Goal: Task Accomplishment & Management: Use online tool/utility

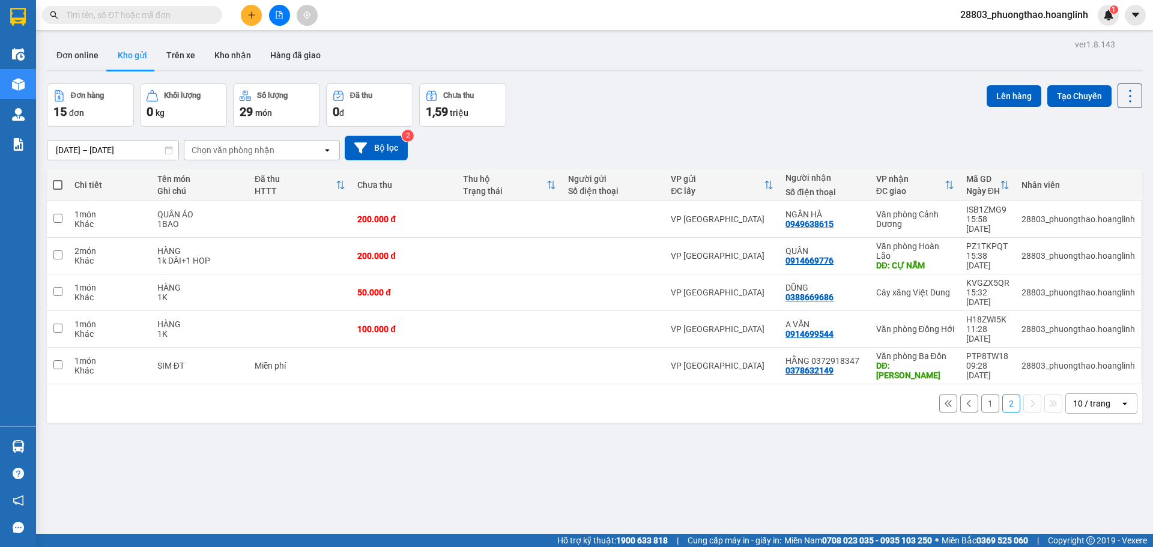
click at [614, 413] on div "ver 1.8.143 Đơn online Kho gửi Trên xe Kho nhận Hàng đã giao Đơn hàng 15 đơn Kh…" at bounding box center [594, 309] width 1105 height 547
click at [282, 10] on button at bounding box center [279, 15] width 21 height 21
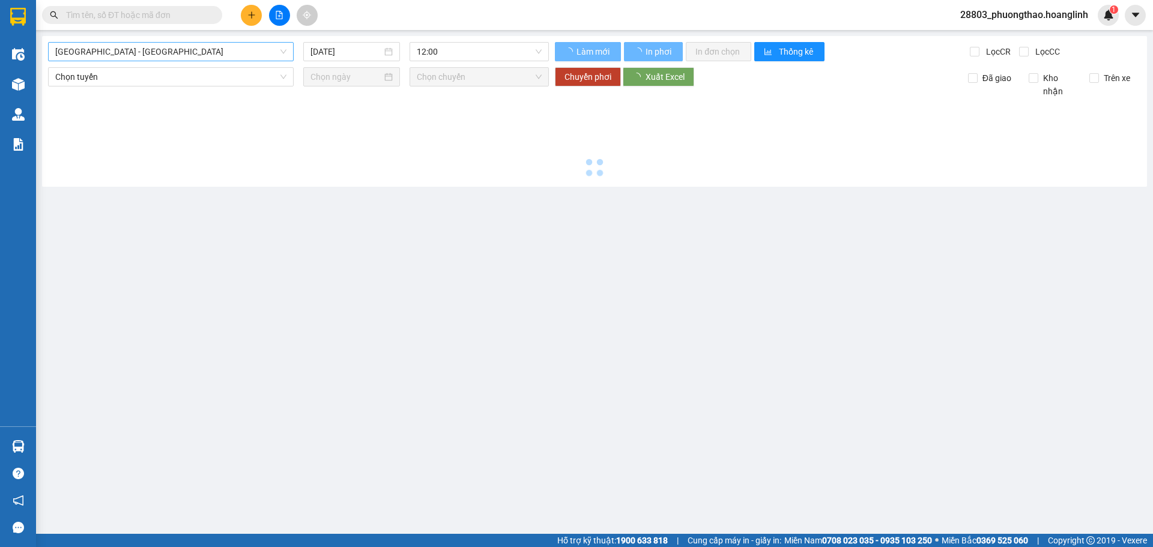
click at [177, 57] on span "[GEOGRAPHIC_DATA] - [GEOGRAPHIC_DATA]" at bounding box center [170, 52] width 231 height 18
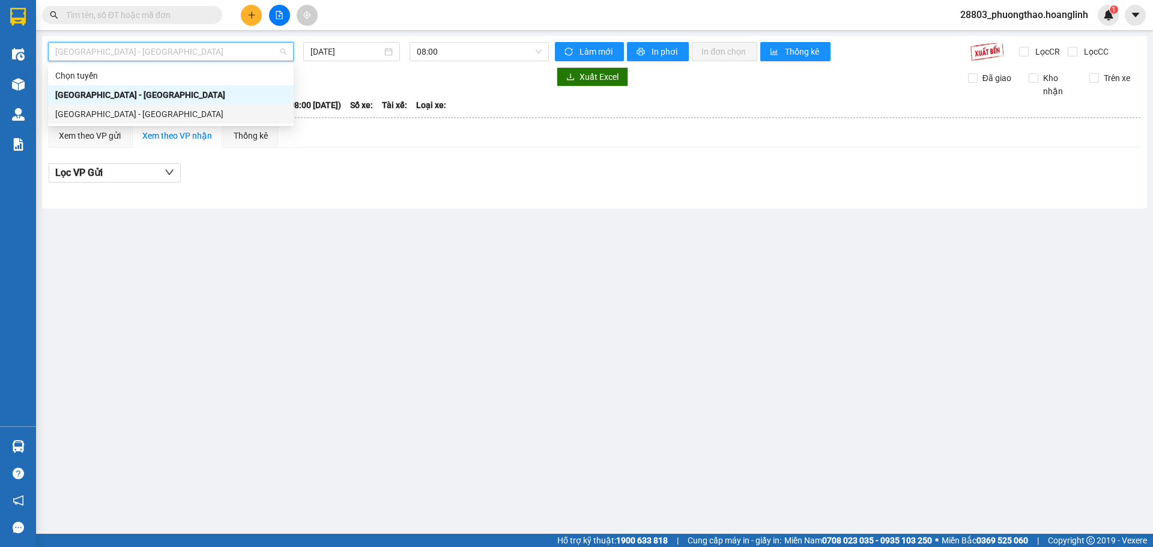
click at [148, 121] on div "[GEOGRAPHIC_DATA] - [GEOGRAPHIC_DATA]" at bounding box center [171, 114] width 246 height 19
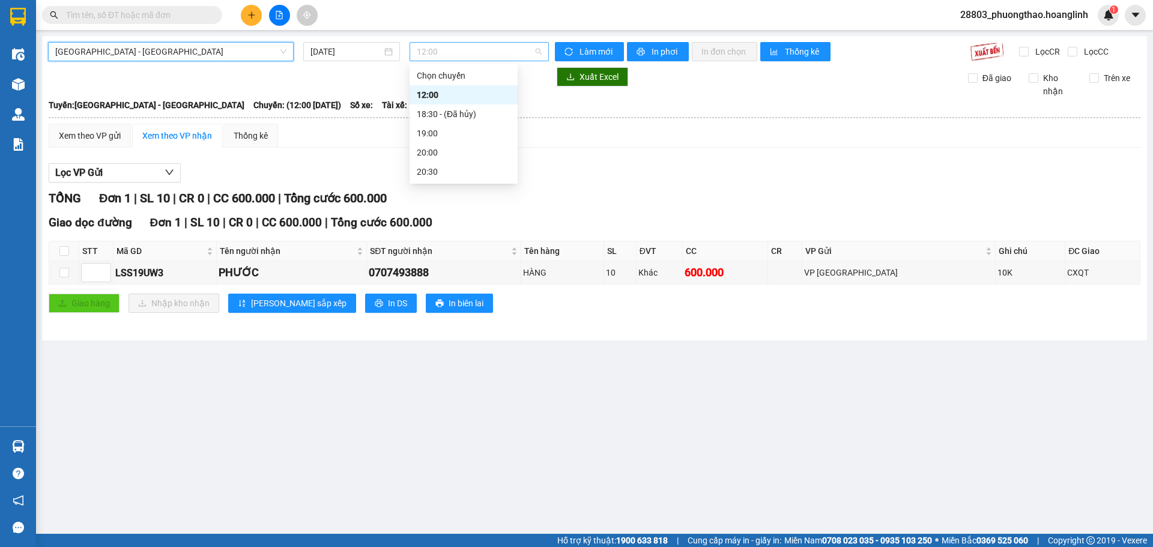
click at [463, 52] on span "12:00" at bounding box center [479, 52] width 125 height 18
click at [344, 50] on input "[DATE]" at bounding box center [346, 51] width 71 height 13
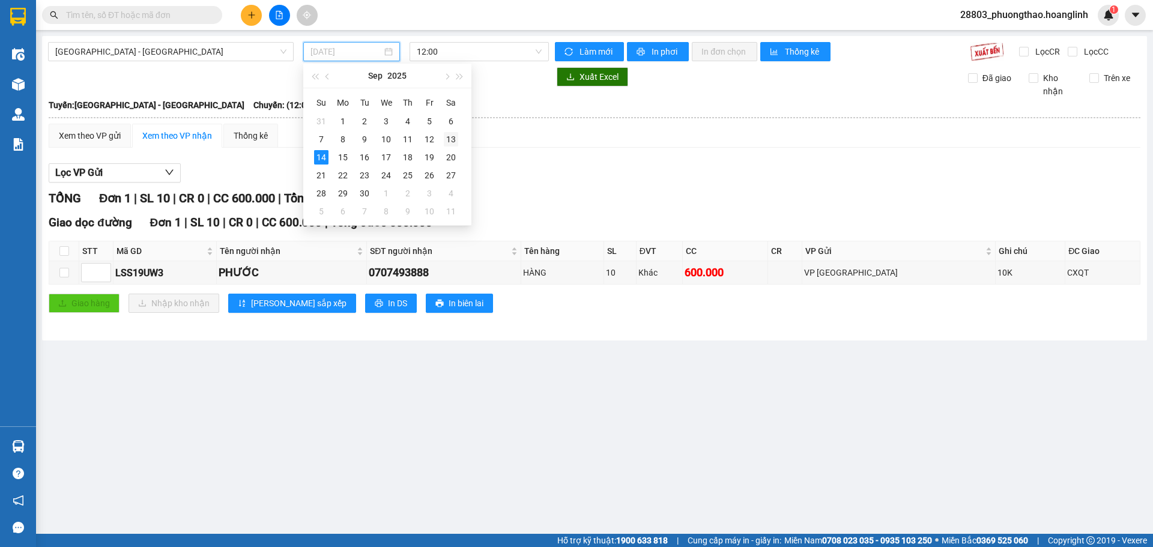
click at [457, 140] on td "13" at bounding box center [451, 139] width 22 height 18
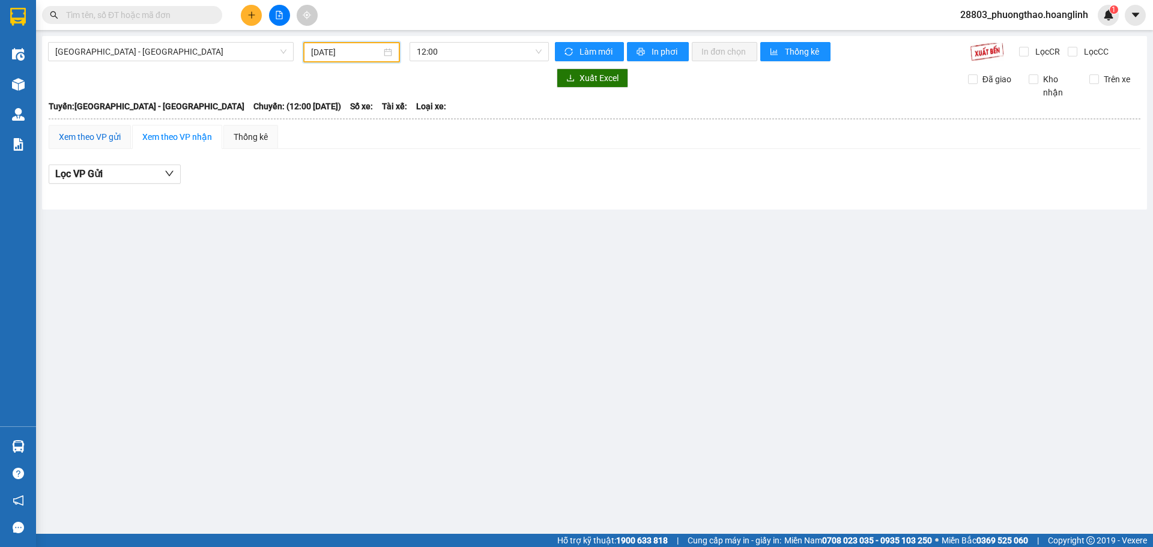
click at [117, 136] on div "Xem theo VP gửi" at bounding box center [90, 136] width 62 height 13
click at [443, 52] on span "12:00" at bounding box center [479, 52] width 125 height 18
click at [306, 55] on div "[DATE]" at bounding box center [351, 52] width 97 height 20
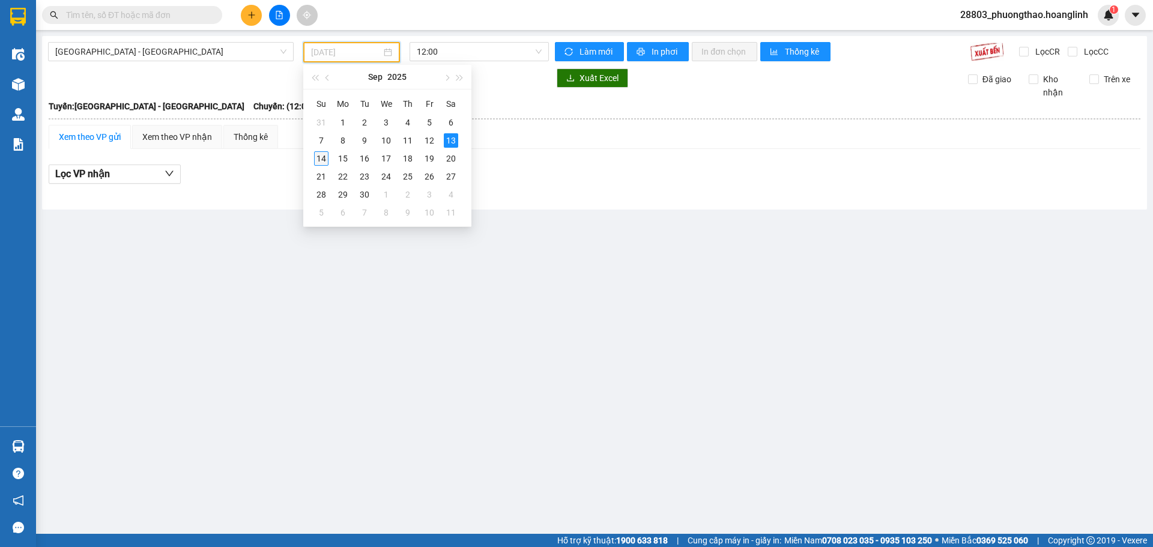
click at [327, 156] on div "14" at bounding box center [321, 158] width 14 height 14
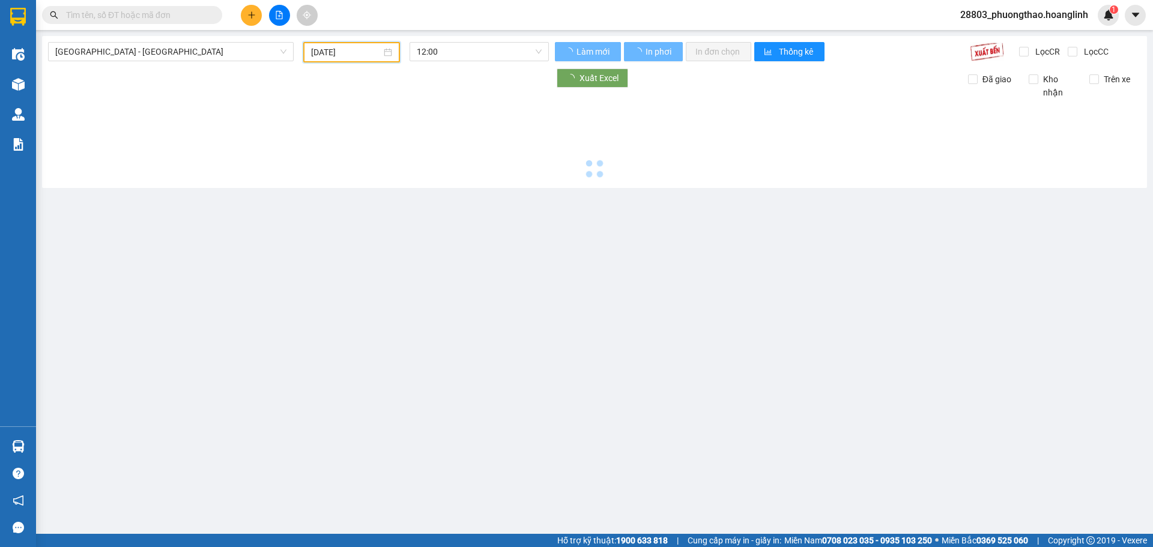
type input "[DATE]"
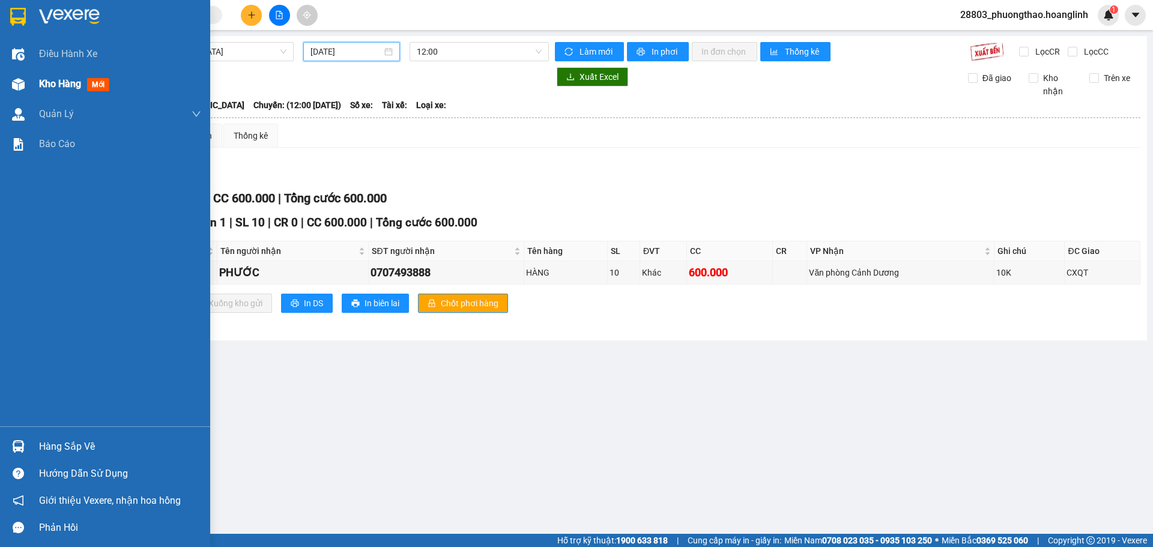
click at [47, 83] on span "Kho hàng" at bounding box center [60, 83] width 42 height 11
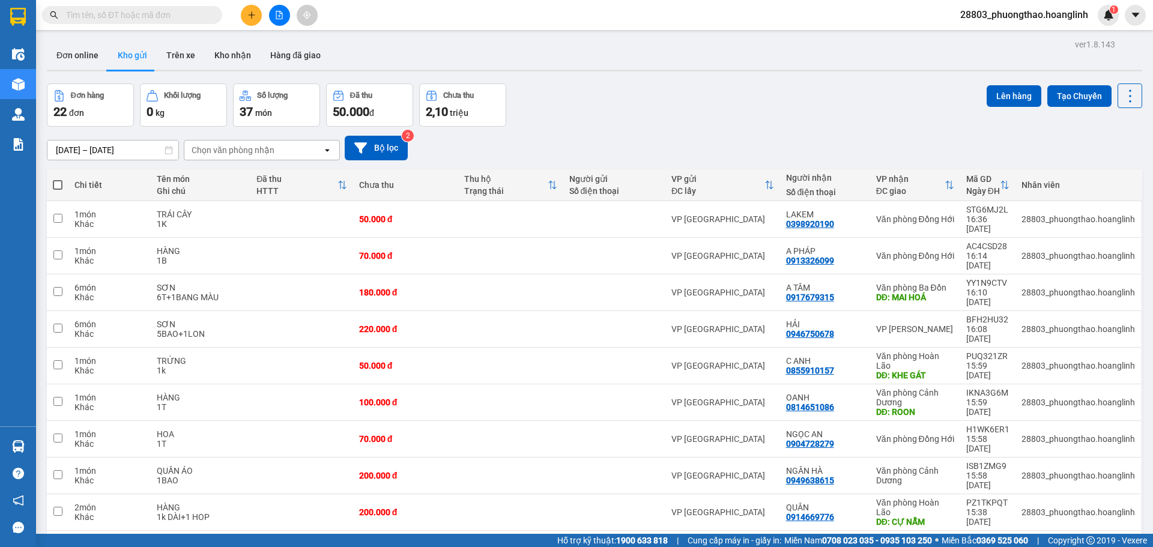
click at [310, 147] on div "Chọn văn phòng nhận" at bounding box center [253, 150] width 138 height 19
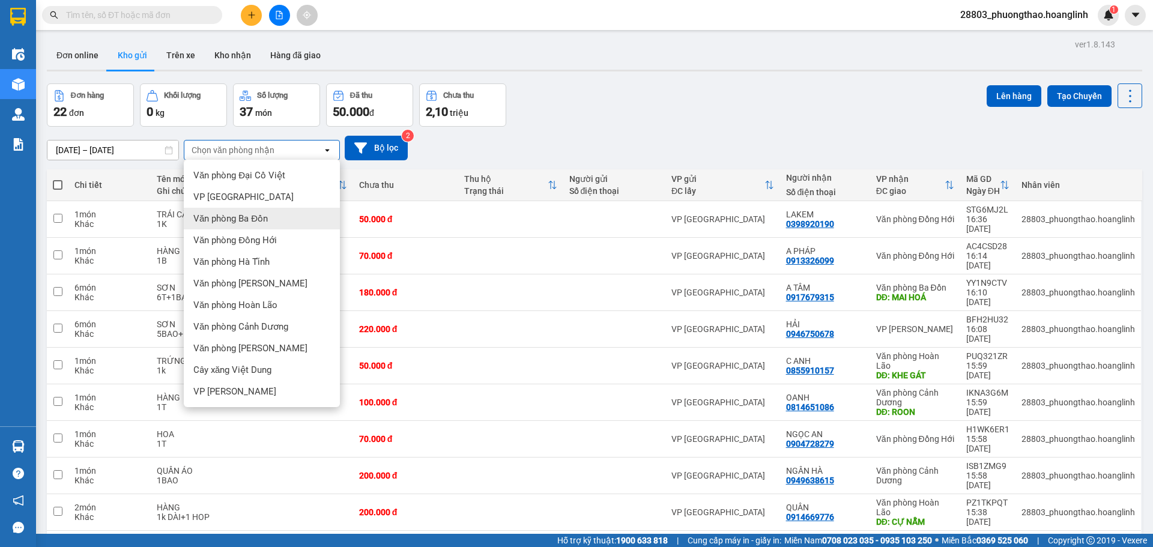
click at [270, 217] on div "Văn phòng Ba Đồn" at bounding box center [262, 219] width 156 height 22
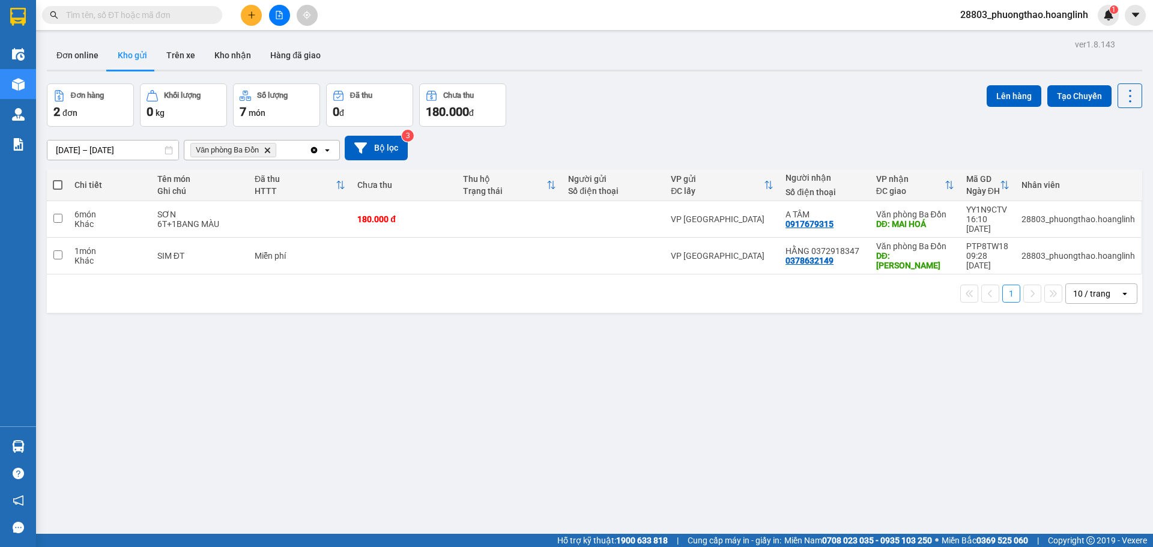
click at [56, 186] on span at bounding box center [58, 185] width 10 height 10
click at [58, 179] on input "checkbox" at bounding box center [58, 179] width 0 height 0
checkbox input "true"
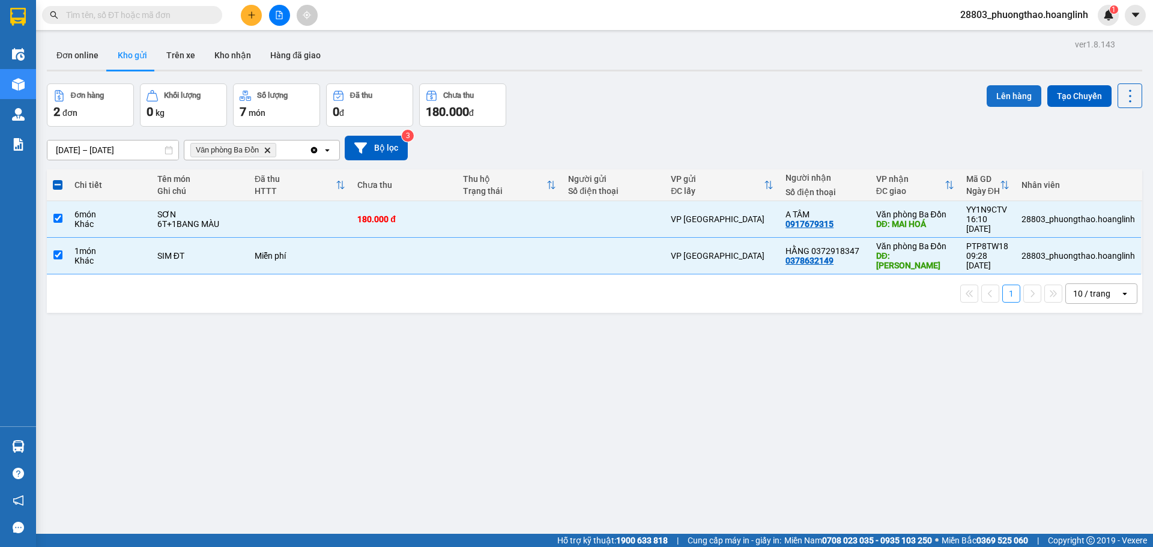
click at [989, 91] on button "Lên hàng" at bounding box center [1014, 96] width 55 height 22
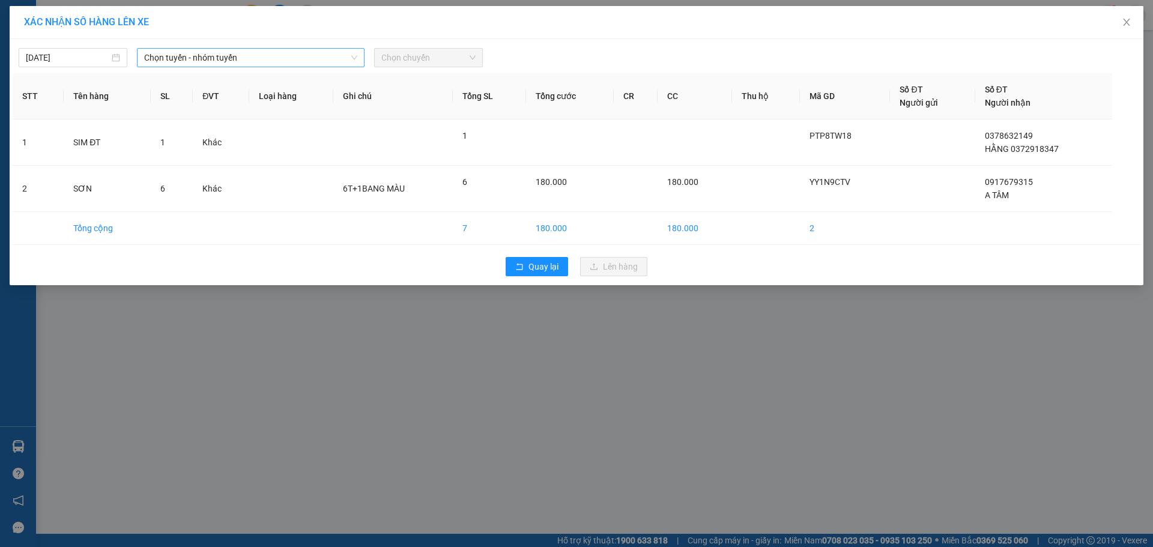
click at [187, 59] on span "Chọn tuyến - nhóm tuyến" at bounding box center [250, 58] width 213 height 18
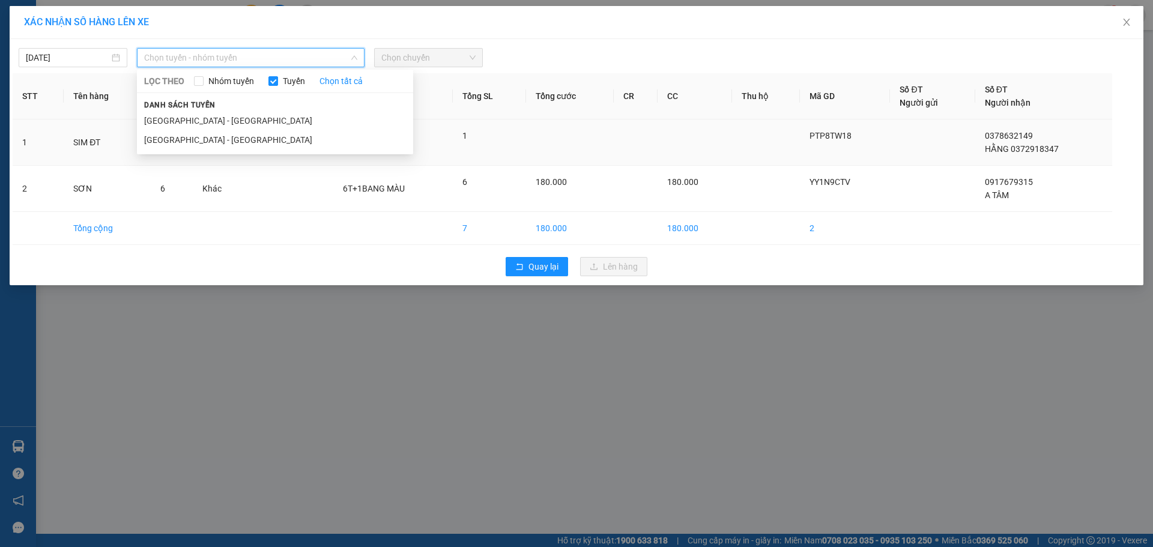
click at [196, 139] on li "[GEOGRAPHIC_DATA] - [GEOGRAPHIC_DATA]" at bounding box center [275, 139] width 276 height 19
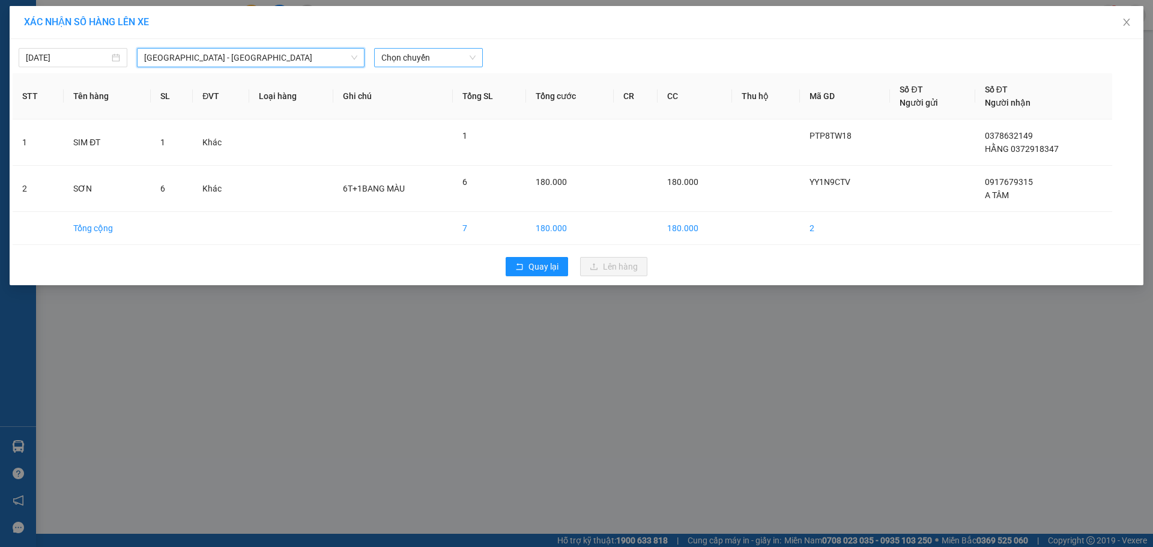
click at [419, 55] on span "Chọn chuyến" at bounding box center [428, 58] width 94 height 18
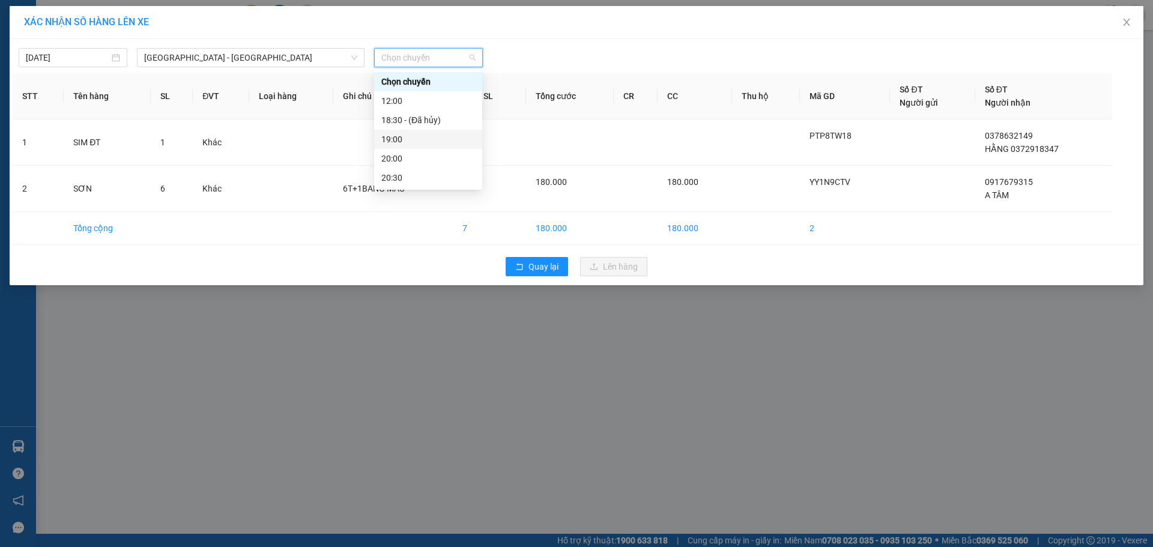
click at [406, 136] on div "19:00" at bounding box center [428, 139] width 94 height 13
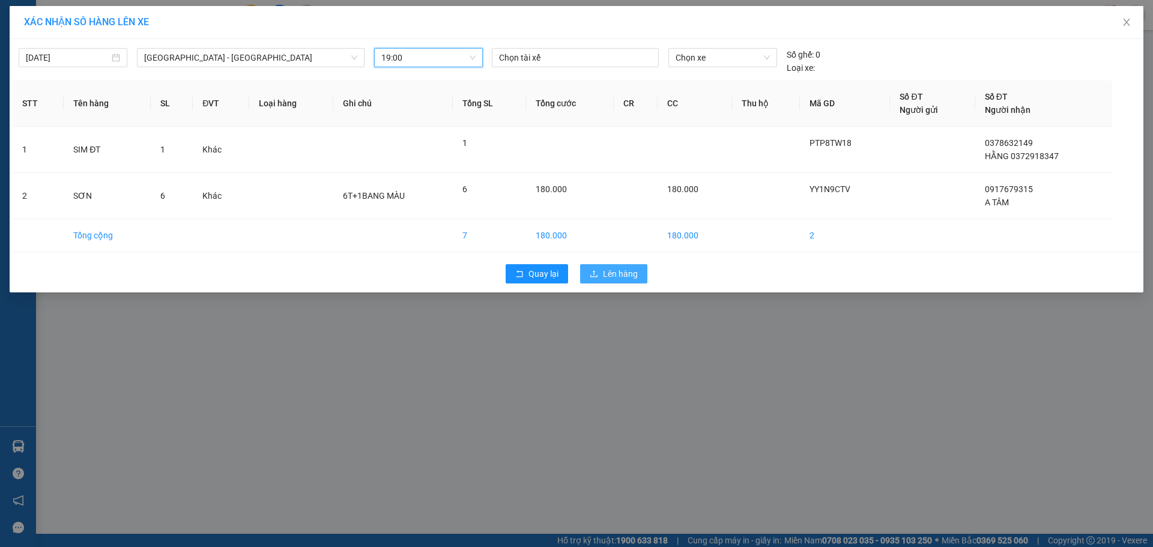
click at [608, 271] on span "Lên hàng" at bounding box center [620, 273] width 35 height 13
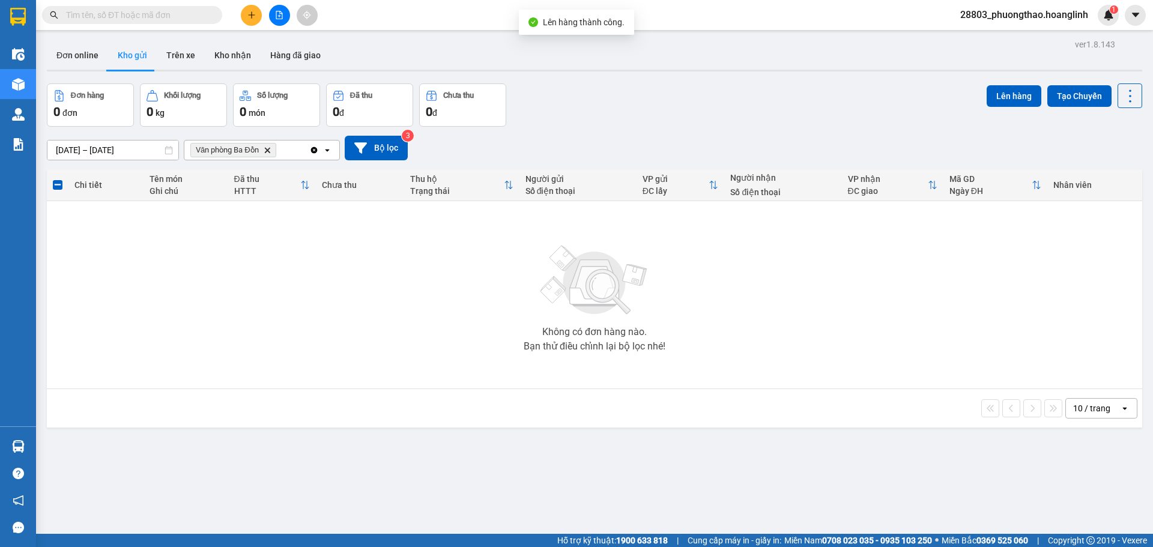
click at [269, 150] on icon "Văn phòng Ba Đồn, close by backspace" at bounding box center [266, 149] width 5 height 5
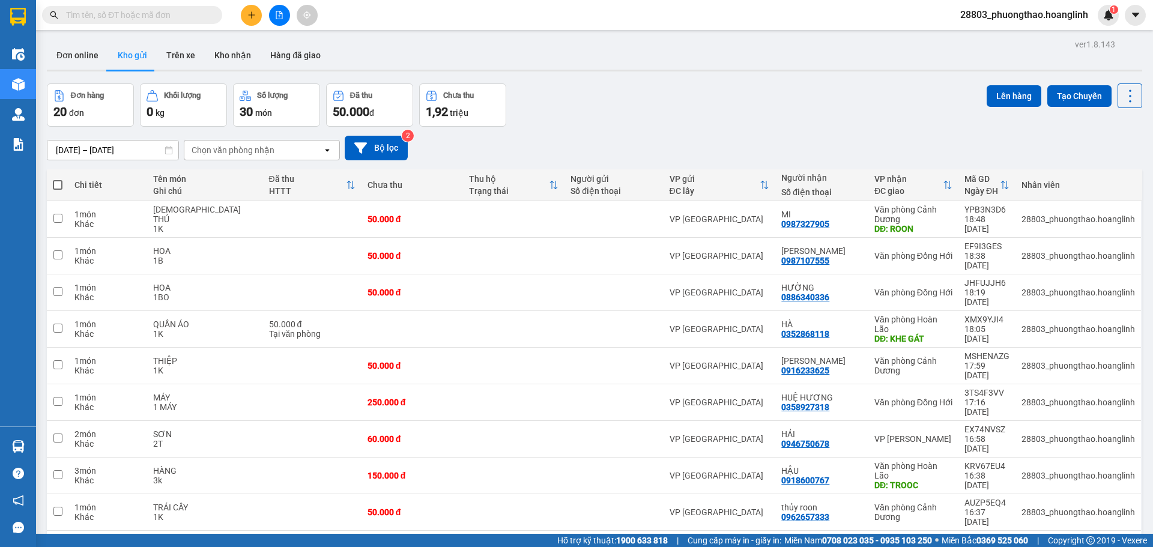
click at [313, 146] on div "Chọn văn phòng nhận" at bounding box center [253, 150] width 138 height 19
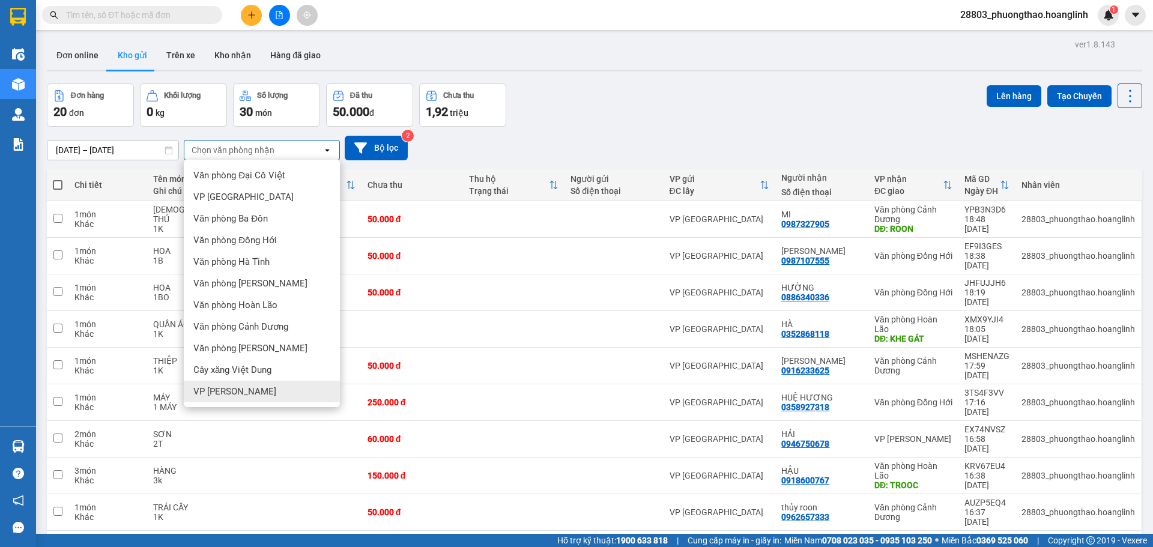
click at [252, 391] on div "VP [PERSON_NAME]" at bounding box center [262, 392] width 156 height 22
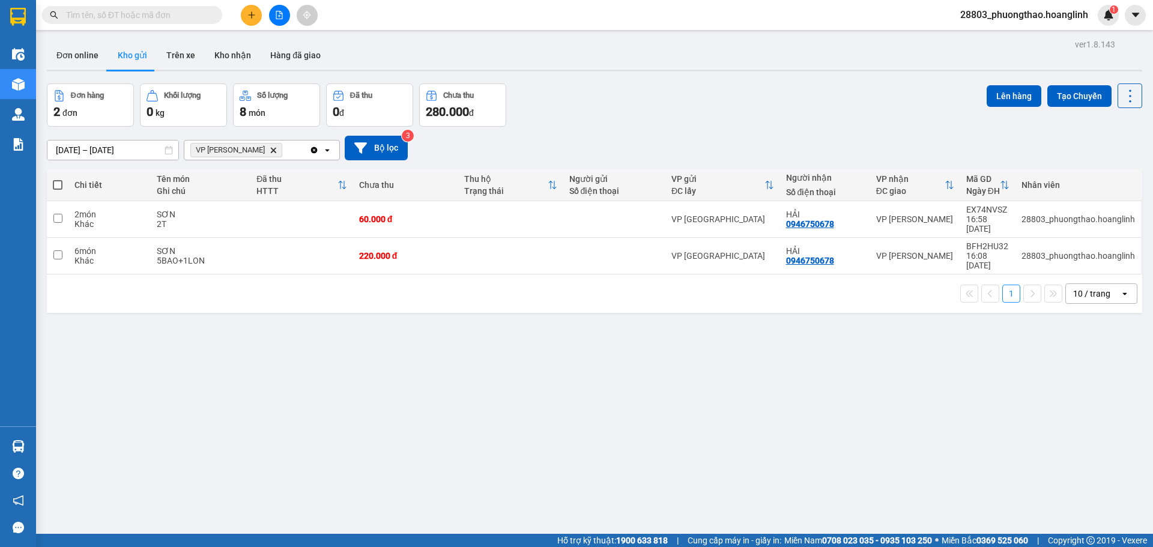
drag, startPoint x: 59, startPoint y: 186, endPoint x: 590, endPoint y: 217, distance: 531.3
click at [62, 187] on span at bounding box center [58, 185] width 10 height 10
click at [58, 179] on input "checkbox" at bounding box center [58, 179] width 0 height 0
checkbox input "true"
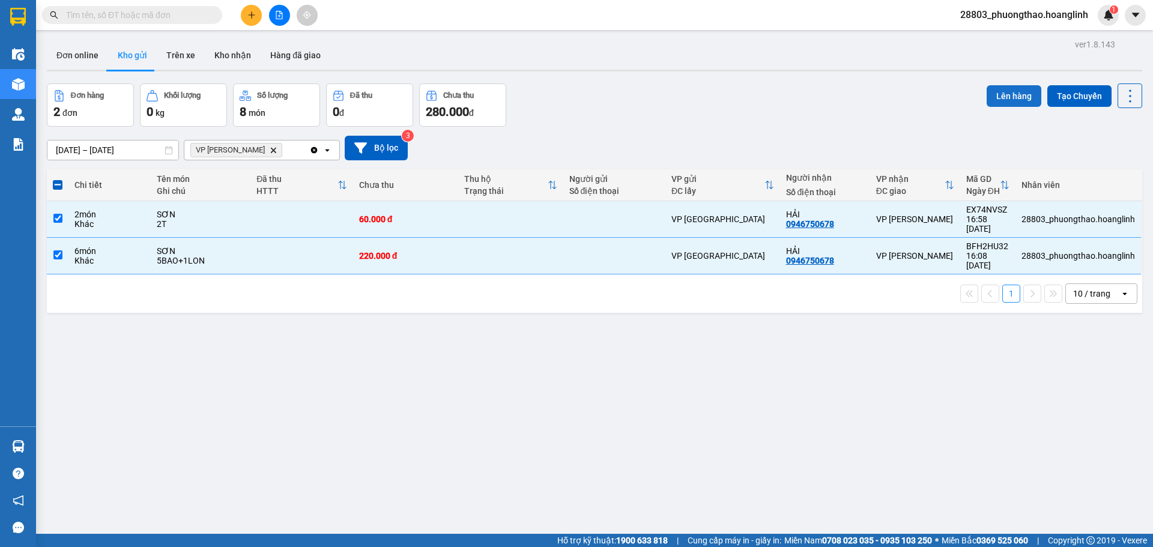
click at [987, 102] on button "Lên hàng" at bounding box center [1014, 96] width 55 height 22
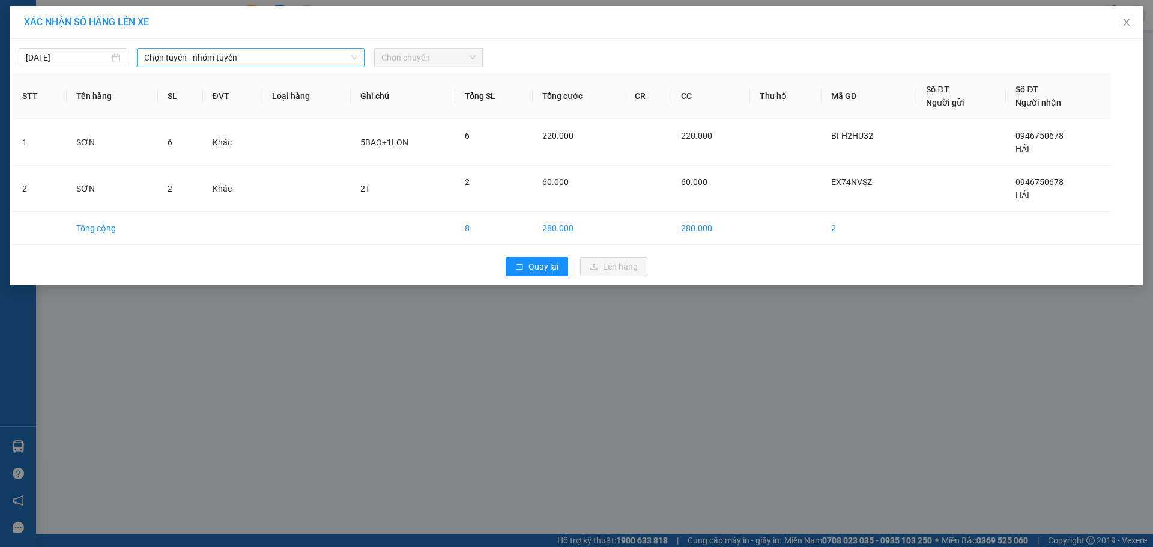
click at [211, 56] on span "Chọn tuyến - nhóm tuyến" at bounding box center [250, 58] width 213 height 18
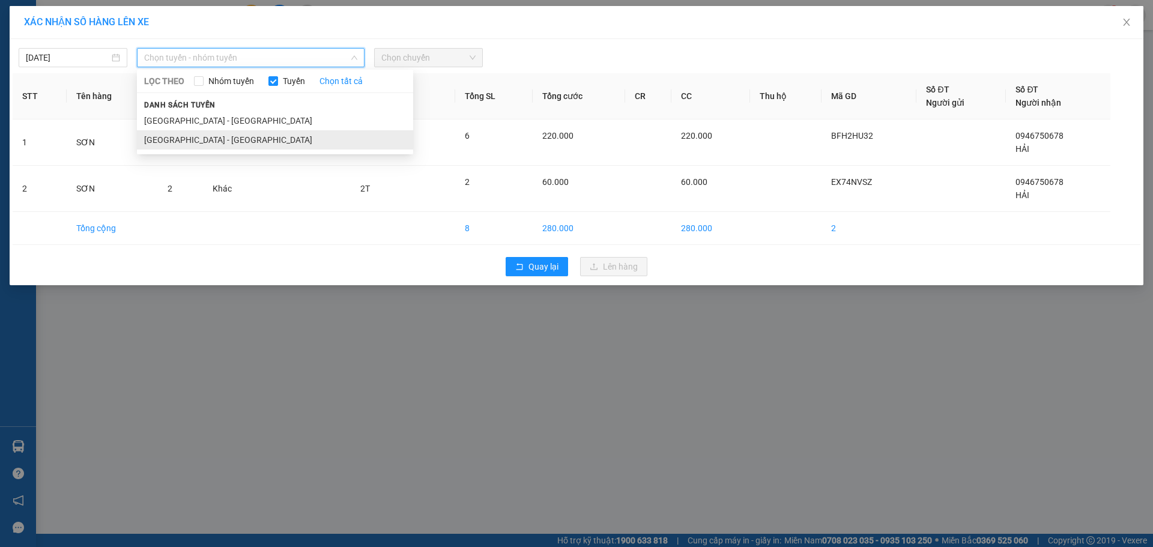
click at [193, 143] on li "[GEOGRAPHIC_DATA] - [GEOGRAPHIC_DATA]" at bounding box center [275, 139] width 276 height 19
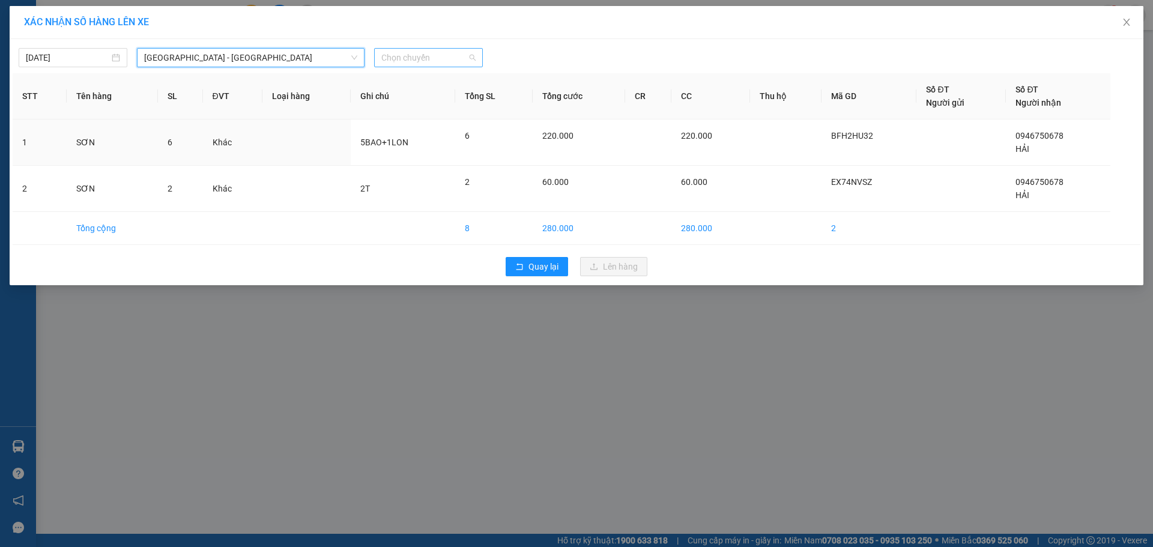
click at [453, 51] on span "Chọn chuyến" at bounding box center [428, 58] width 94 height 18
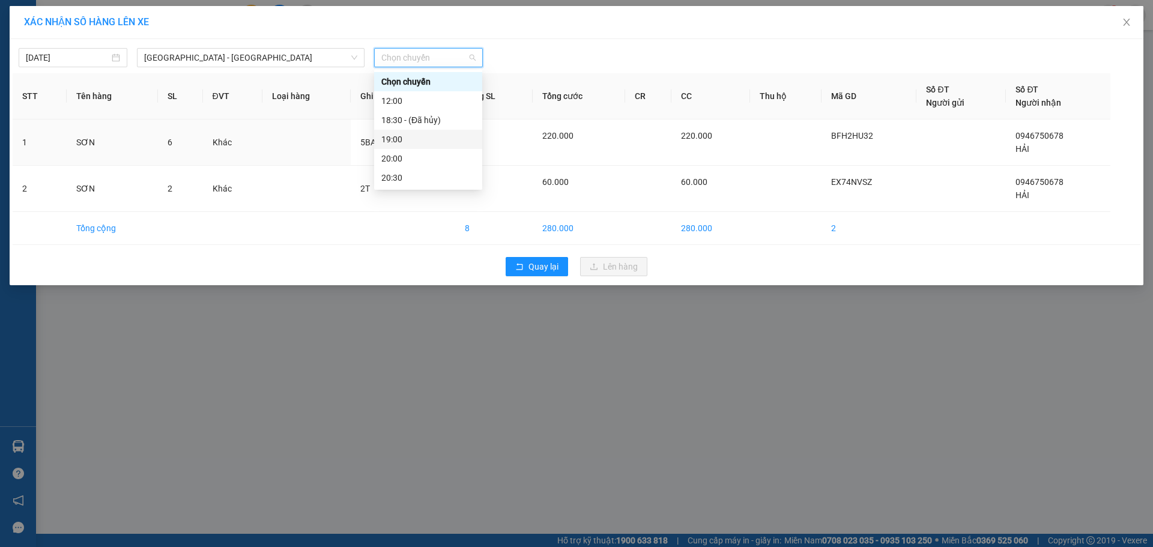
click at [395, 141] on div "19:00" at bounding box center [428, 139] width 94 height 13
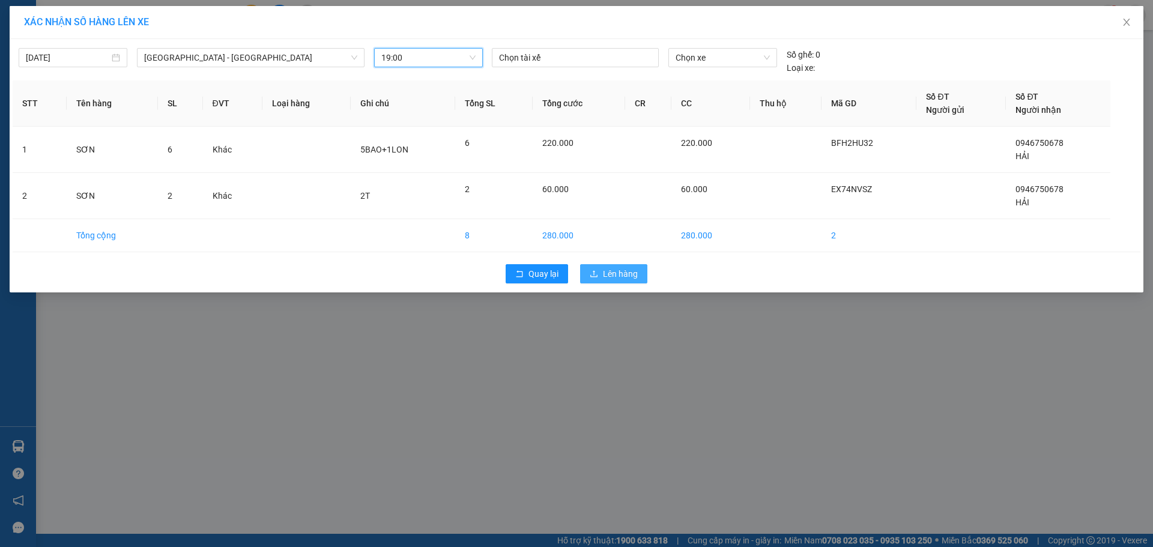
click at [612, 274] on span "Lên hàng" at bounding box center [620, 273] width 35 height 13
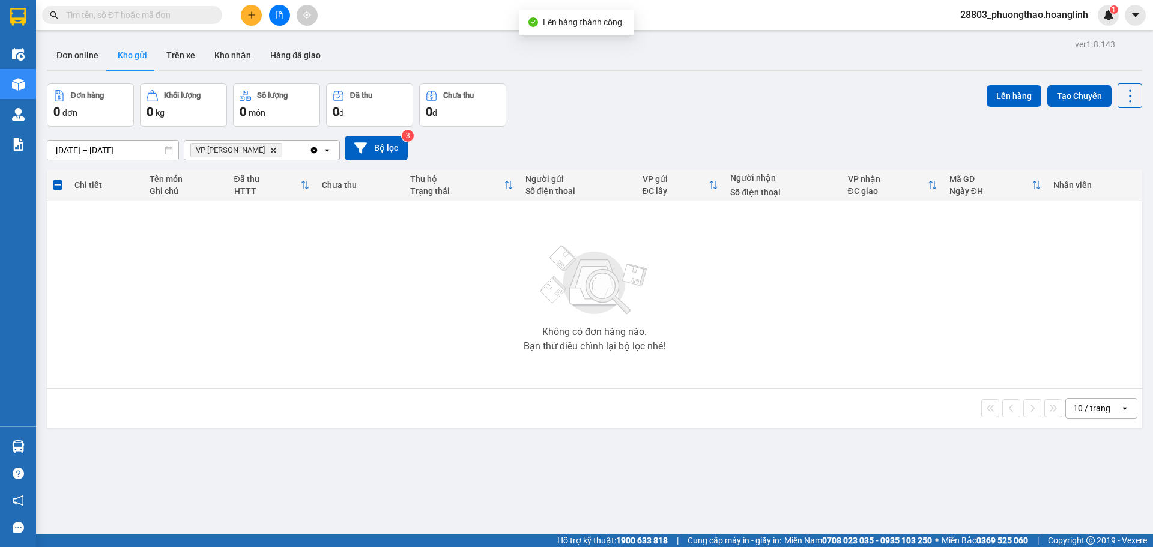
click at [270, 148] on icon "Delete" at bounding box center [273, 150] width 7 height 7
click at [244, 148] on div "Chọn văn phòng nhận" at bounding box center [233, 150] width 83 height 12
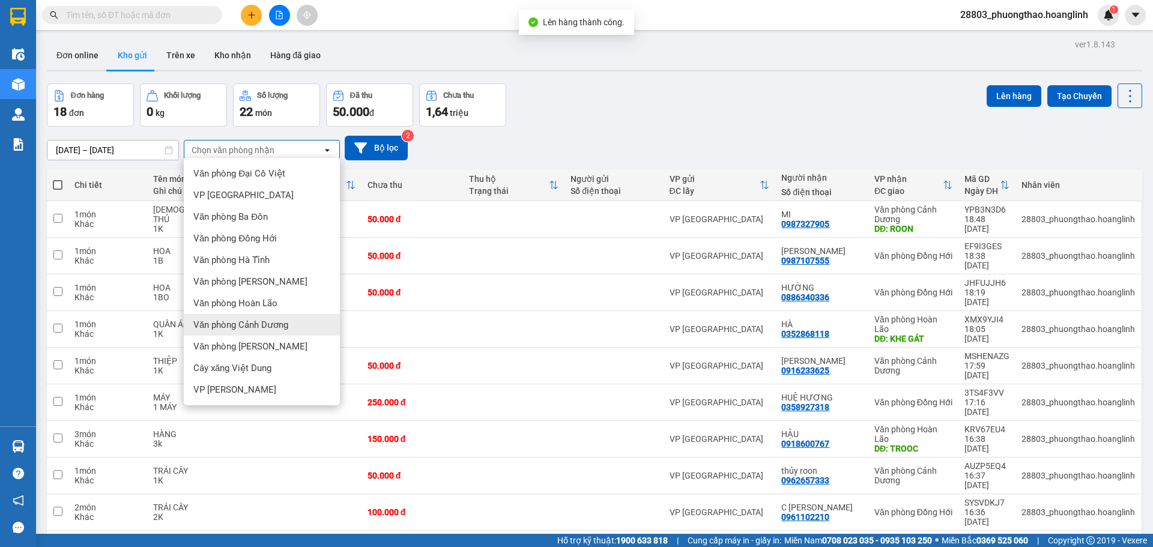
click at [258, 321] on span "Văn phòng Cảnh Dương" at bounding box center [240, 325] width 95 height 12
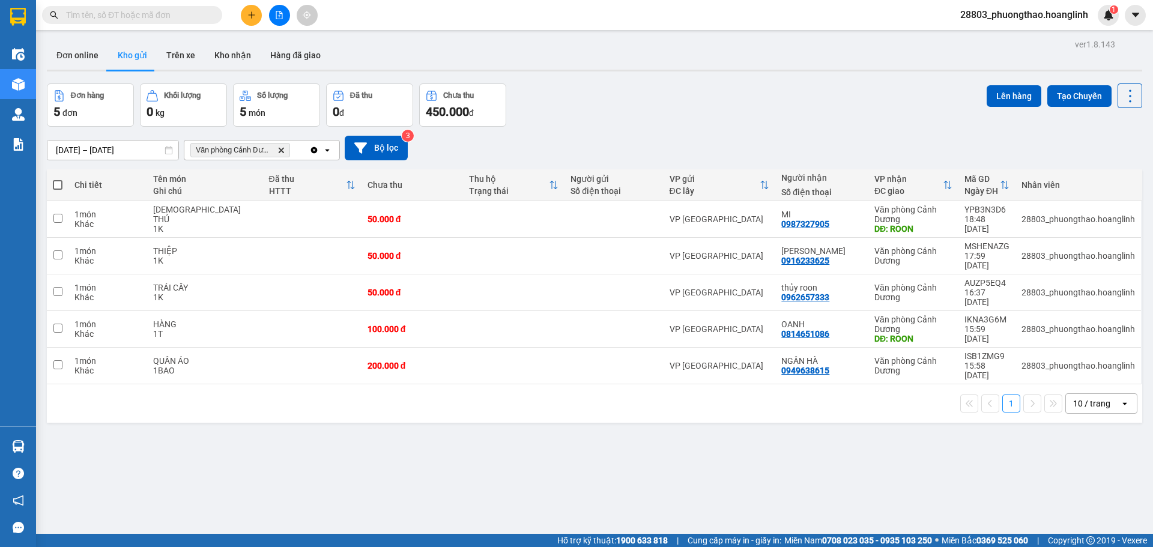
click at [59, 189] on span at bounding box center [58, 185] width 10 height 10
click at [58, 179] on input "checkbox" at bounding box center [58, 179] width 0 height 0
checkbox input "true"
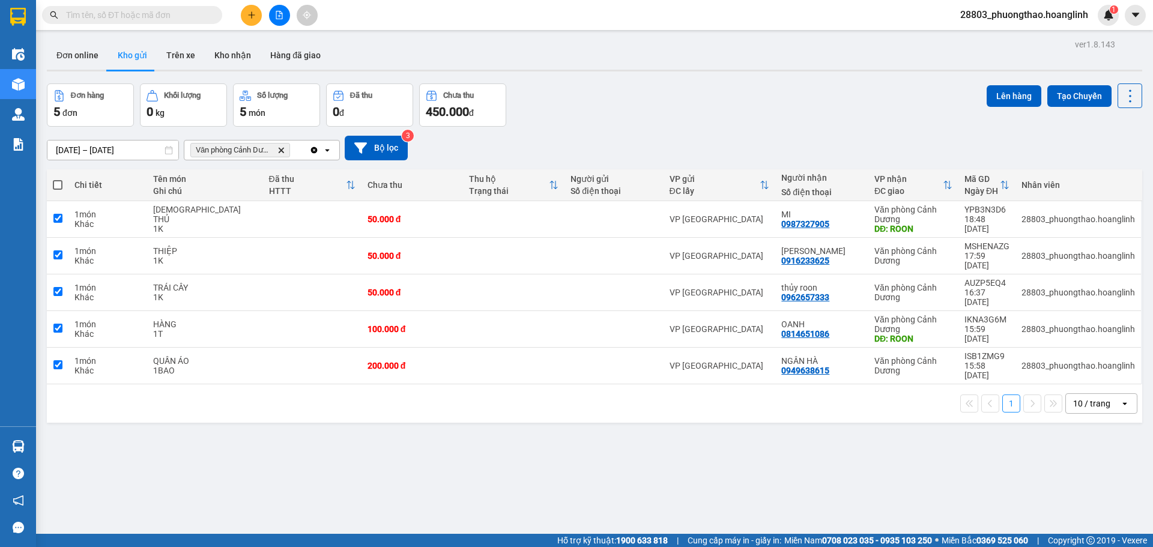
checkbox input "true"
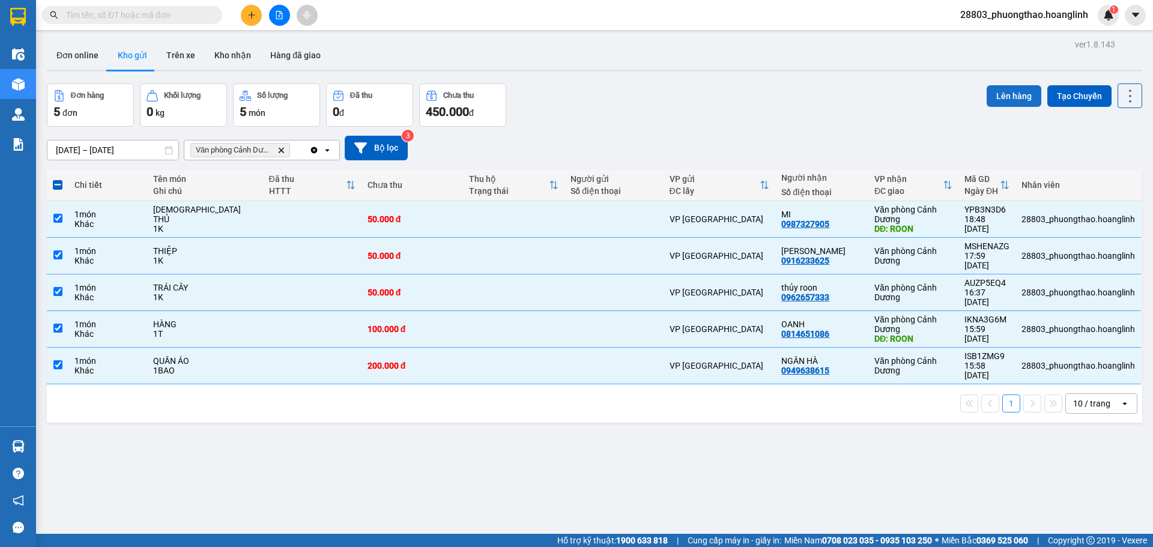
click at [991, 98] on button "Lên hàng" at bounding box center [1014, 96] width 55 height 22
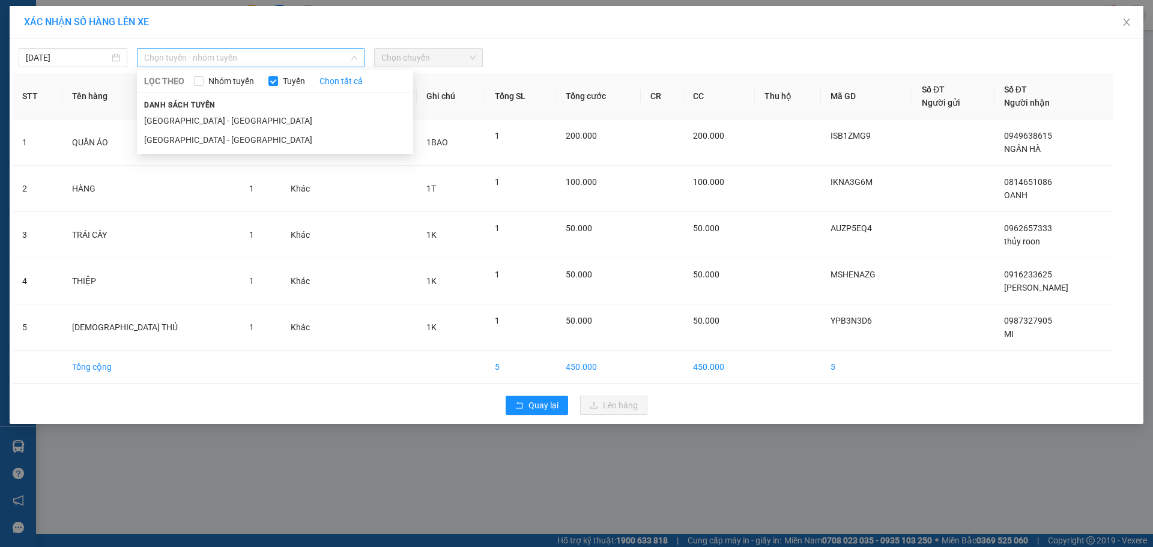
click at [223, 59] on span "Chọn tuyến - nhóm tuyến" at bounding box center [250, 58] width 213 height 18
click at [221, 136] on li "[GEOGRAPHIC_DATA] - [GEOGRAPHIC_DATA]" at bounding box center [275, 139] width 276 height 19
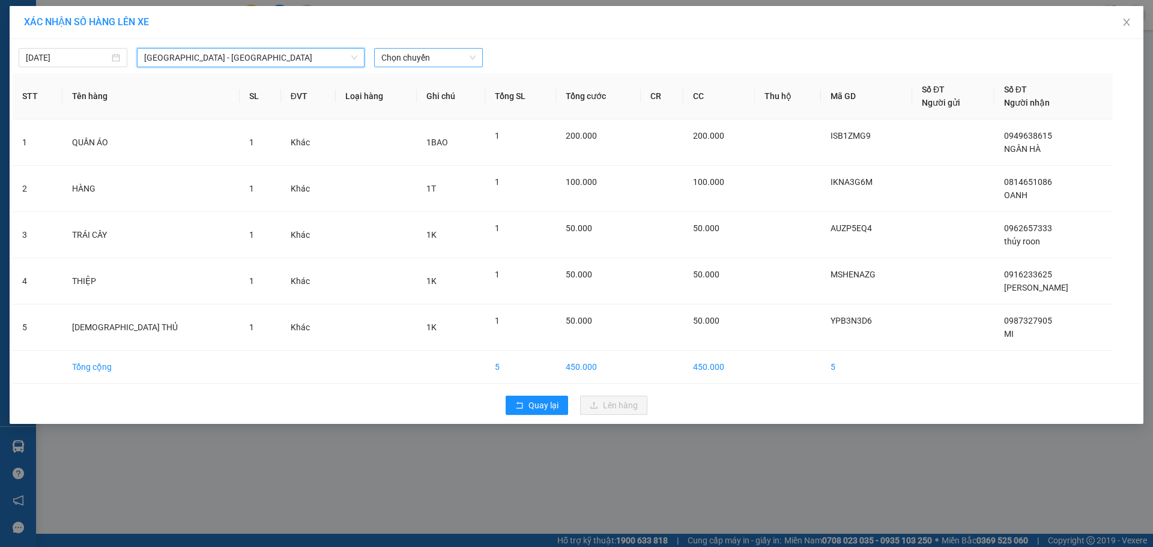
click at [430, 65] on span "Chọn chuyến" at bounding box center [428, 58] width 94 height 18
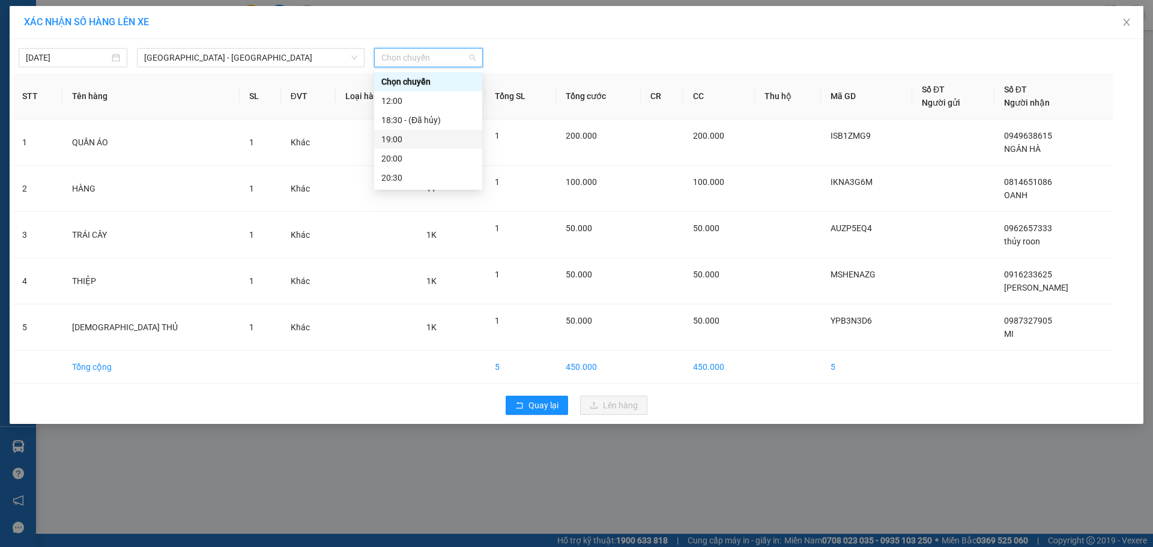
click at [421, 141] on div "19:00" at bounding box center [428, 139] width 94 height 13
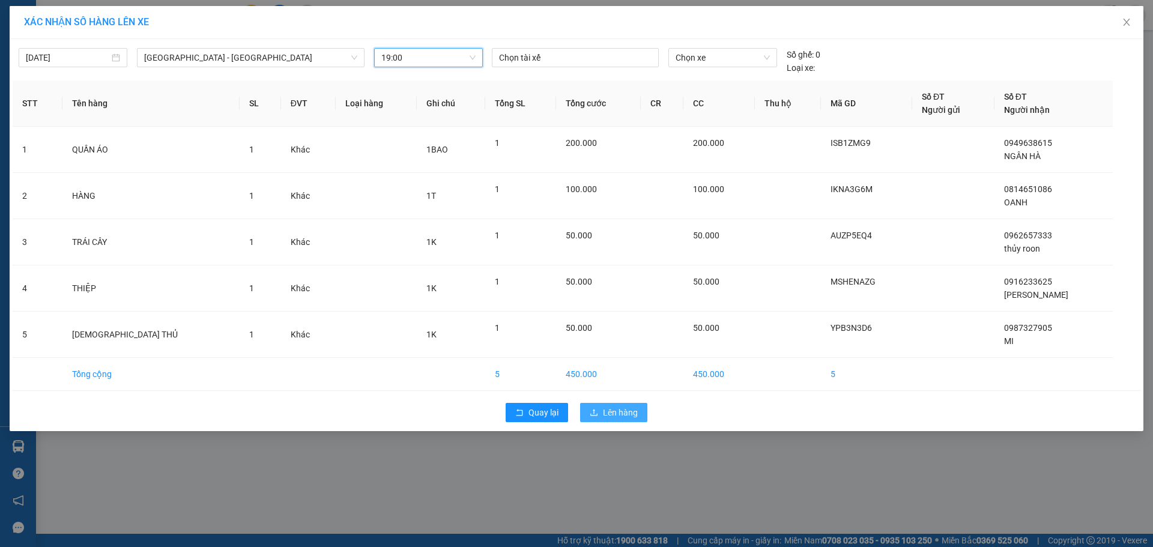
click at [611, 409] on span "Lên hàng" at bounding box center [620, 412] width 35 height 13
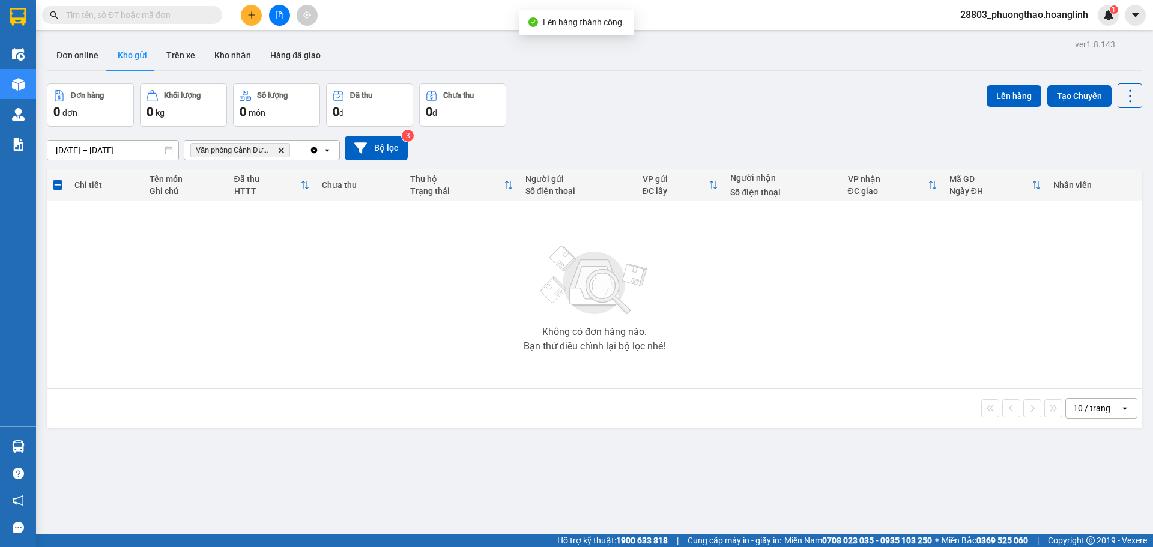
click at [279, 147] on icon "Delete" at bounding box center [281, 150] width 7 height 7
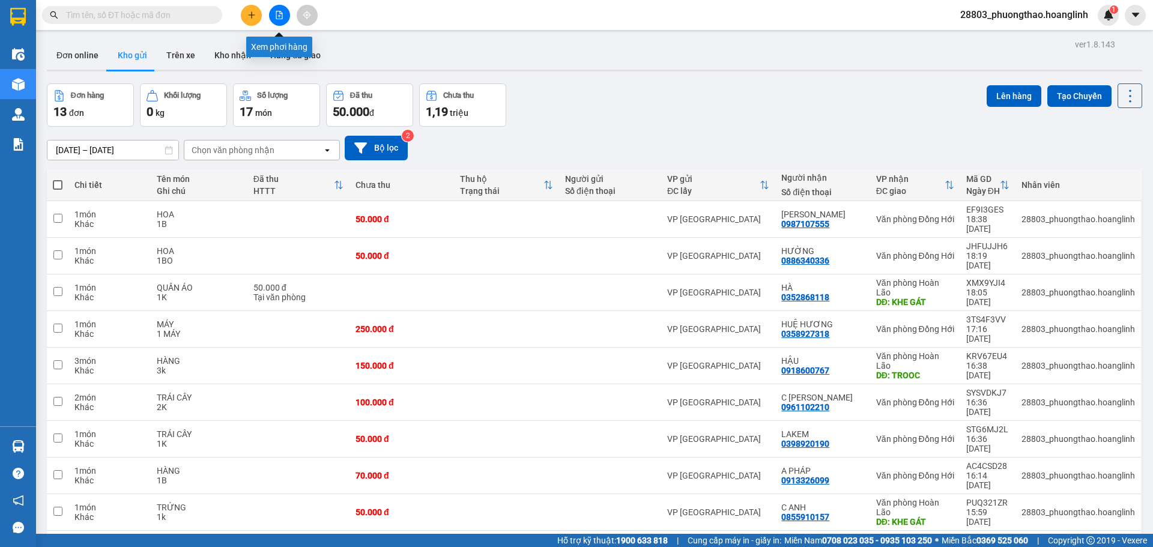
click at [279, 11] on icon "file-add" at bounding box center [279, 15] width 7 height 8
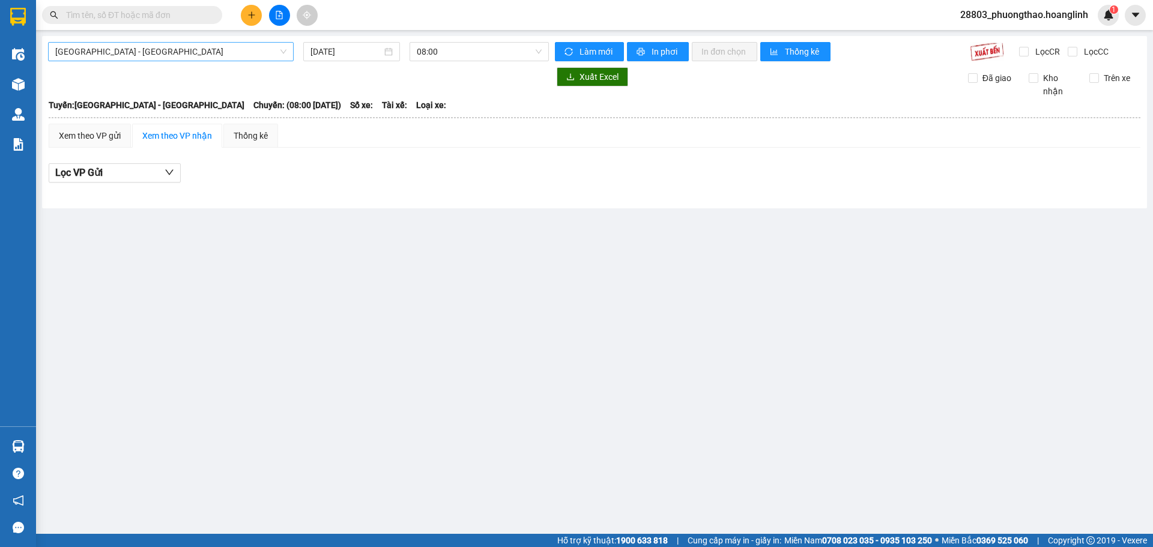
click at [99, 55] on span "[GEOGRAPHIC_DATA] - [GEOGRAPHIC_DATA]" at bounding box center [170, 52] width 231 height 18
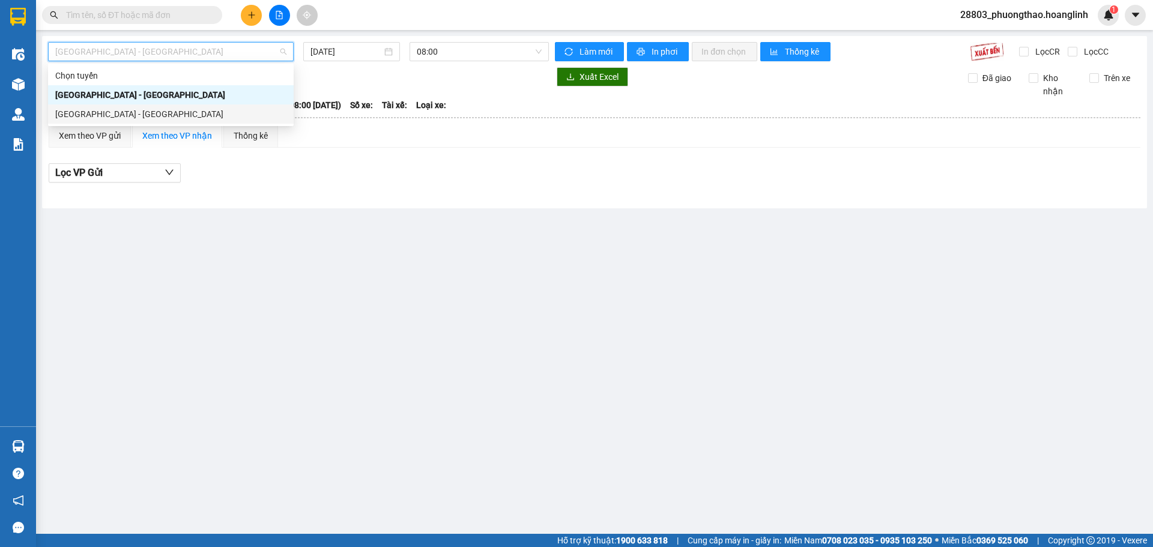
click at [100, 117] on div "[GEOGRAPHIC_DATA] - [GEOGRAPHIC_DATA]" at bounding box center [170, 114] width 231 height 13
type input "[DATE]"
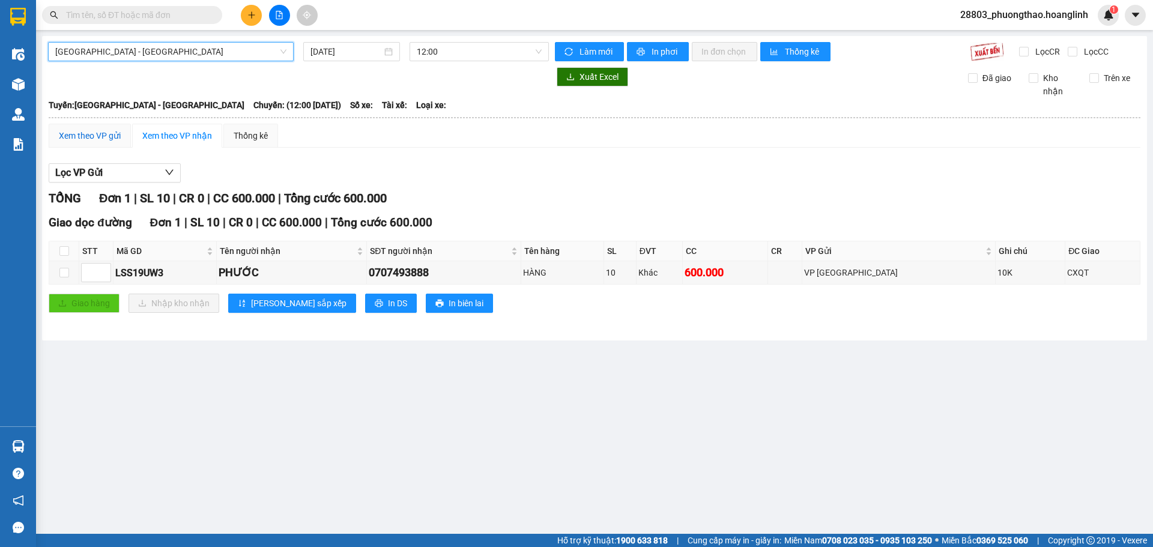
click at [84, 139] on div "Xem theo VP gửi" at bounding box center [90, 135] width 62 height 13
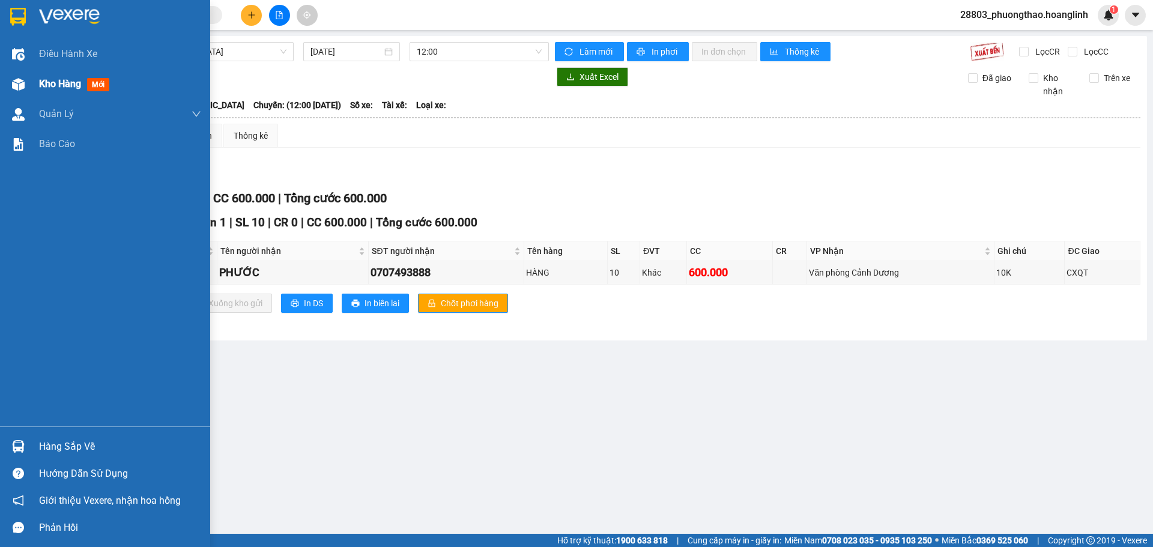
click at [71, 87] on span "Kho hàng" at bounding box center [60, 83] width 42 height 11
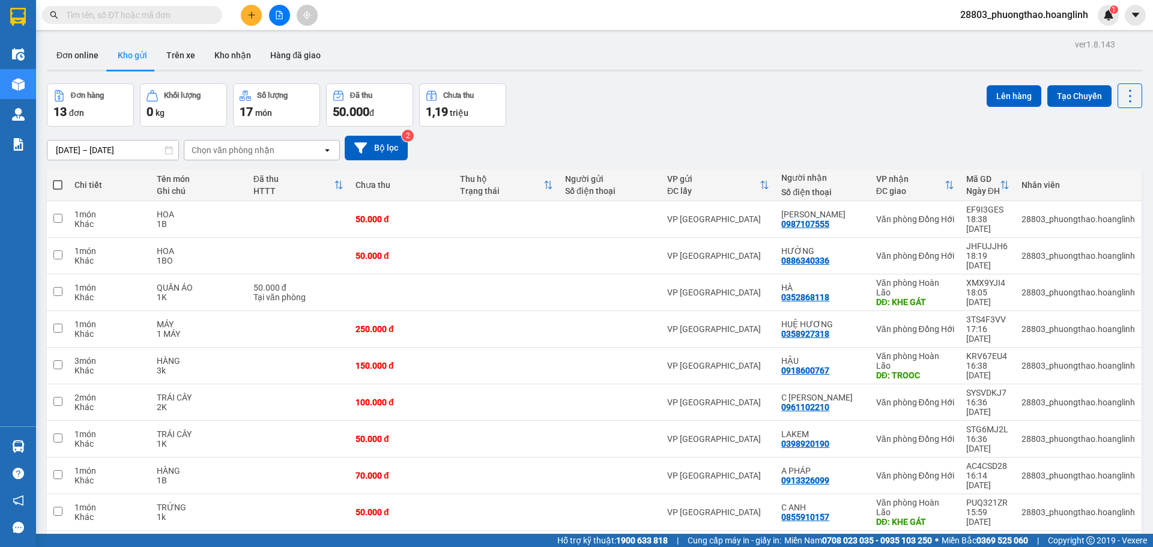
click at [244, 150] on div "Chọn văn phòng nhận" at bounding box center [233, 150] width 83 height 12
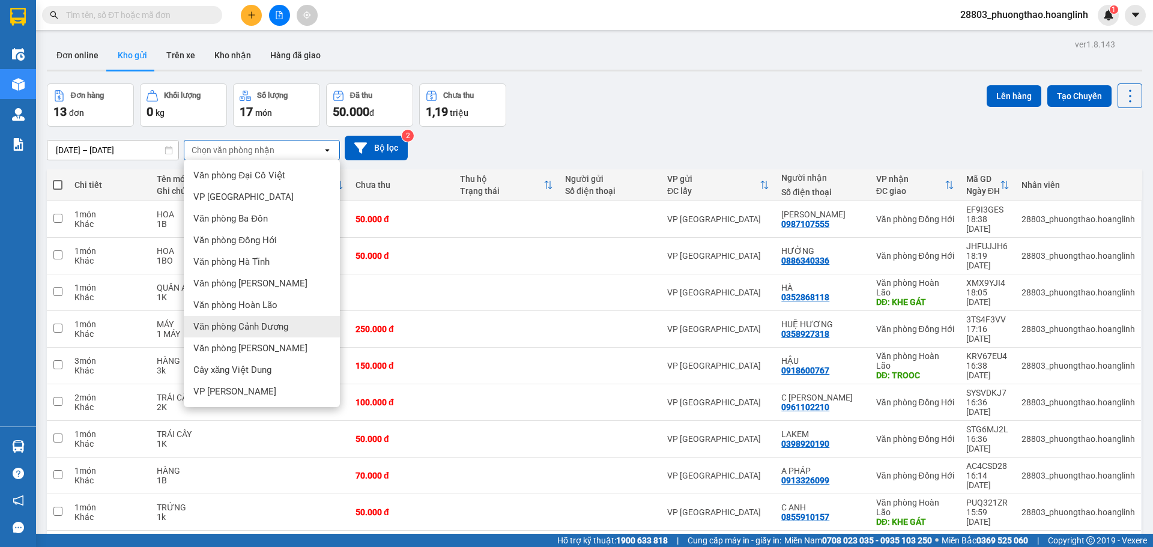
click at [275, 324] on span "Văn phòng Cảnh Dương" at bounding box center [240, 327] width 95 height 12
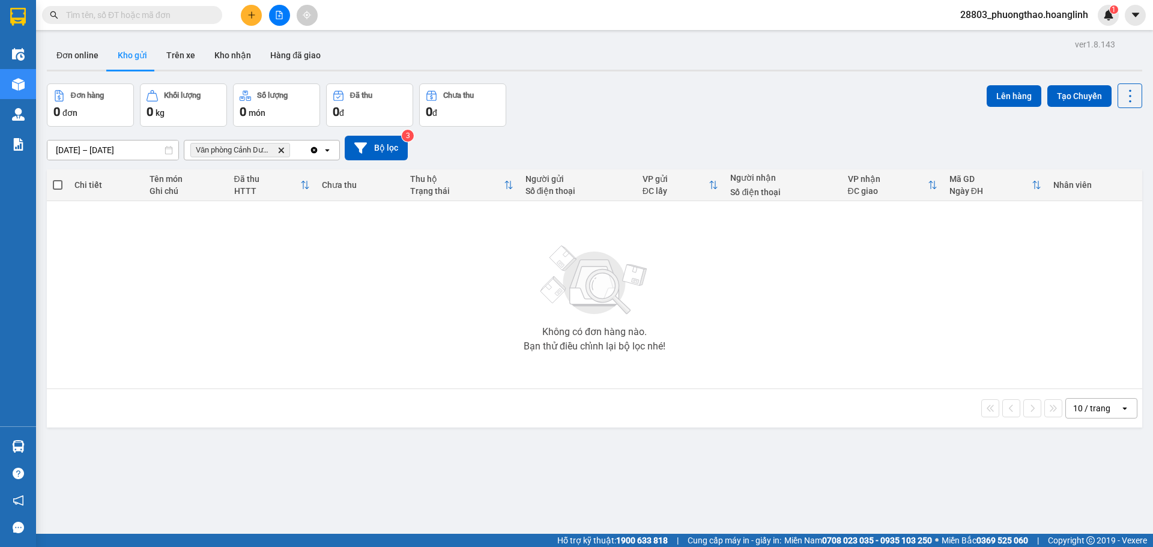
click at [281, 149] on icon "Delete" at bounding box center [281, 150] width 7 height 7
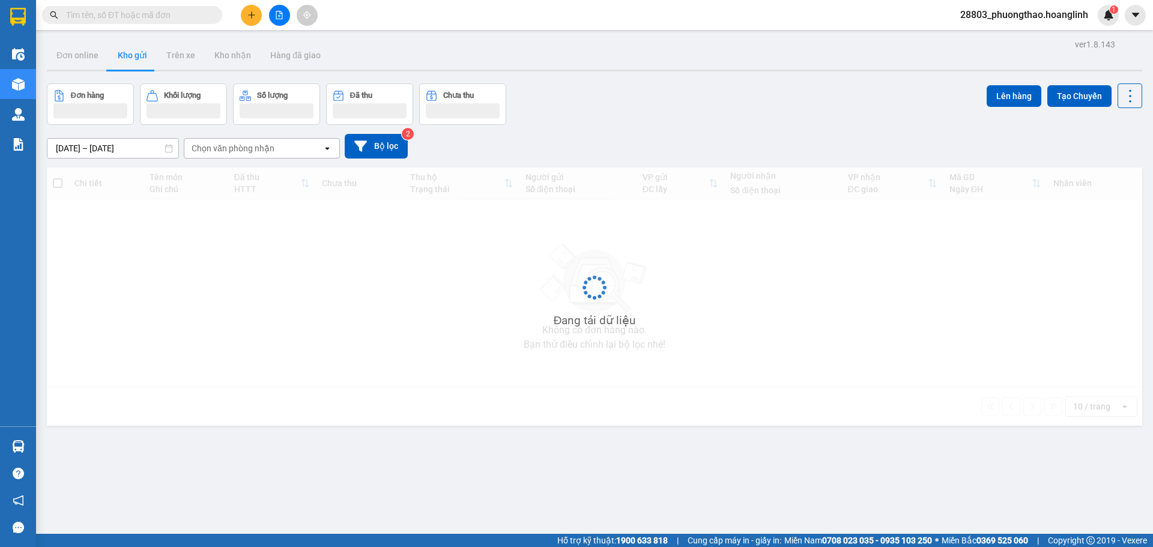
click at [281, 149] on div "Chọn văn phòng nhận" at bounding box center [253, 148] width 138 height 19
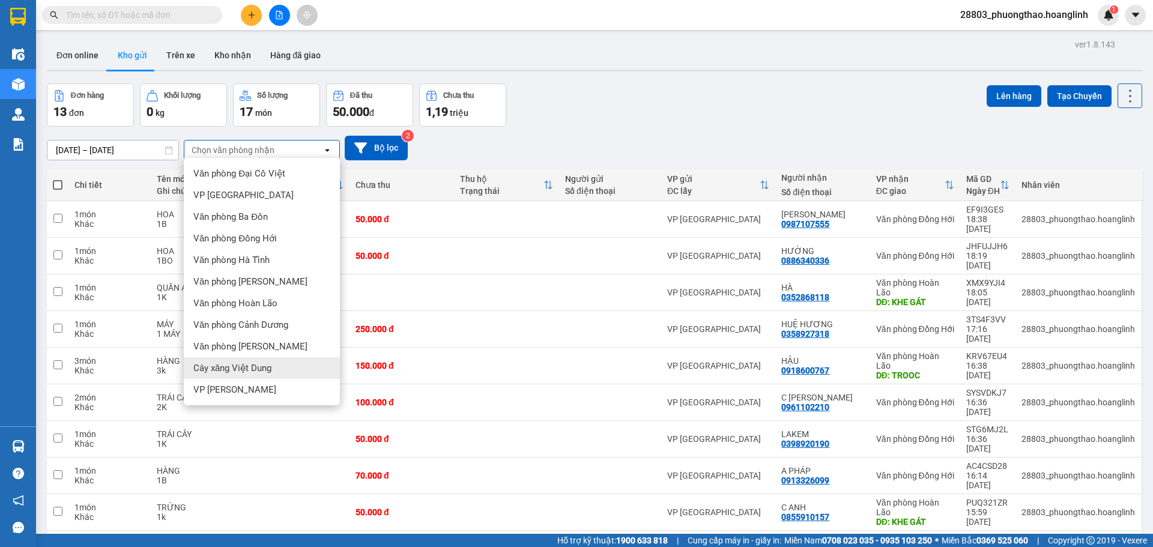
click at [284, 365] on div "Cây xăng Việt Dung" at bounding box center [262, 368] width 156 height 22
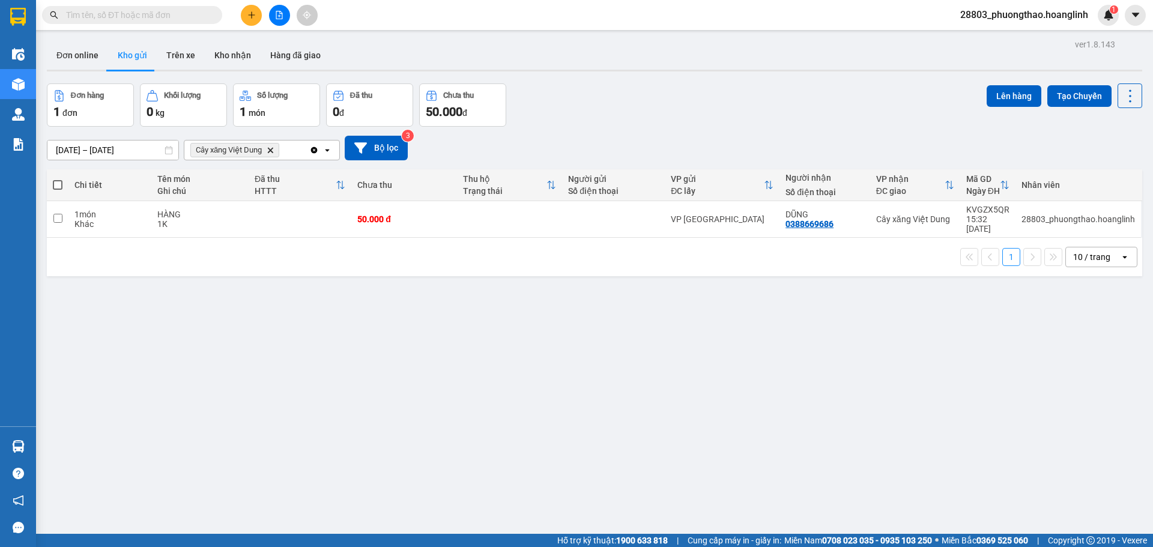
click at [56, 182] on span at bounding box center [58, 185] width 10 height 10
click at [58, 179] on input "checkbox" at bounding box center [58, 179] width 0 height 0
checkbox input "true"
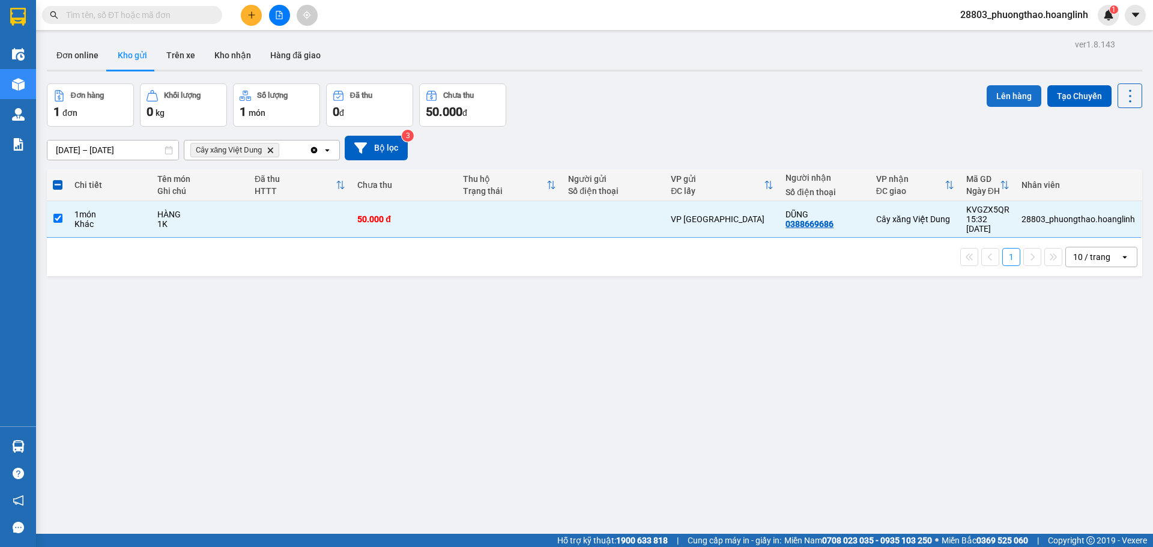
click at [991, 101] on button "Lên hàng" at bounding box center [1014, 96] width 55 height 22
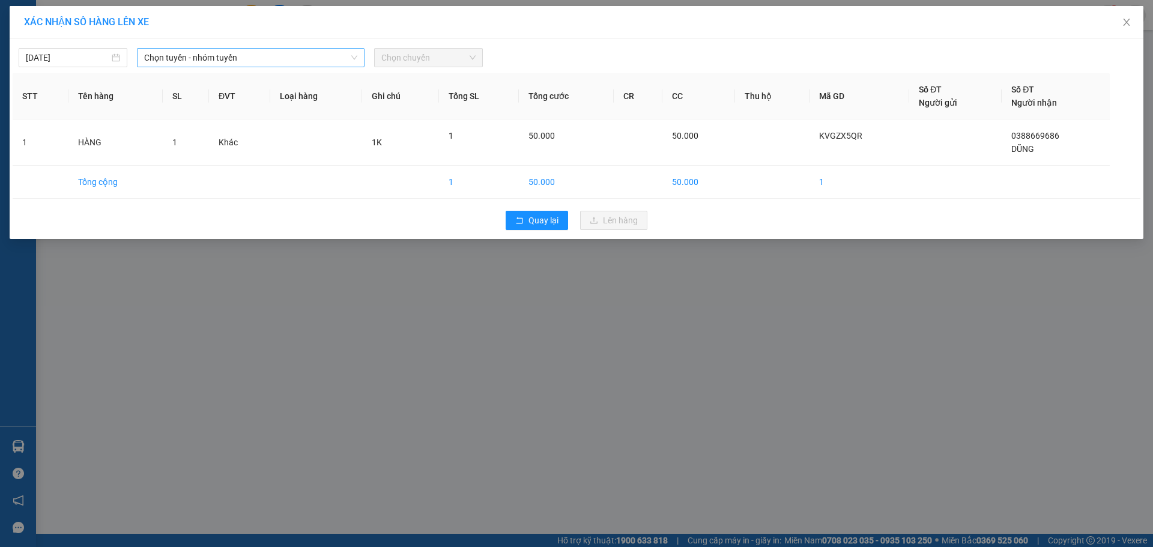
click at [157, 66] on span "Chọn tuyến - nhóm tuyến" at bounding box center [250, 58] width 213 height 18
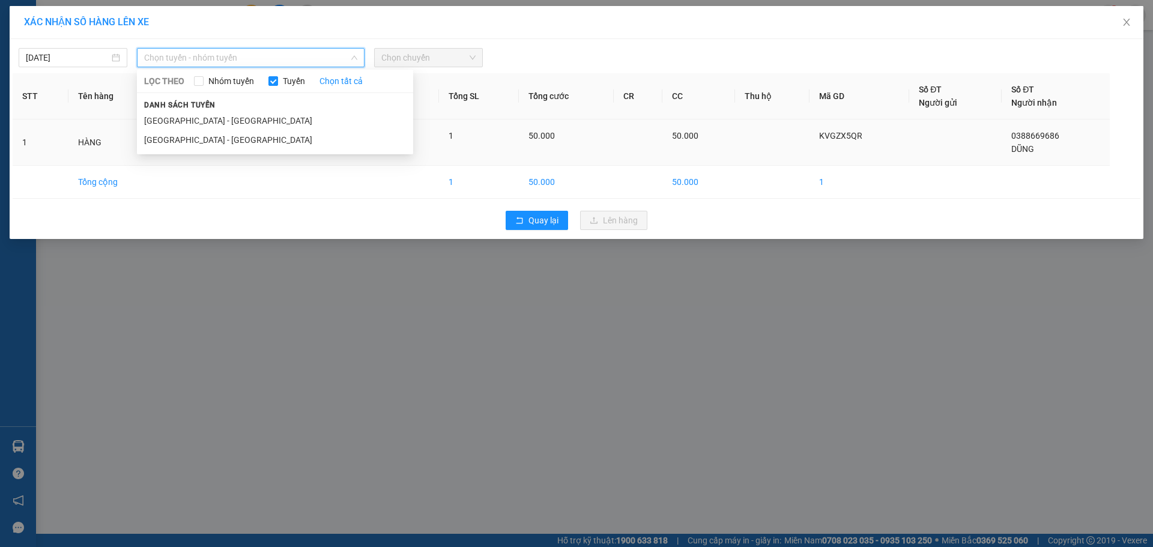
click at [175, 142] on li "[GEOGRAPHIC_DATA] - [GEOGRAPHIC_DATA]" at bounding box center [275, 139] width 276 height 19
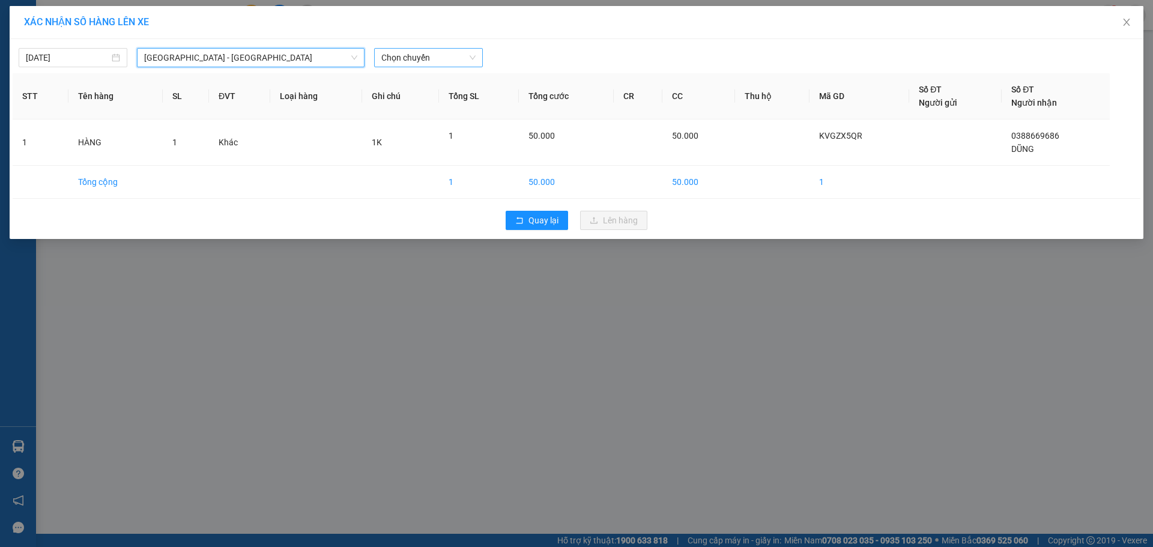
click at [449, 62] on span "Chọn chuyến" at bounding box center [428, 58] width 94 height 18
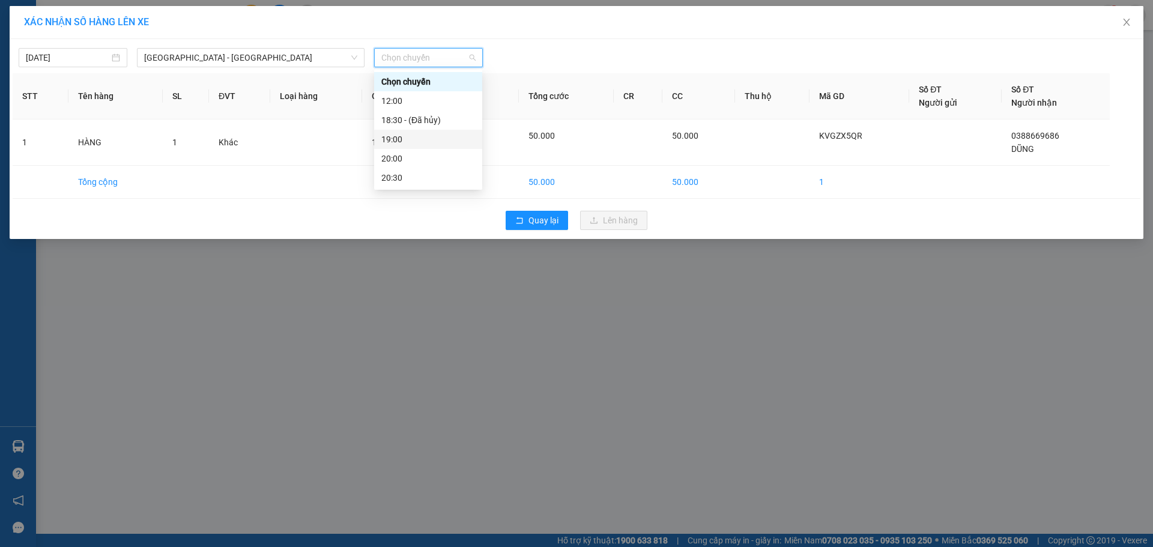
click at [419, 142] on div "19:00" at bounding box center [428, 139] width 94 height 13
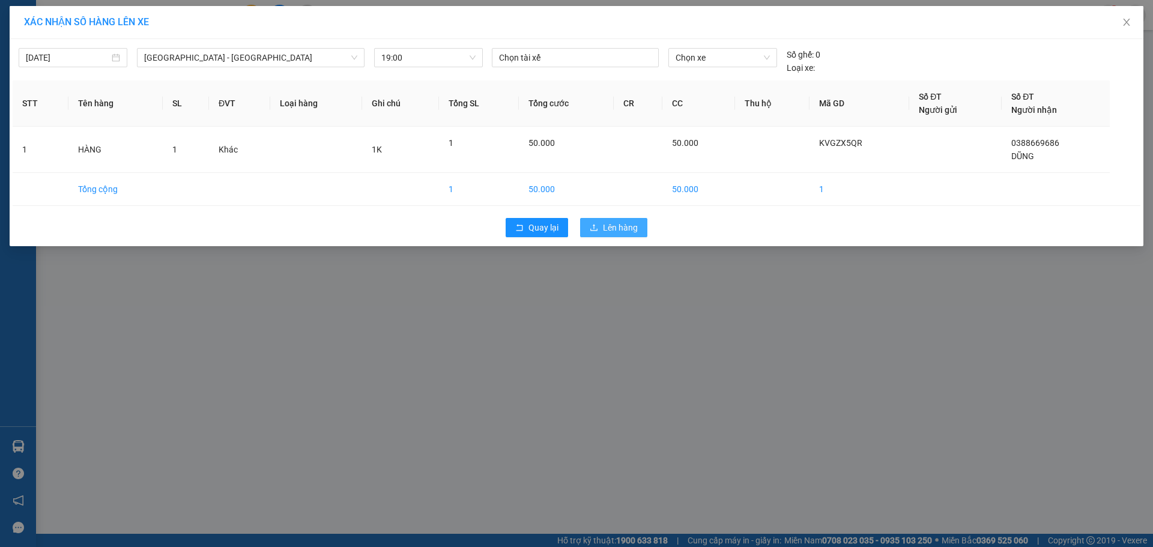
click at [601, 226] on button "Lên hàng" at bounding box center [613, 227] width 67 height 19
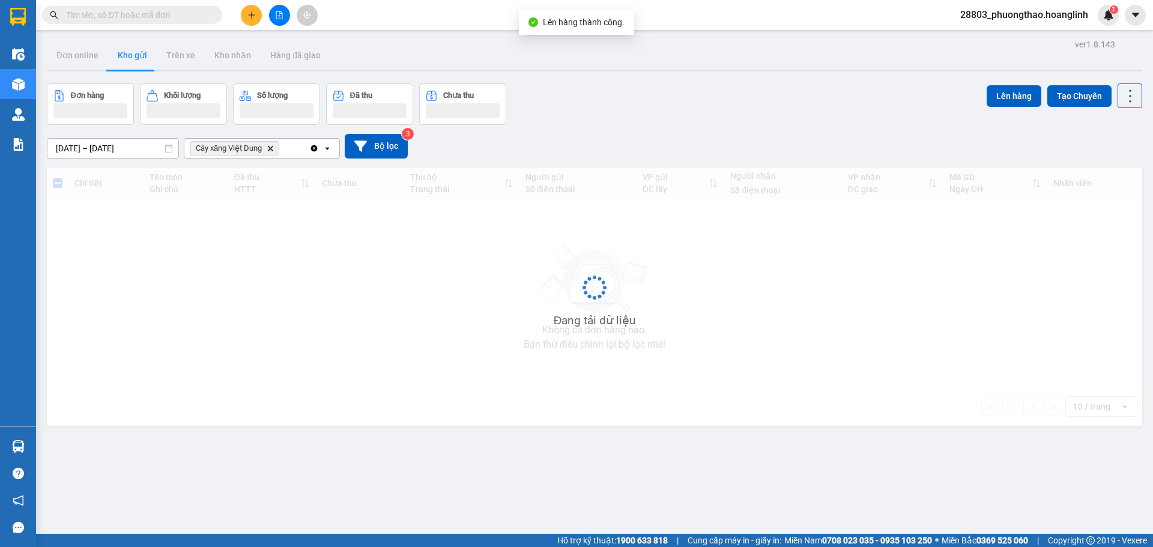
click at [277, 21] on button at bounding box center [279, 15] width 21 height 21
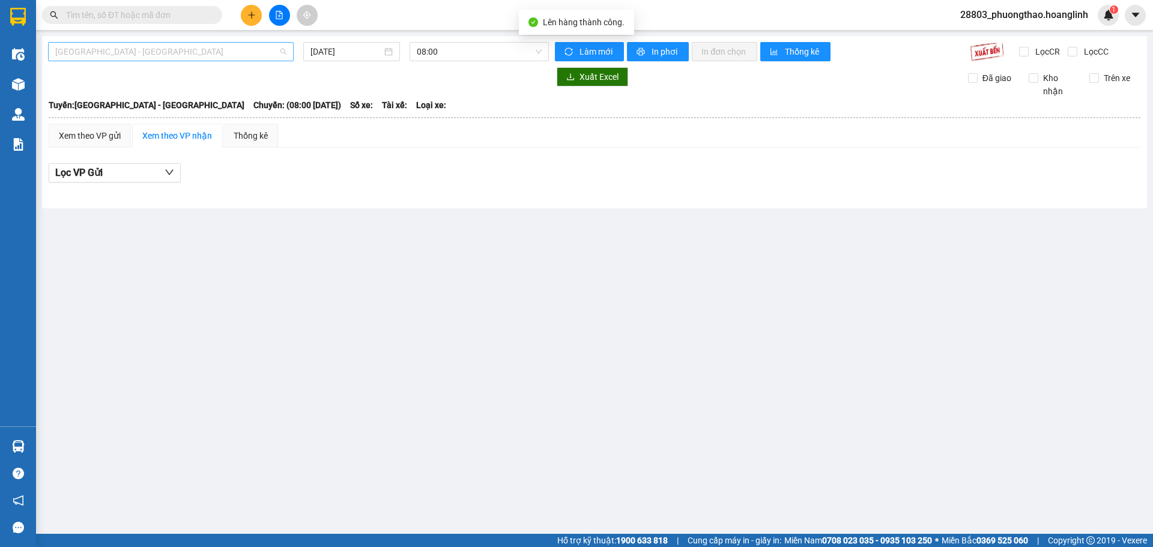
click at [109, 47] on span "[GEOGRAPHIC_DATA] - [GEOGRAPHIC_DATA]" at bounding box center [170, 52] width 231 height 18
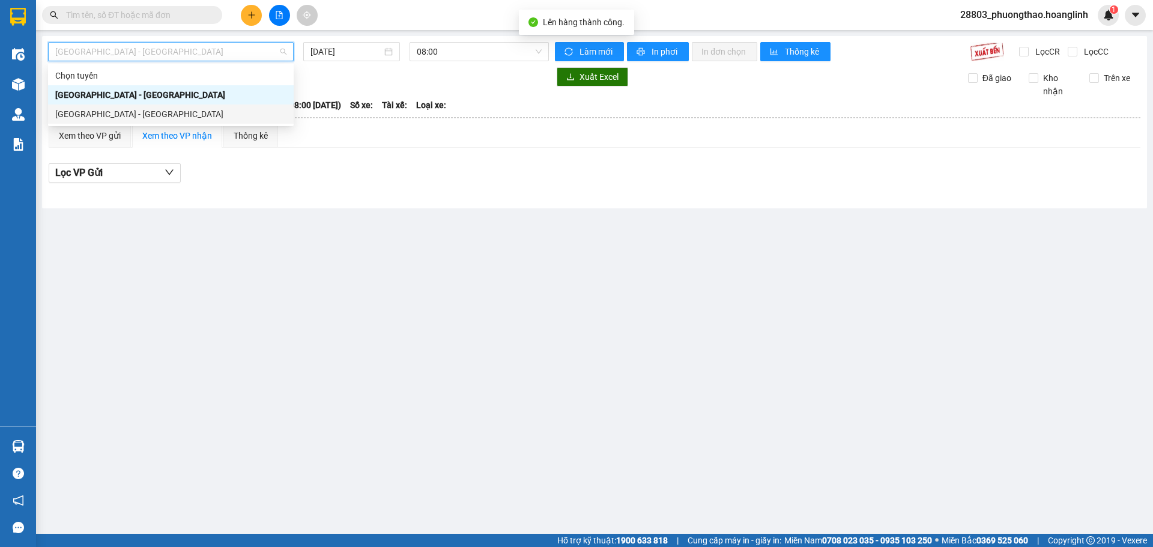
click at [87, 115] on div "[GEOGRAPHIC_DATA] - [GEOGRAPHIC_DATA]" at bounding box center [170, 114] width 231 height 13
type input "[DATE]"
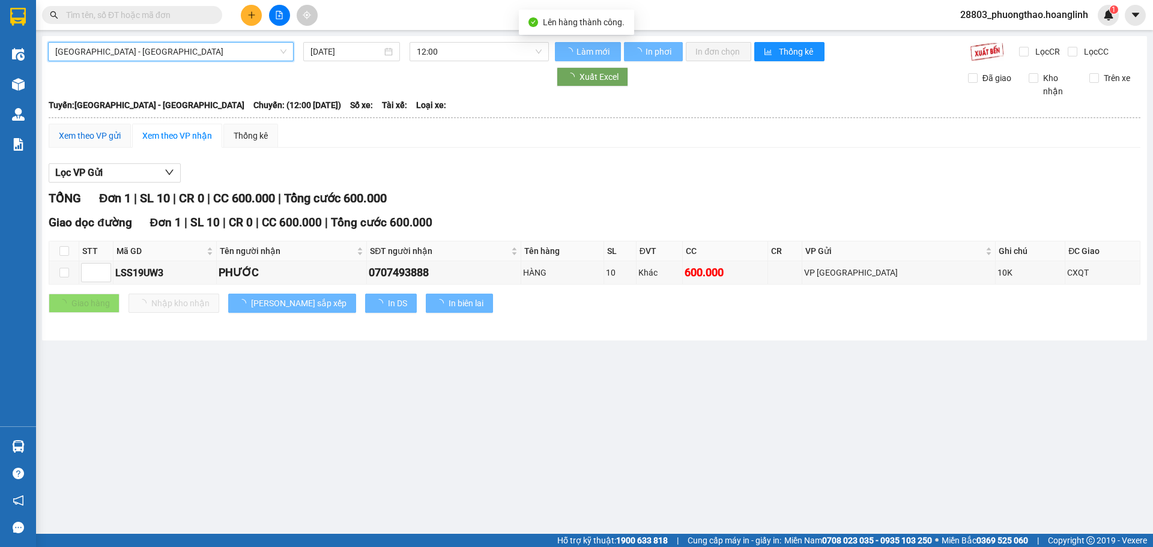
click at [90, 138] on div "Xem theo VP gửi" at bounding box center [90, 135] width 62 height 13
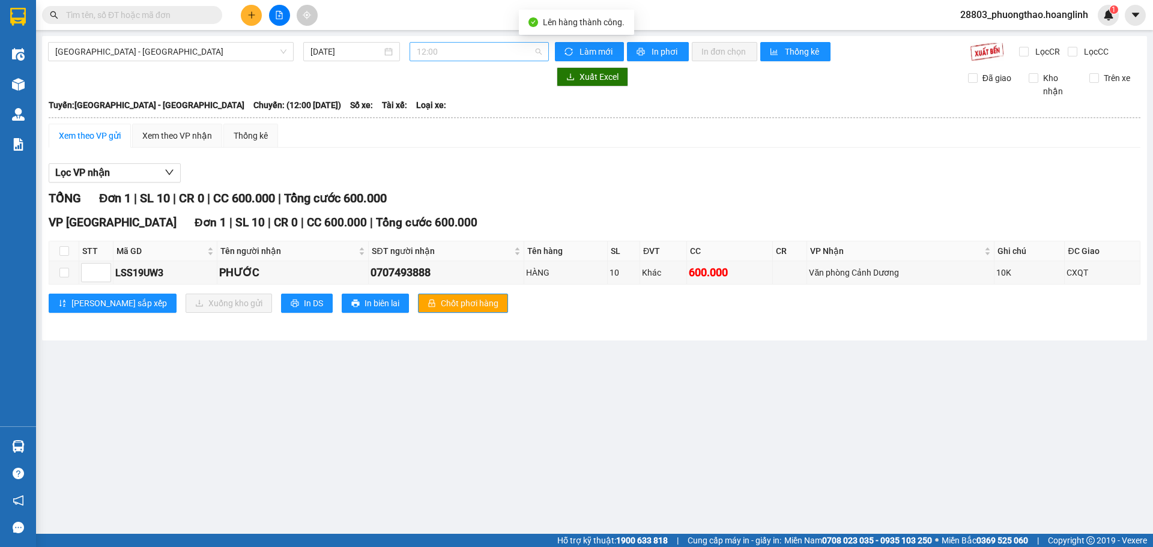
click at [430, 48] on span "12:00" at bounding box center [479, 52] width 125 height 18
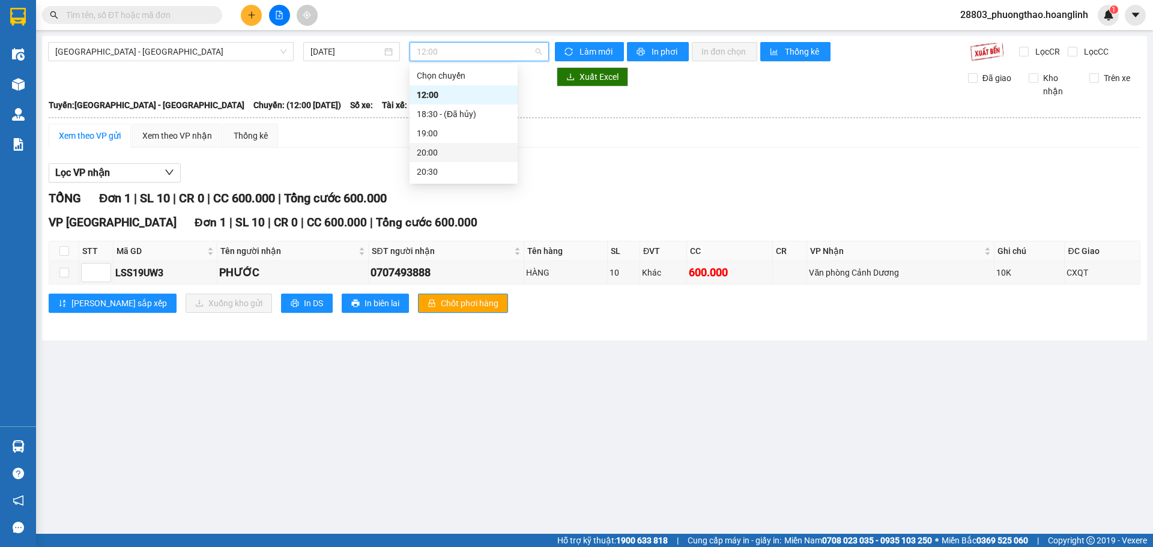
click at [433, 146] on div "20:00" at bounding box center [464, 152] width 94 height 13
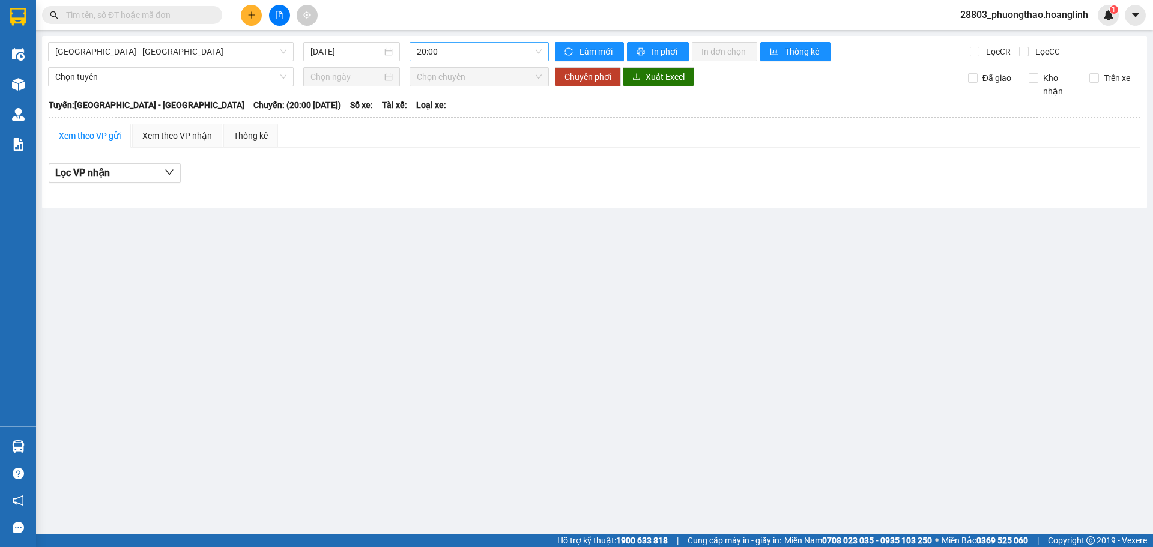
click at [444, 49] on span "20:00" at bounding box center [479, 52] width 125 height 18
click at [455, 129] on div "19:00" at bounding box center [464, 133] width 94 height 13
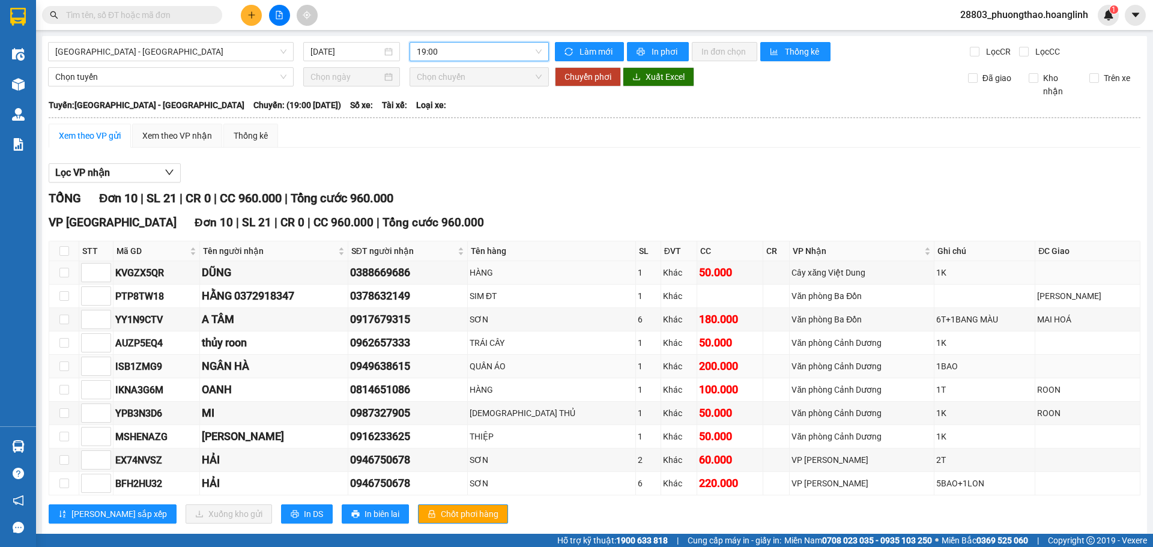
scroll to position [23, 0]
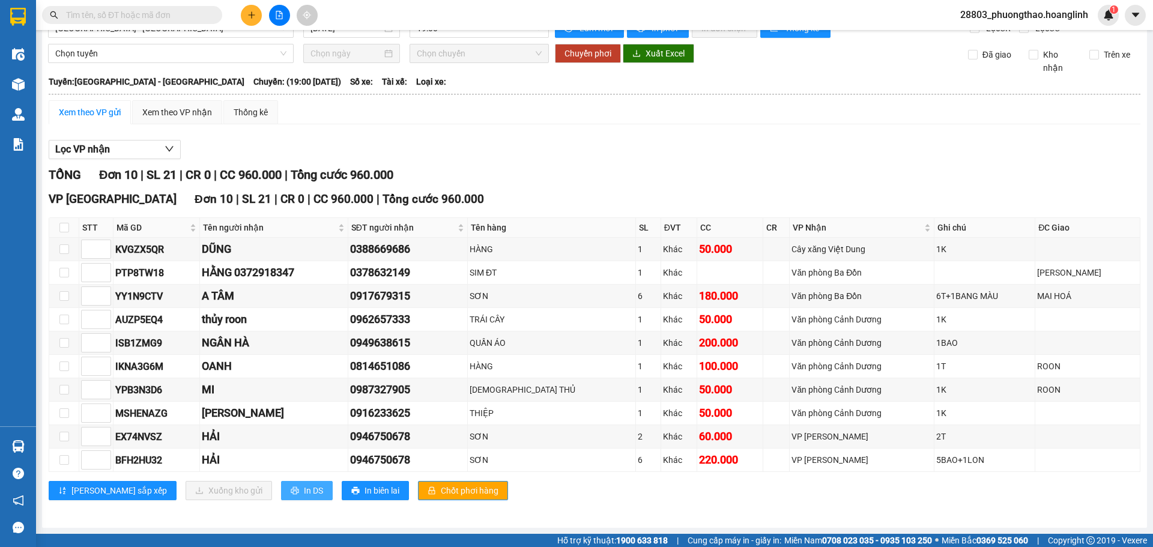
click at [304, 491] on span "In DS" at bounding box center [313, 490] width 19 height 13
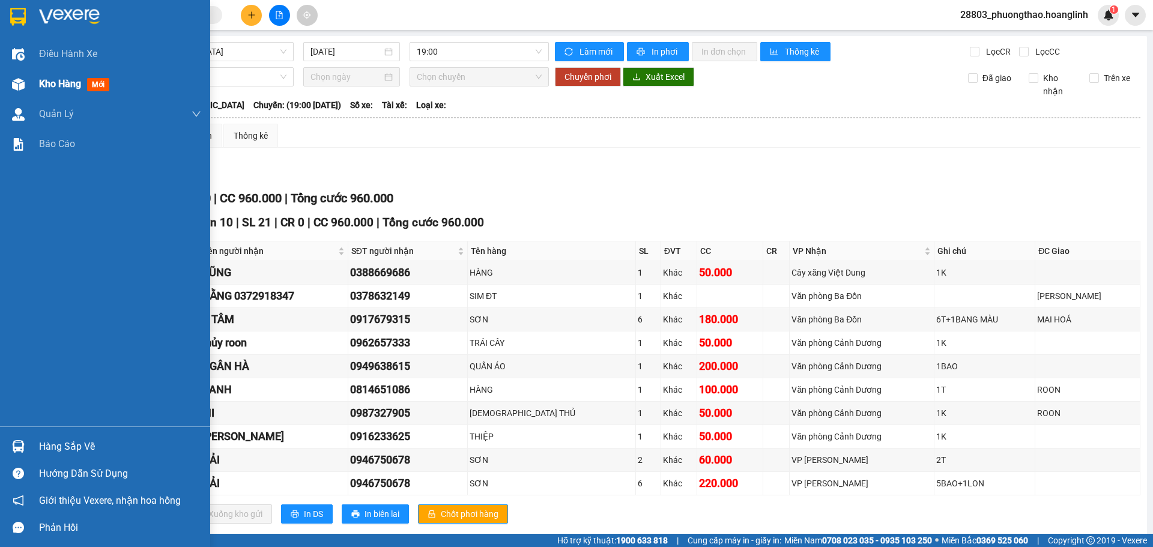
click at [49, 85] on span "Kho hàng" at bounding box center [60, 83] width 42 height 11
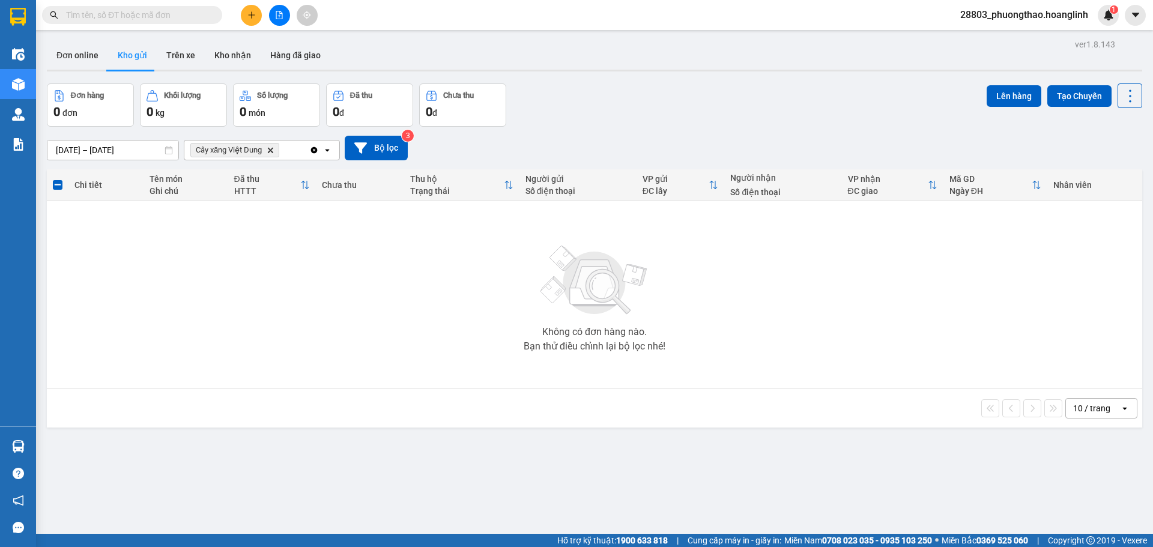
click at [272, 149] on icon "Delete" at bounding box center [270, 150] width 7 height 7
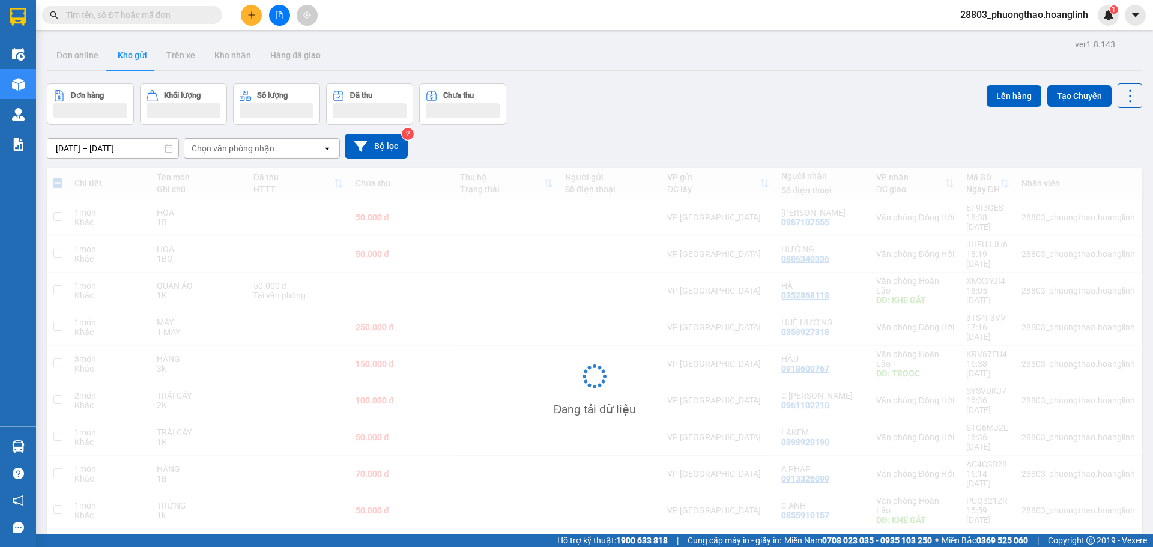
click at [212, 146] on div "Chọn văn phòng nhận" at bounding box center [233, 148] width 83 height 12
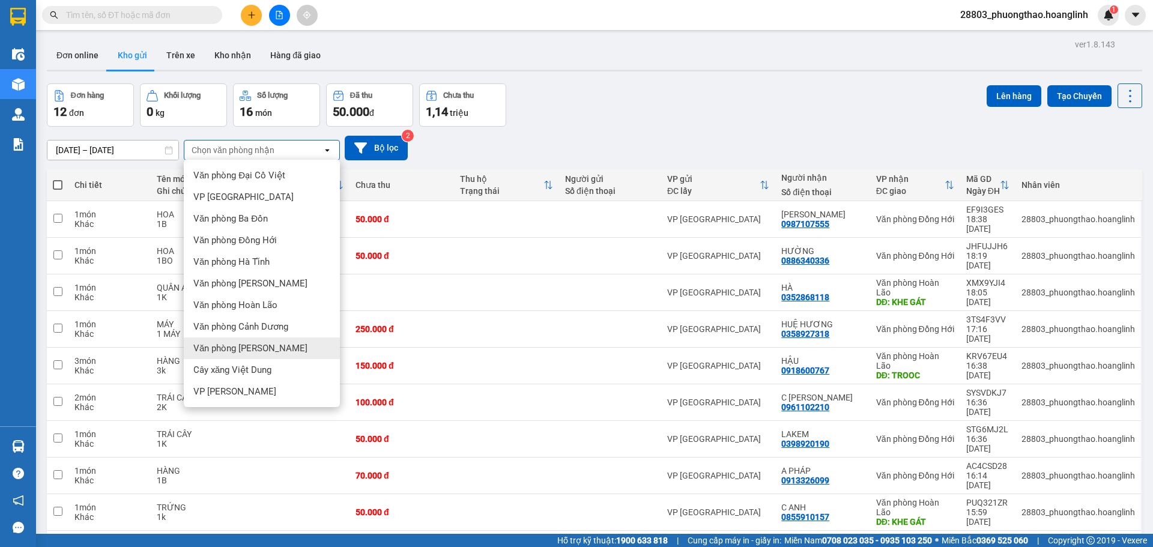
click at [249, 353] on span "Văn phòng [PERSON_NAME]" at bounding box center [250, 348] width 114 height 12
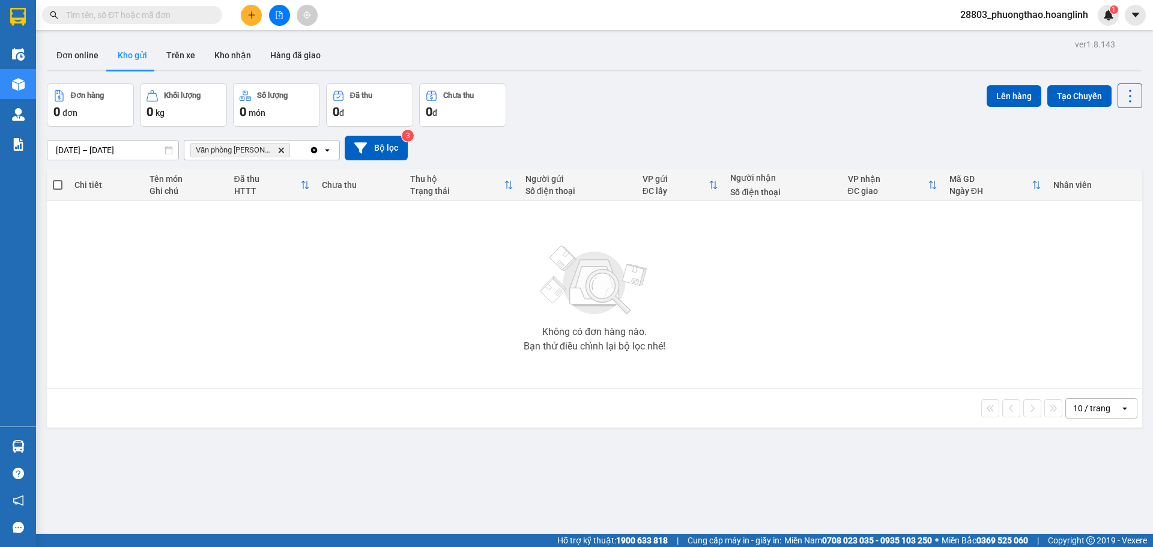
click at [273, 151] on span "Văn phòng [PERSON_NAME]" at bounding box center [240, 150] width 100 height 14
click at [279, 151] on icon "Văn phòng Lệ Thủy, close by backspace" at bounding box center [281, 149] width 5 height 5
click at [275, 150] on div "Chọn văn phòng nhận" at bounding box center [253, 150] width 138 height 19
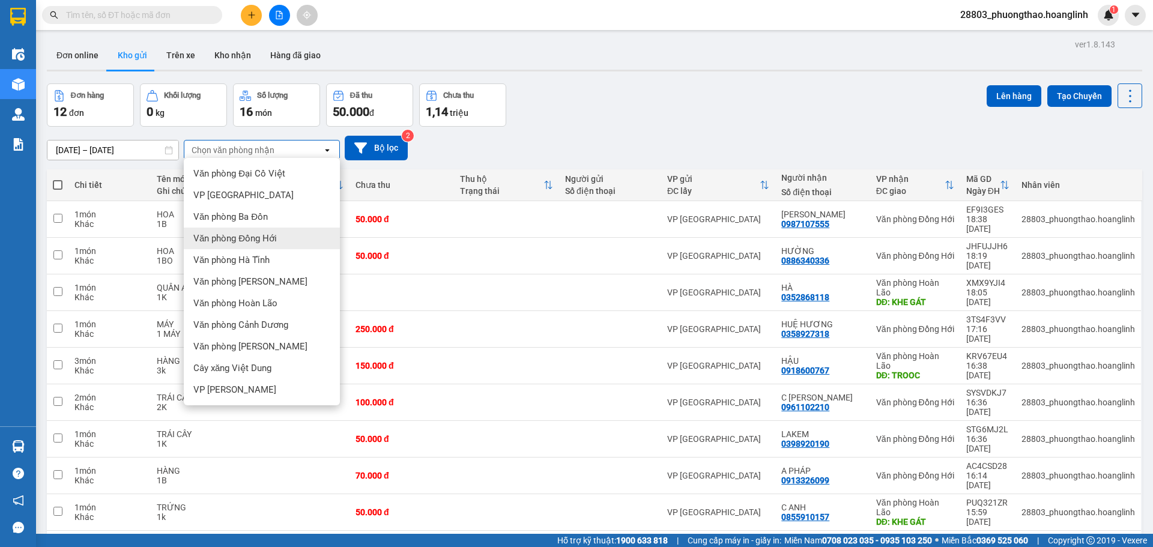
click at [268, 241] on span "Văn phòng Đồng Hới" at bounding box center [234, 238] width 83 height 12
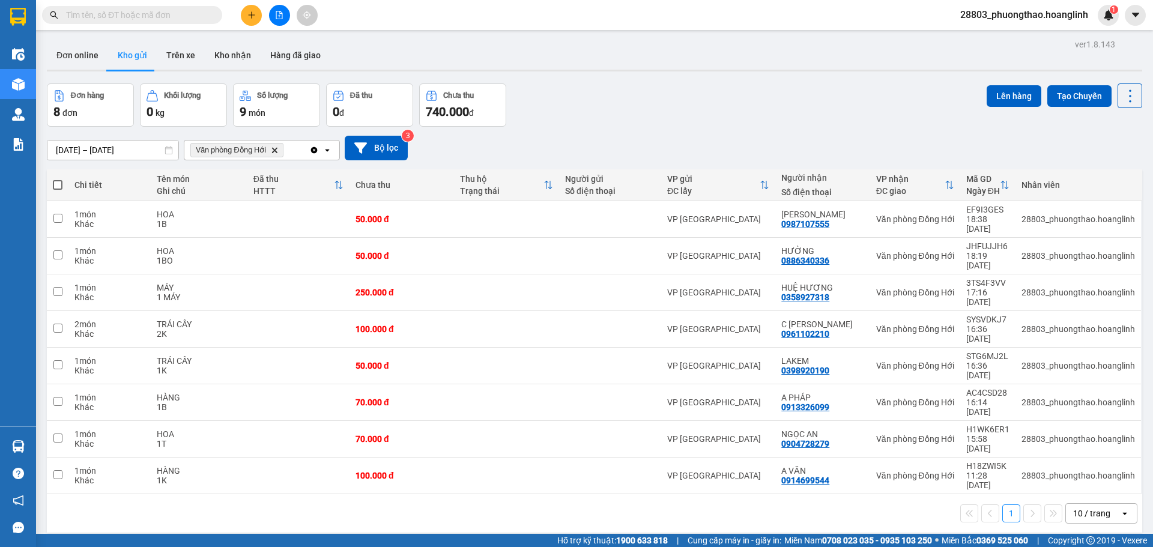
click at [276, 150] on icon "Văn phòng Đồng Hới, close by backspace" at bounding box center [274, 149] width 5 height 5
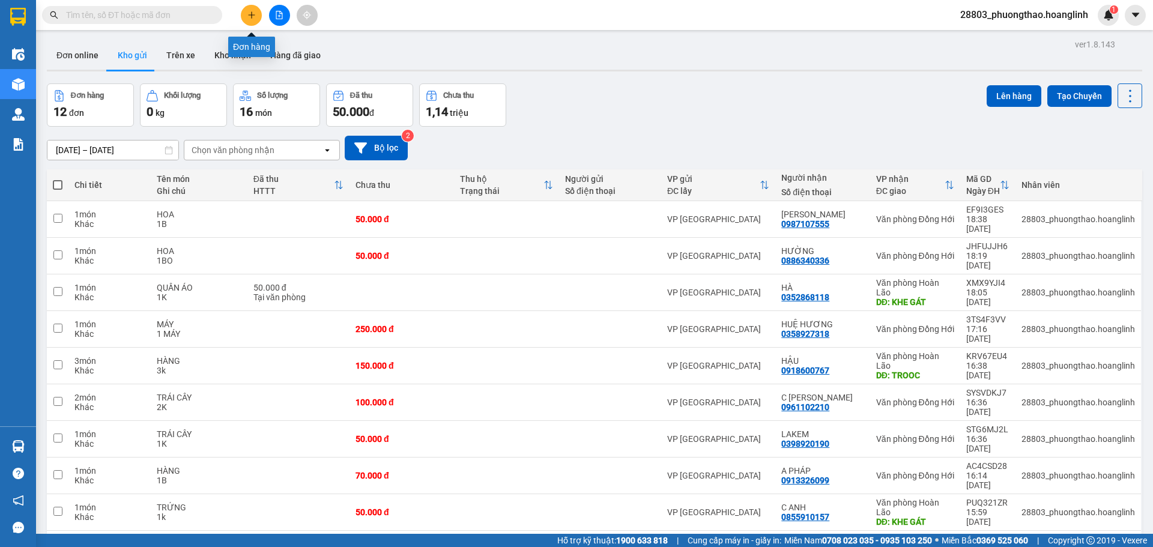
click at [252, 16] on icon "plus" at bounding box center [251, 14] width 1 height 7
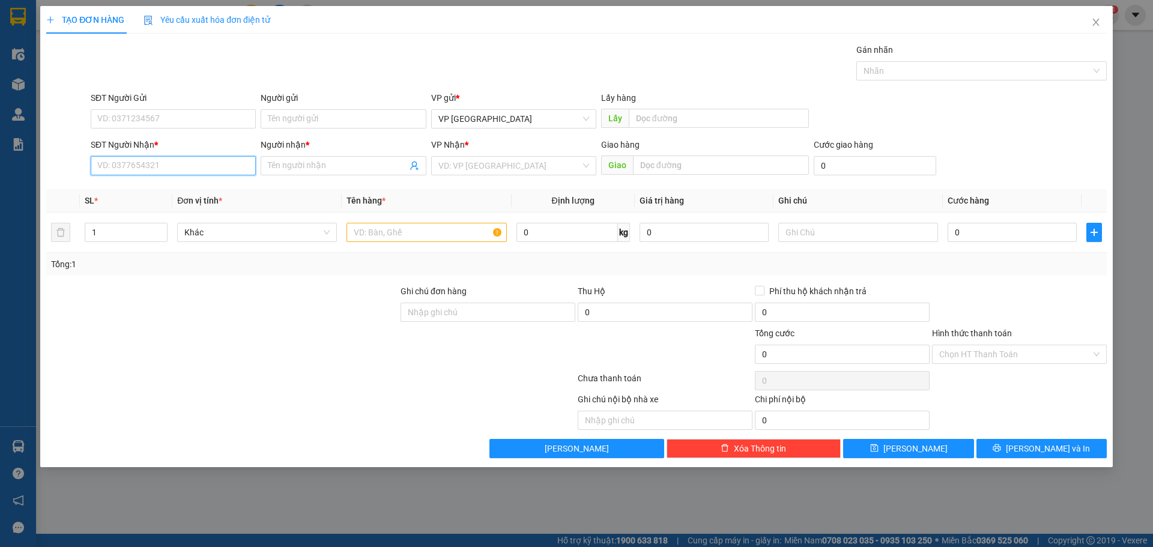
click at [151, 162] on input "SĐT Người Nhận *" at bounding box center [173, 165] width 165 height 19
type input "0773341687"
click at [341, 163] on input "Người nhận *" at bounding box center [337, 165] width 139 height 13
type input "A"
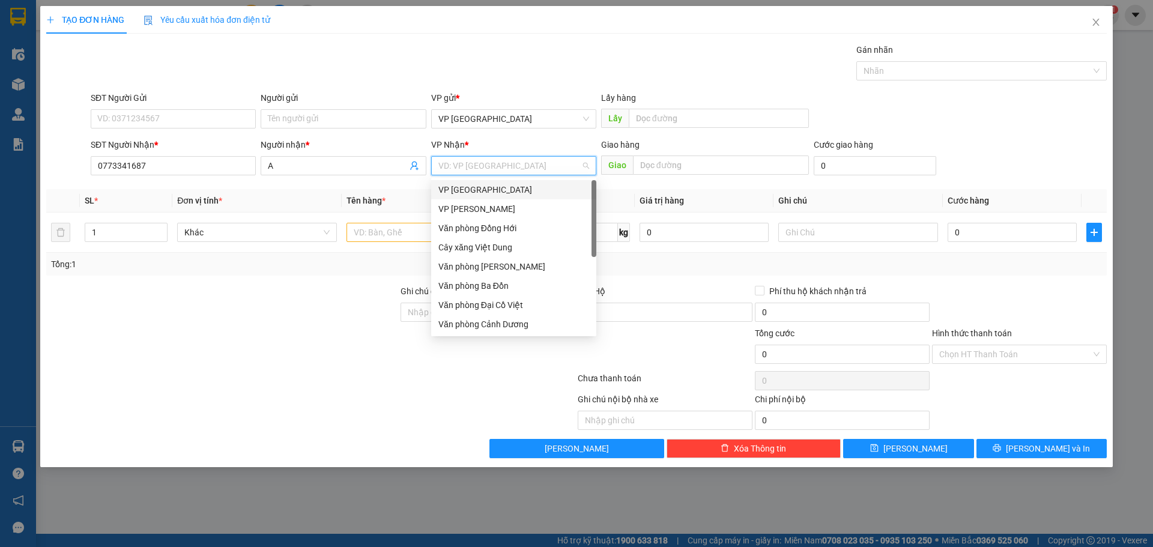
click at [510, 160] on input "search" at bounding box center [510, 166] width 142 height 18
click at [531, 302] on div "Văn phòng Hoàn Lão" at bounding box center [514, 305] width 151 height 13
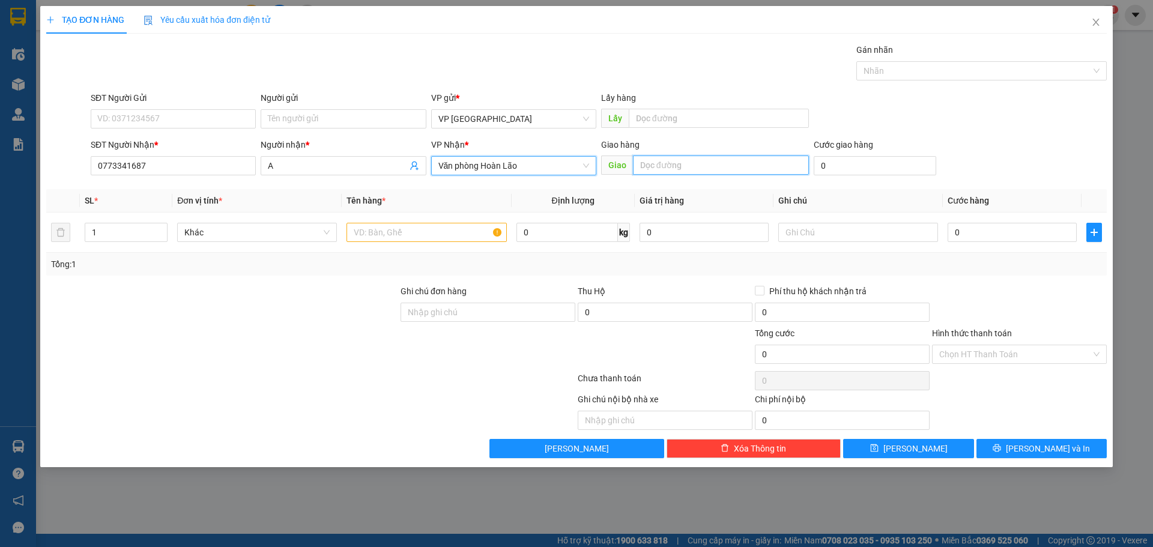
click at [664, 168] on input "text" at bounding box center [721, 165] width 176 height 19
type input "CẦU BÙNG"
click at [425, 235] on input "text" at bounding box center [427, 232] width 160 height 19
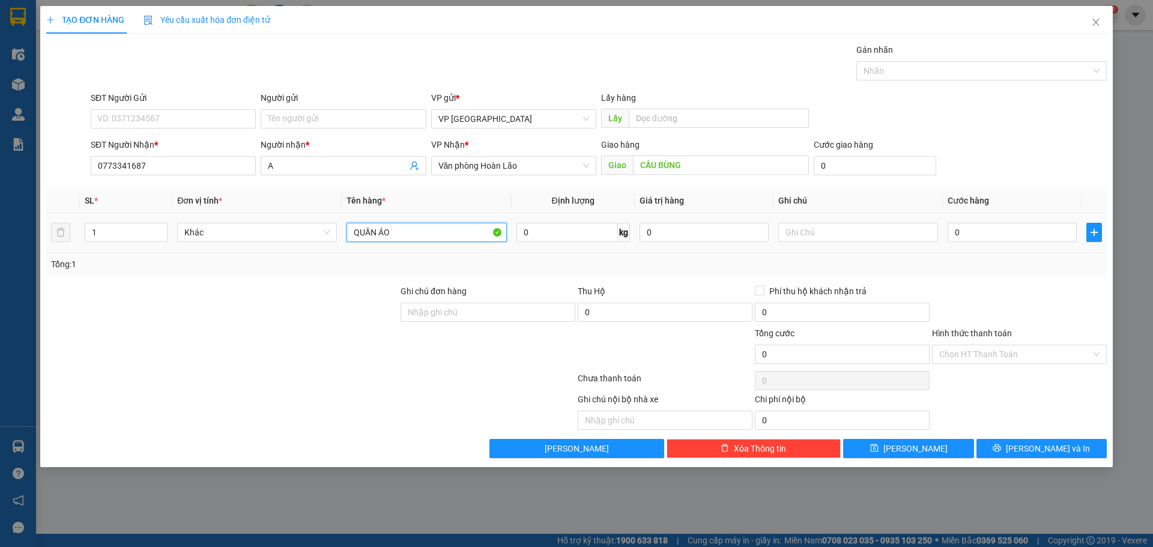
type input "QUẦN ÁO"
click at [895, 238] on input "text" at bounding box center [859, 232] width 160 height 19
type input "1K"
type input "5"
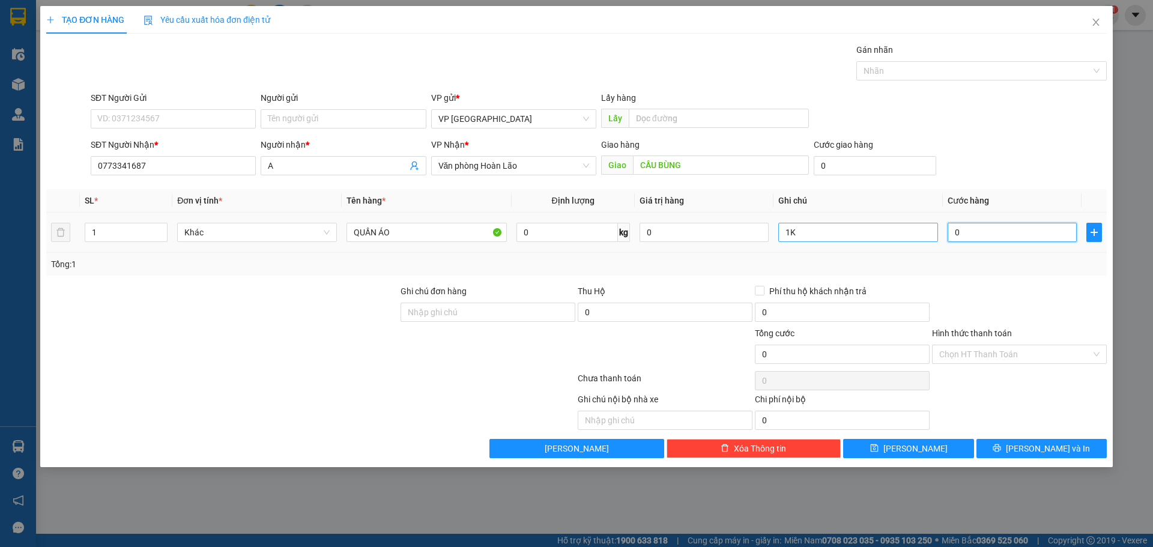
type input "5"
type input "50"
type input "50.000"
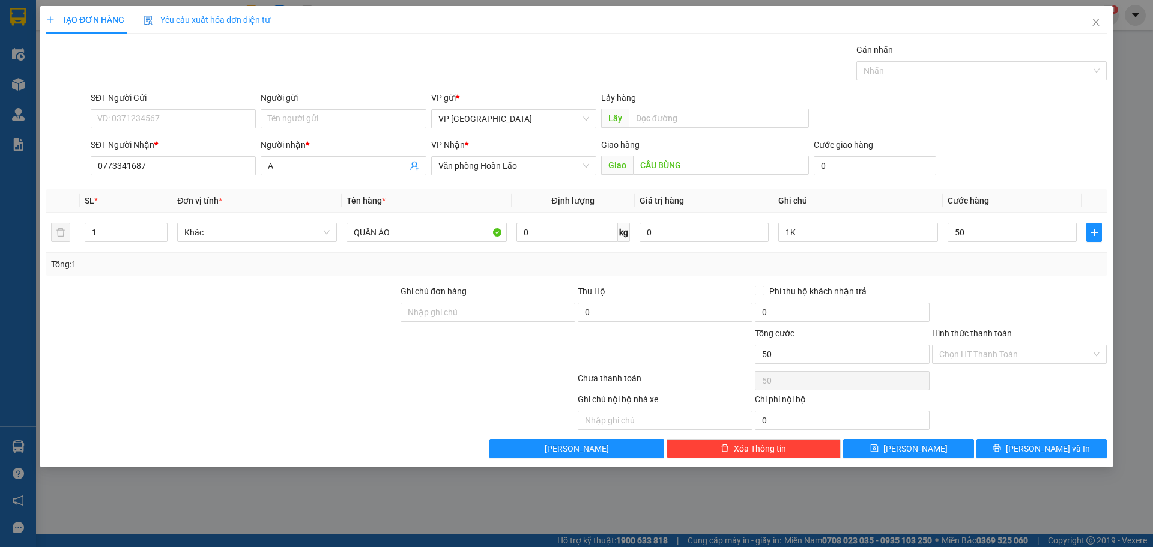
type input "50.000"
click at [1070, 134] on form "SĐT Người Gửi VD: 0371234567 Người gửi Tên người gửi VP gửi * VP [GEOGRAPHIC_DA…" at bounding box center [576, 135] width 1061 height 89
click at [924, 443] on button "[PERSON_NAME]" at bounding box center [908, 448] width 130 height 19
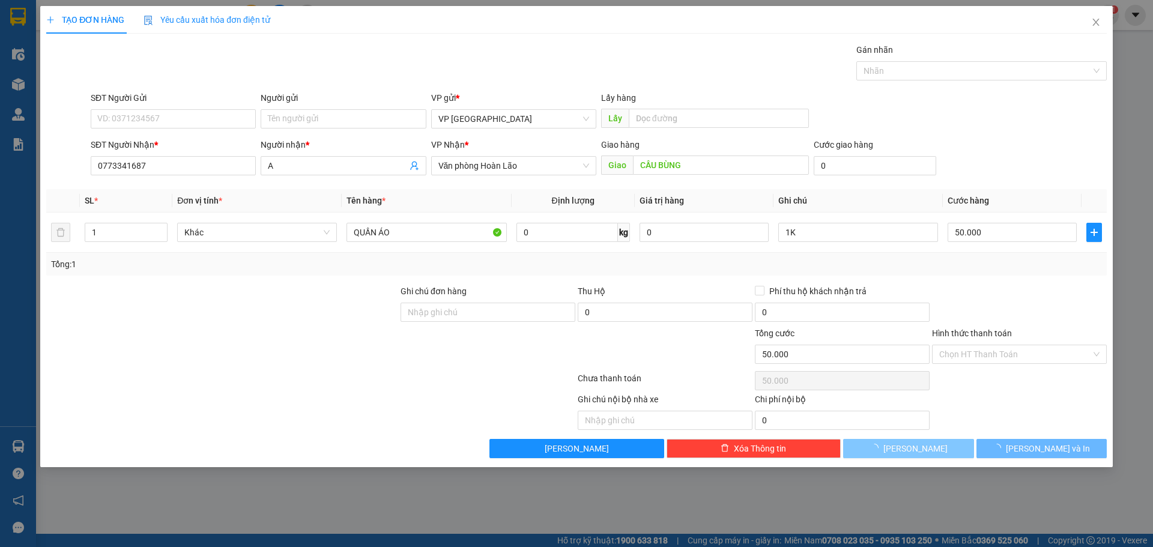
type input "0"
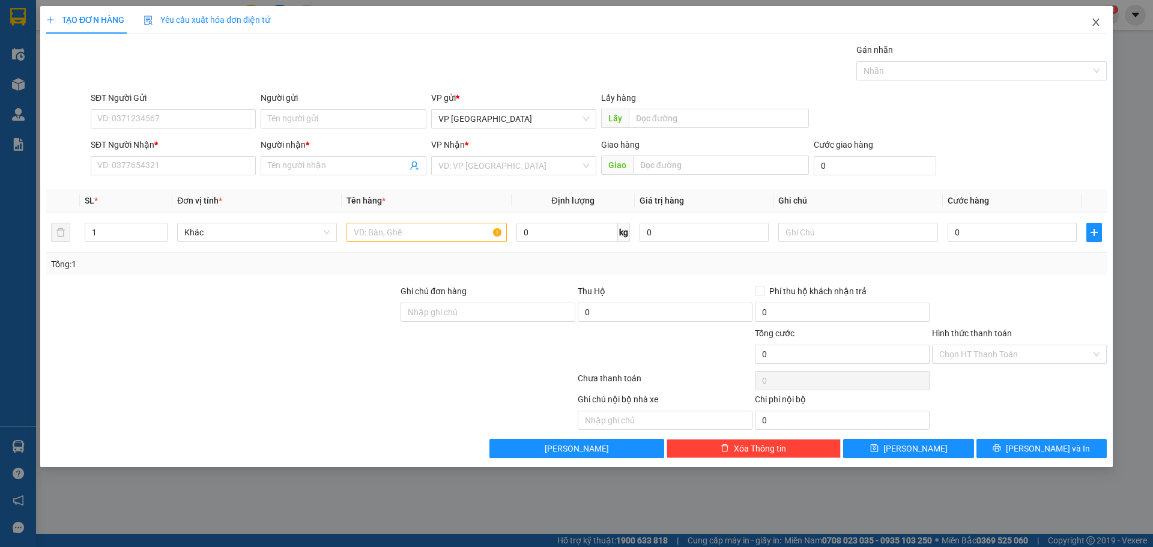
click at [1097, 17] on span "Close" at bounding box center [1096, 23] width 34 height 34
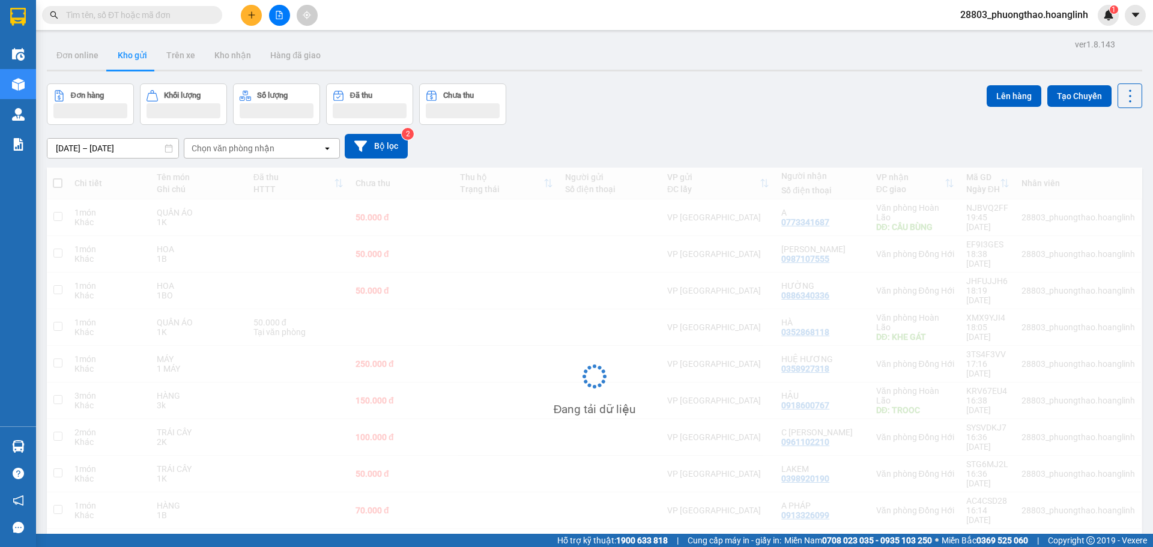
click at [250, 153] on div "Chọn văn phòng nhận" at bounding box center [233, 148] width 83 height 12
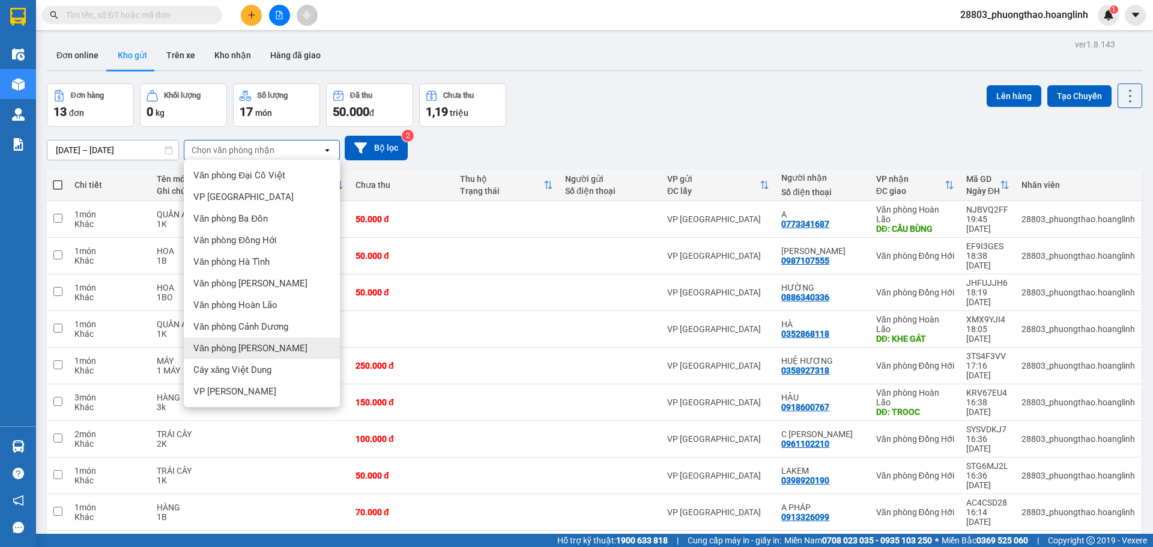
scroll to position [55, 0]
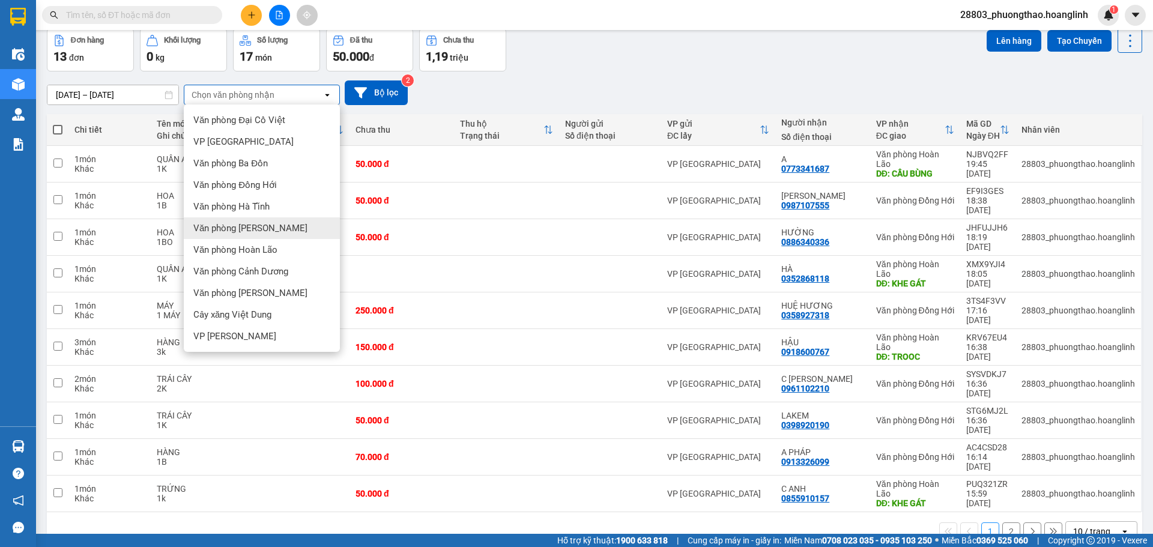
click at [272, 228] on div "Văn phòng [PERSON_NAME]" at bounding box center [262, 228] width 156 height 22
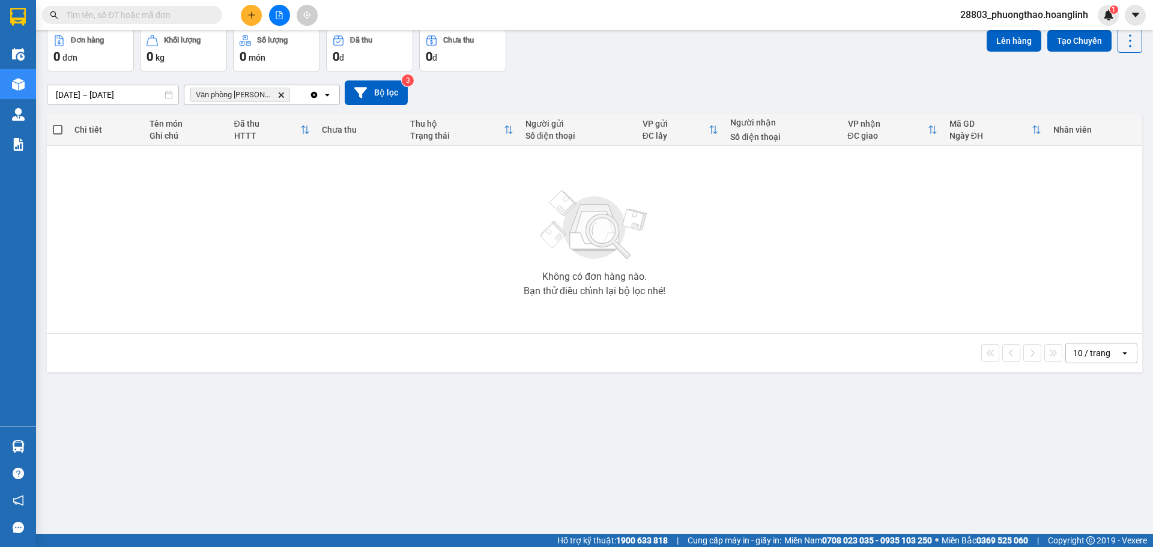
click at [279, 96] on icon "Văn phòng Lý Hòa, close by backspace" at bounding box center [281, 94] width 5 height 5
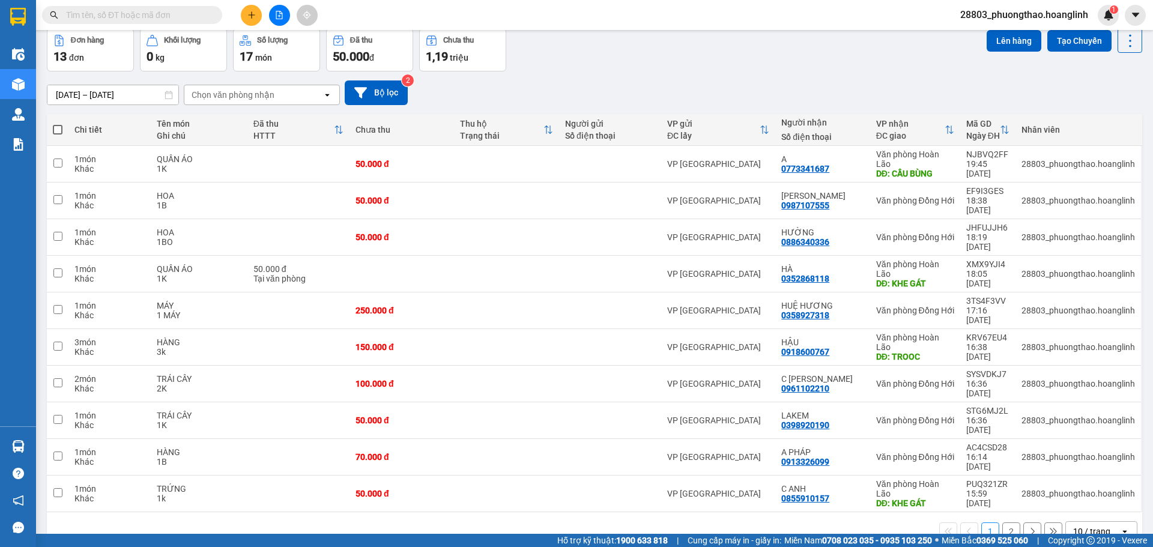
drag, startPoint x: 280, startPoint y: 20, endPoint x: 294, endPoint y: 96, distance: 77.6
click at [296, 96] on section "Kết quả tìm kiếm ( 0 ) Bộ lọc Ngày tạo đơn gần nhất No Data 28803_phuongthao.ho…" at bounding box center [576, 273] width 1153 height 547
click at [293, 96] on div "Chọn văn phòng nhận" at bounding box center [253, 94] width 138 height 19
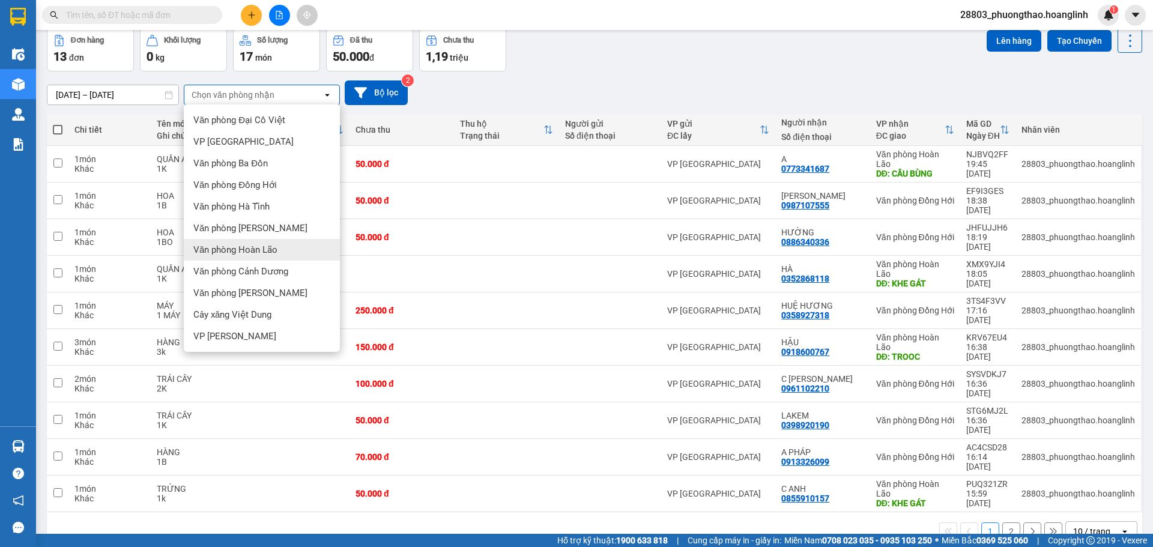
click at [278, 244] on div "Văn phòng Hoàn Lão" at bounding box center [262, 250] width 156 height 22
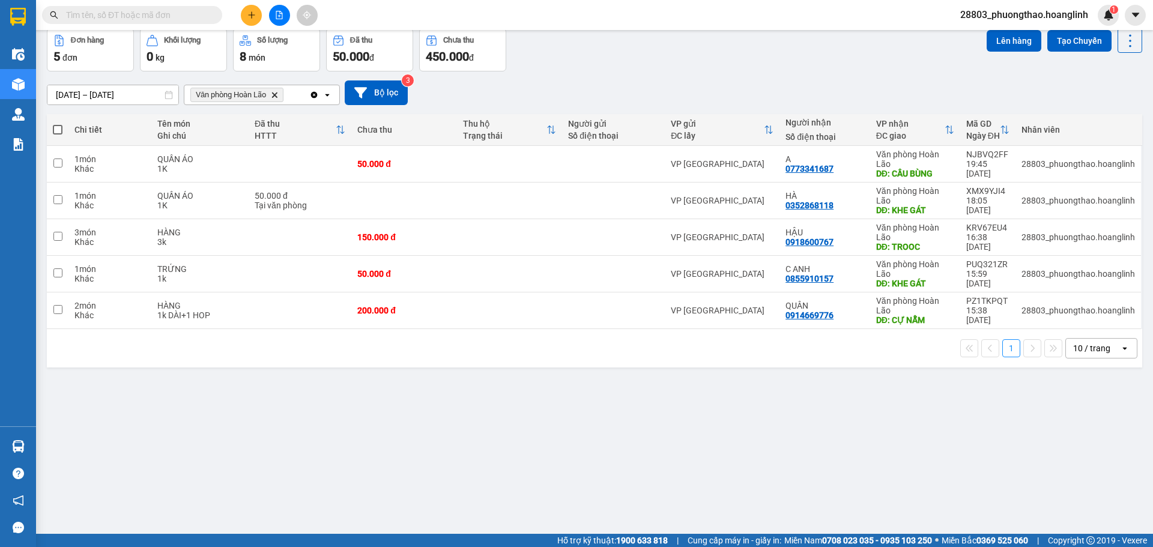
click at [59, 131] on span at bounding box center [58, 130] width 10 height 10
click at [58, 124] on input "checkbox" at bounding box center [58, 124] width 0 height 0
checkbox input "true"
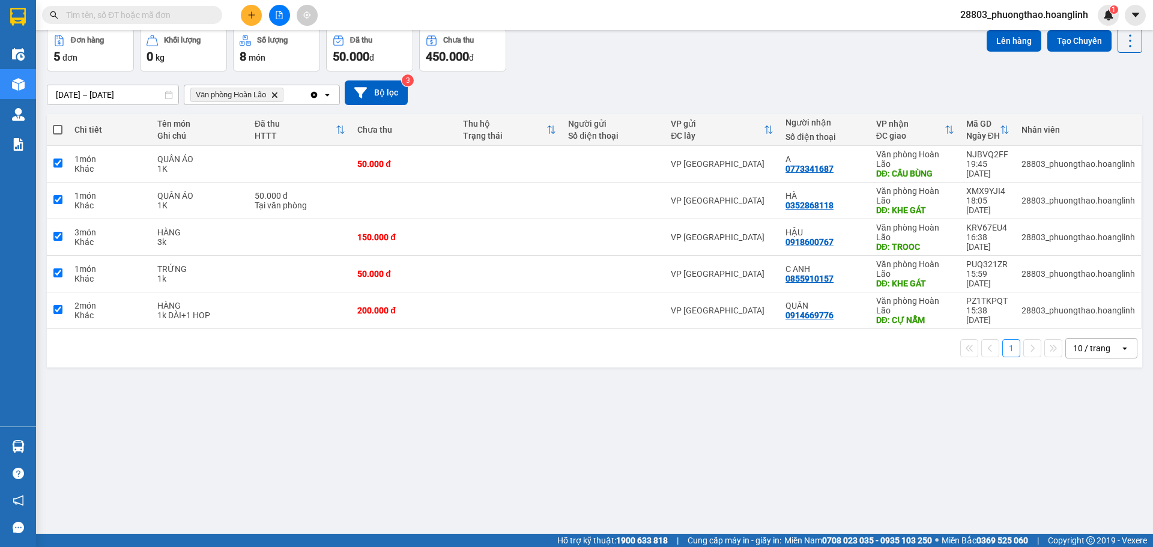
checkbox input "true"
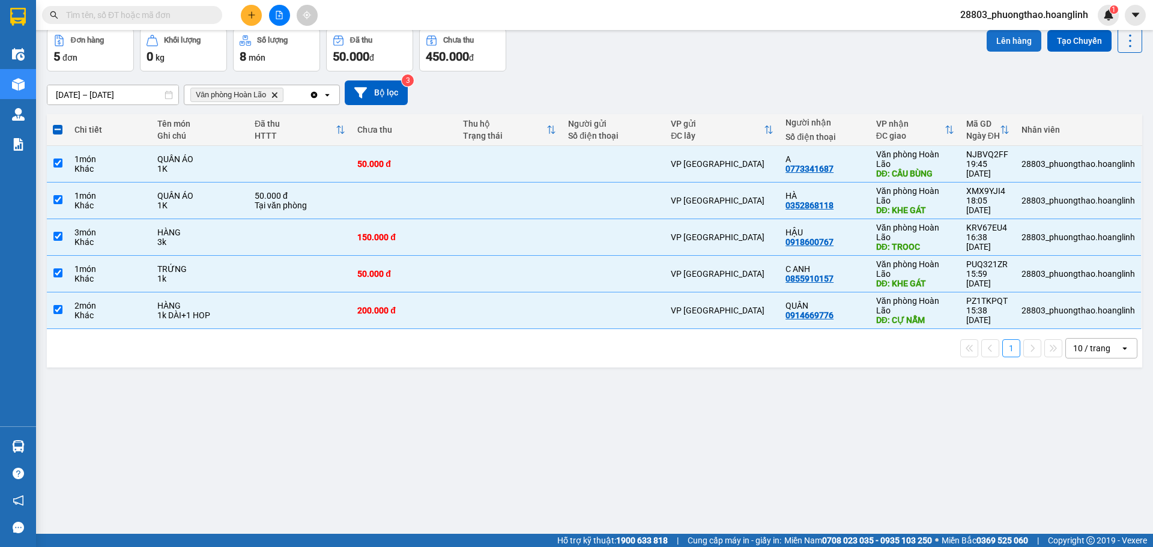
click at [1001, 31] on button "Lên hàng" at bounding box center [1014, 41] width 55 height 22
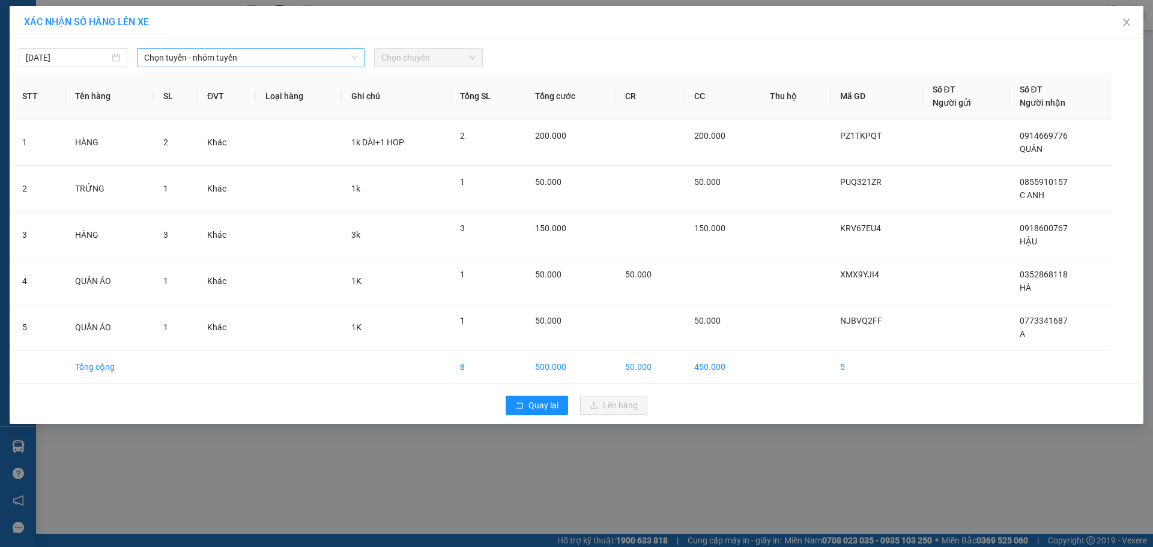
click at [156, 58] on span "Chọn tuyến - nhóm tuyến" at bounding box center [250, 58] width 213 height 18
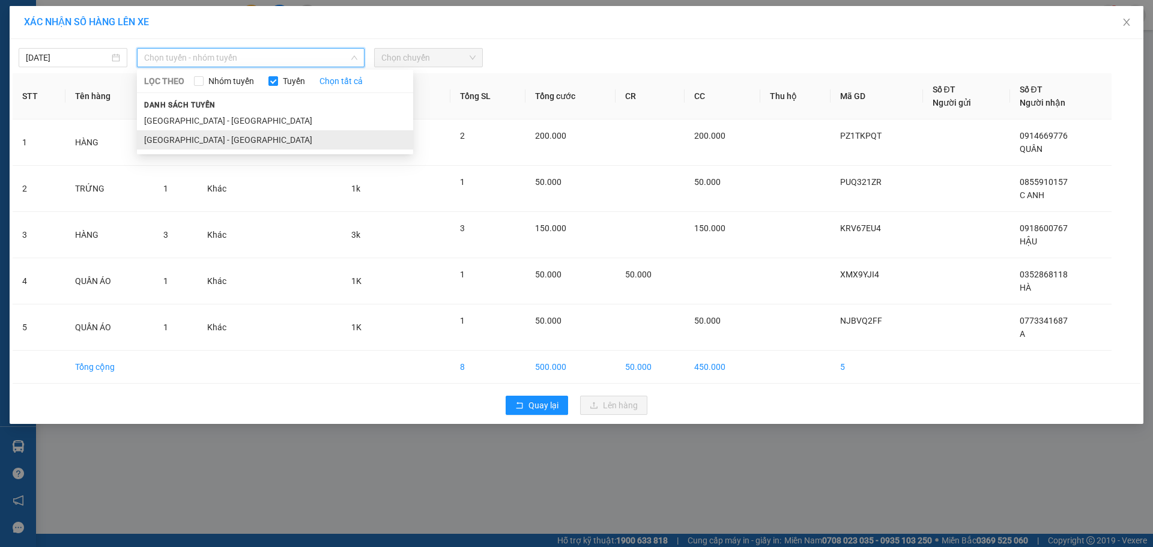
drag, startPoint x: 183, startPoint y: 141, endPoint x: 202, endPoint y: 142, distance: 19.3
click at [186, 141] on li "[GEOGRAPHIC_DATA] - [GEOGRAPHIC_DATA]" at bounding box center [275, 139] width 276 height 19
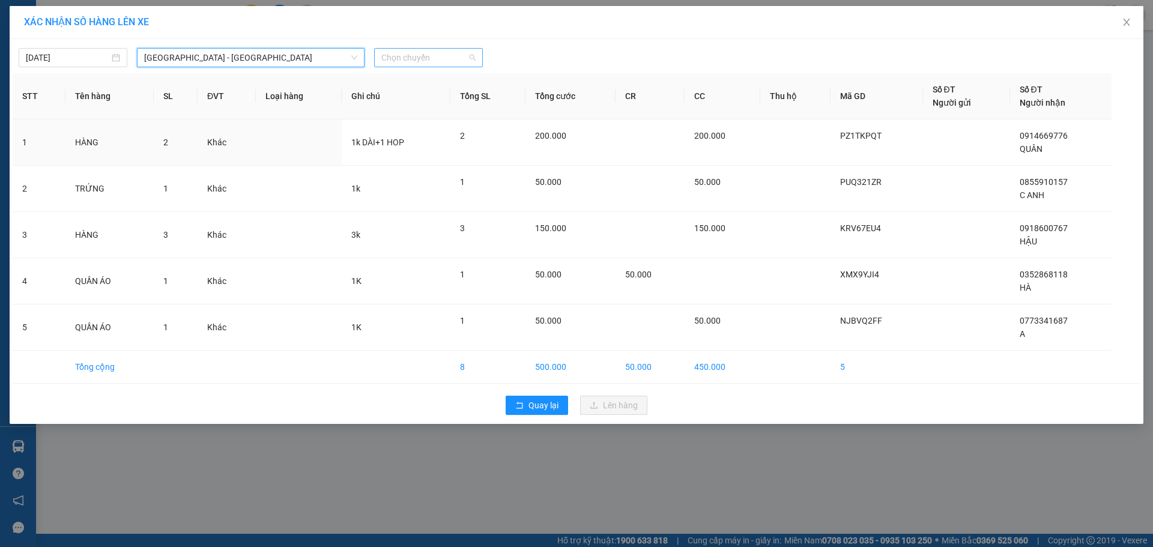
drag, startPoint x: 461, startPoint y: 56, endPoint x: 439, endPoint y: 105, distance: 53.2
click at [460, 56] on span "Chọn chuyến" at bounding box center [428, 58] width 94 height 18
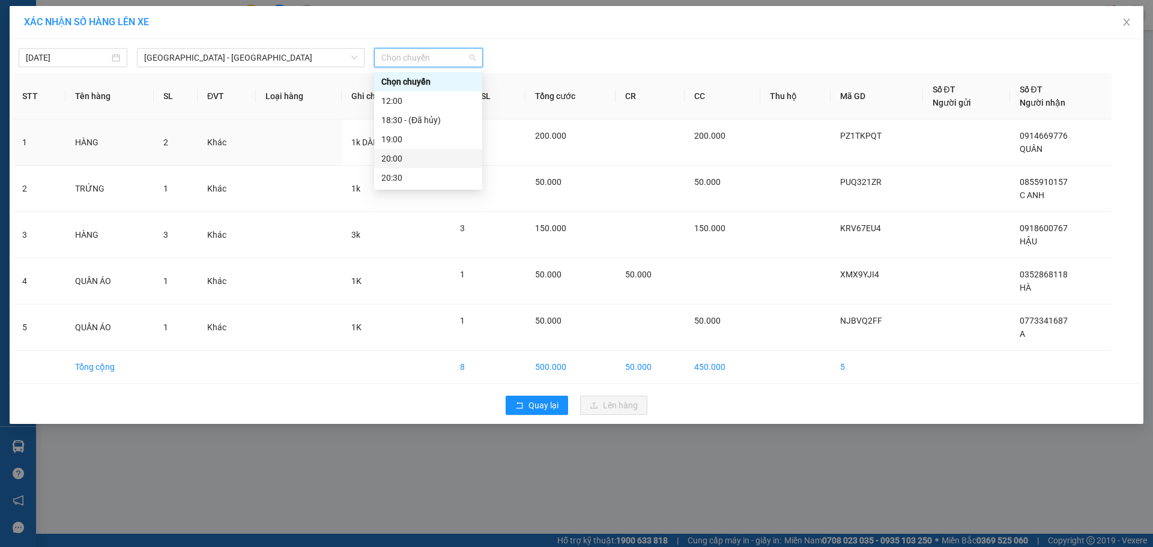
click at [424, 157] on div "20:00" at bounding box center [428, 158] width 94 height 13
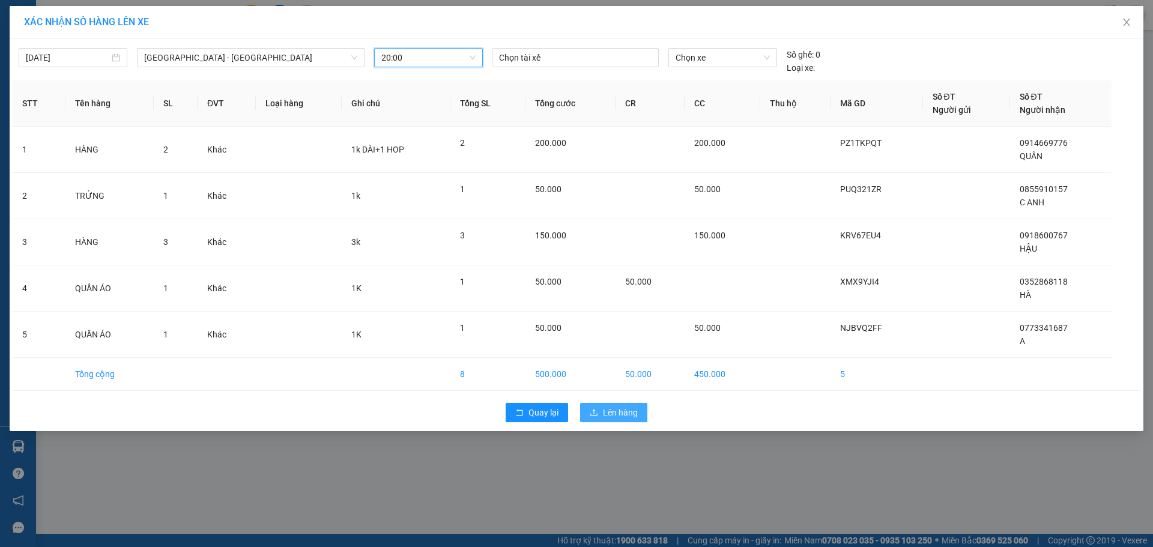
click at [606, 405] on button "Lên hàng" at bounding box center [613, 412] width 67 height 19
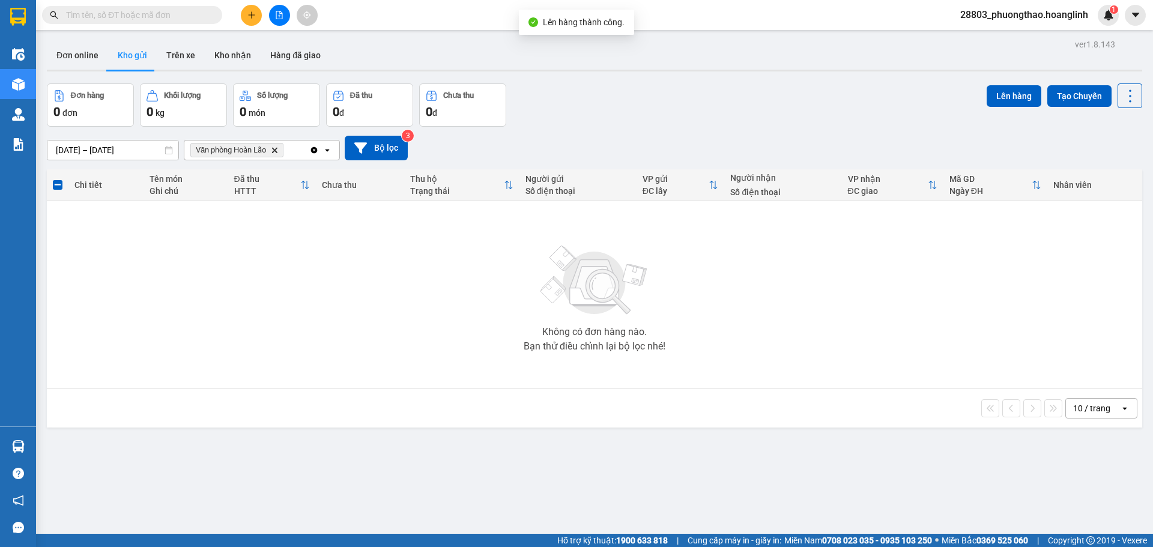
click at [278, 21] on button at bounding box center [279, 15] width 21 height 21
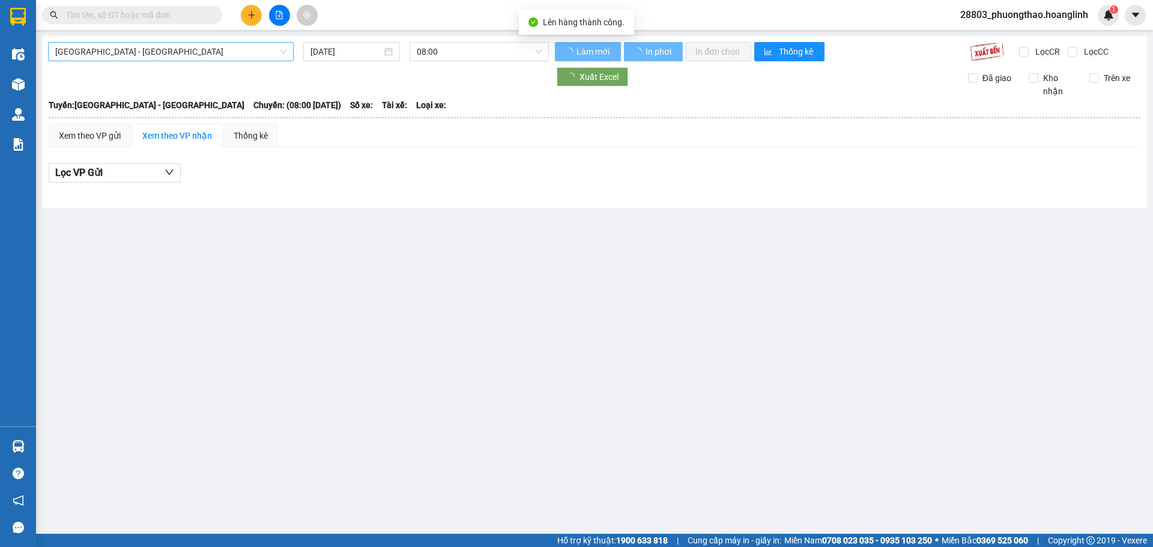
click at [114, 49] on span "[GEOGRAPHIC_DATA] - [GEOGRAPHIC_DATA]" at bounding box center [170, 52] width 231 height 18
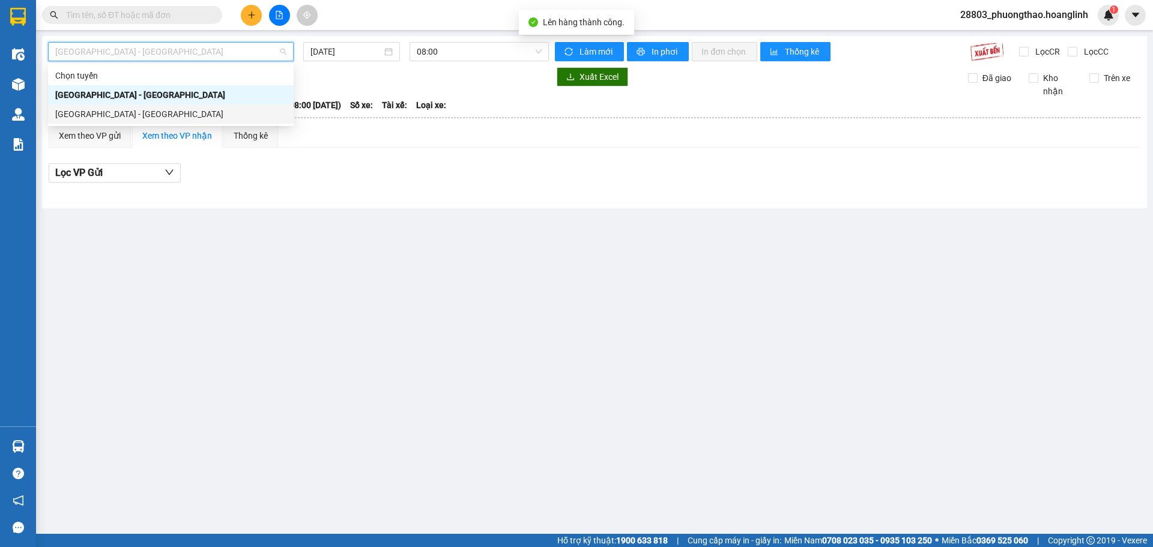
click at [101, 109] on div "Chọn tuyến [GEOGRAPHIC_DATA] - [GEOGRAPHIC_DATA] [GEOGRAPHIC_DATA] - [GEOGRAPHI…" at bounding box center [171, 95] width 246 height 58
click at [101, 111] on div "[GEOGRAPHIC_DATA] - [GEOGRAPHIC_DATA]" at bounding box center [170, 114] width 231 height 13
type input "[DATE]"
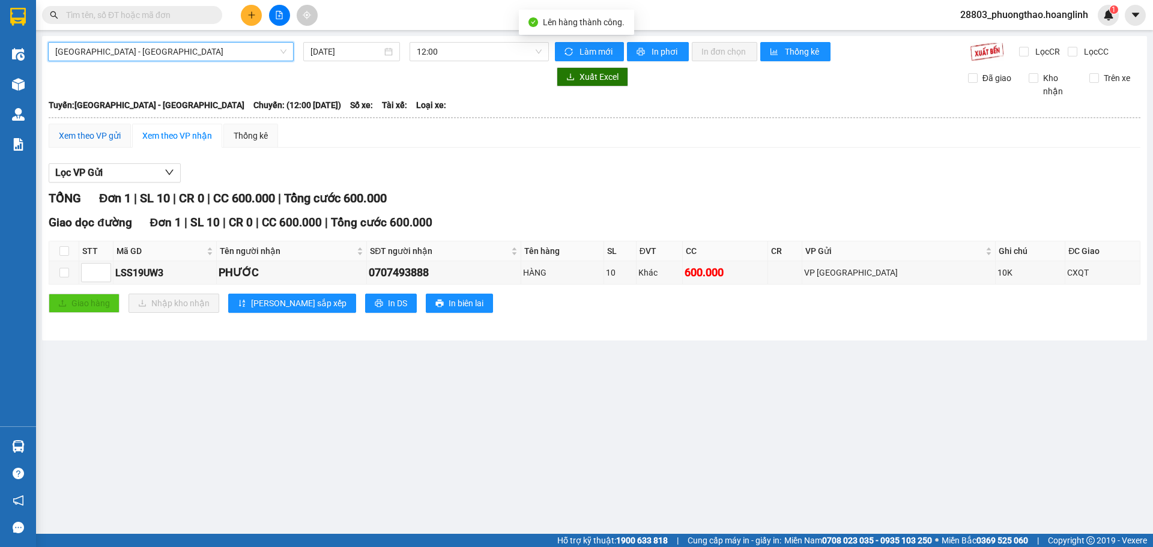
click at [88, 136] on div "Xem theo VP gửi" at bounding box center [90, 135] width 62 height 13
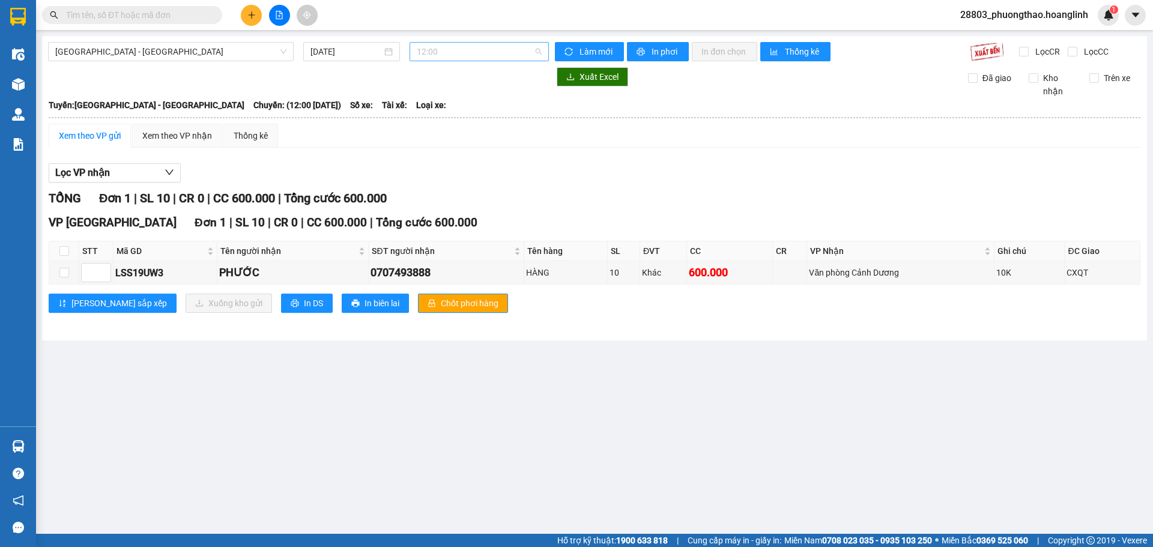
click at [451, 55] on span "12:00" at bounding box center [479, 52] width 125 height 18
click at [456, 151] on div "20:00" at bounding box center [464, 152] width 94 height 13
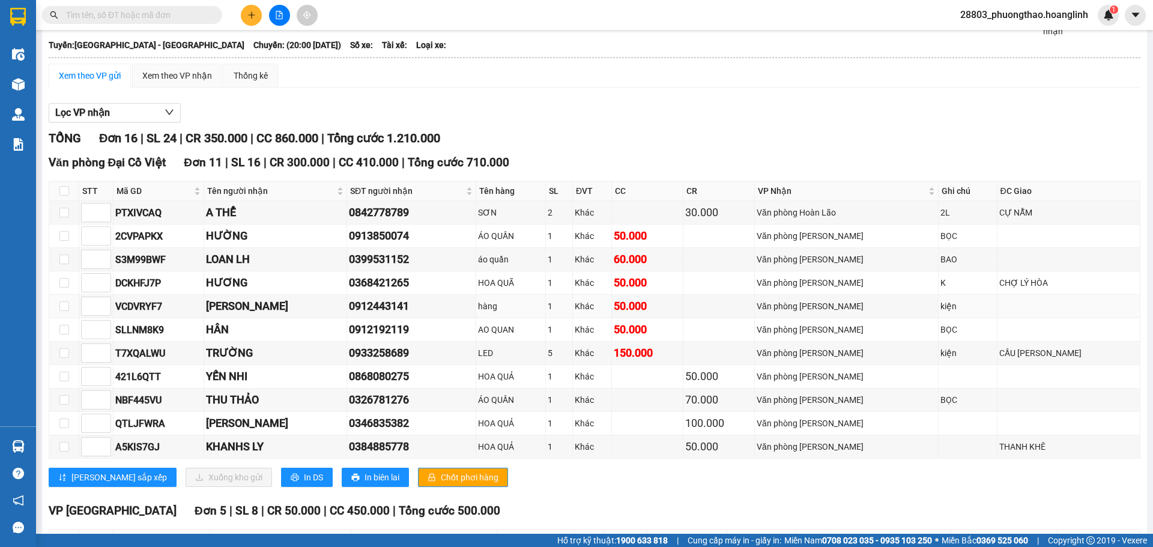
scroll to position [255, 0]
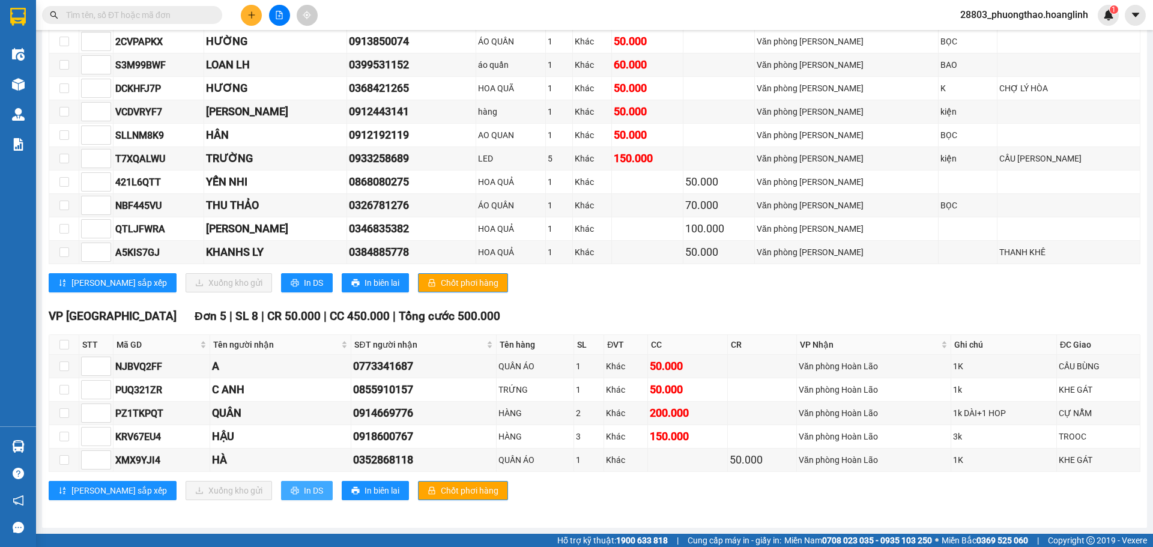
click at [281, 491] on button "In DS" at bounding box center [307, 490] width 52 height 19
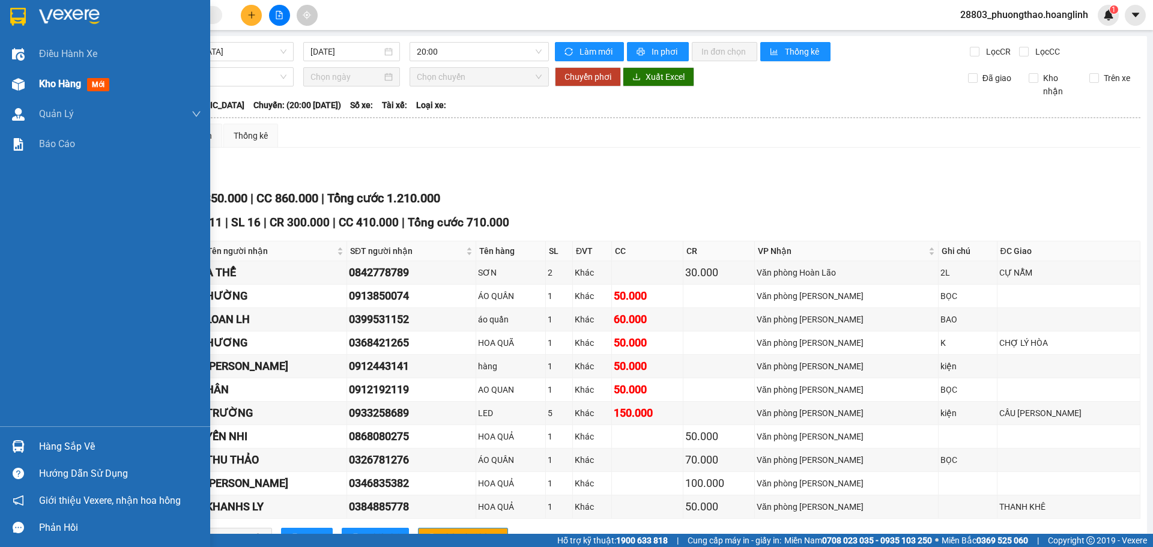
click at [62, 87] on span "Kho hàng" at bounding box center [60, 83] width 42 height 11
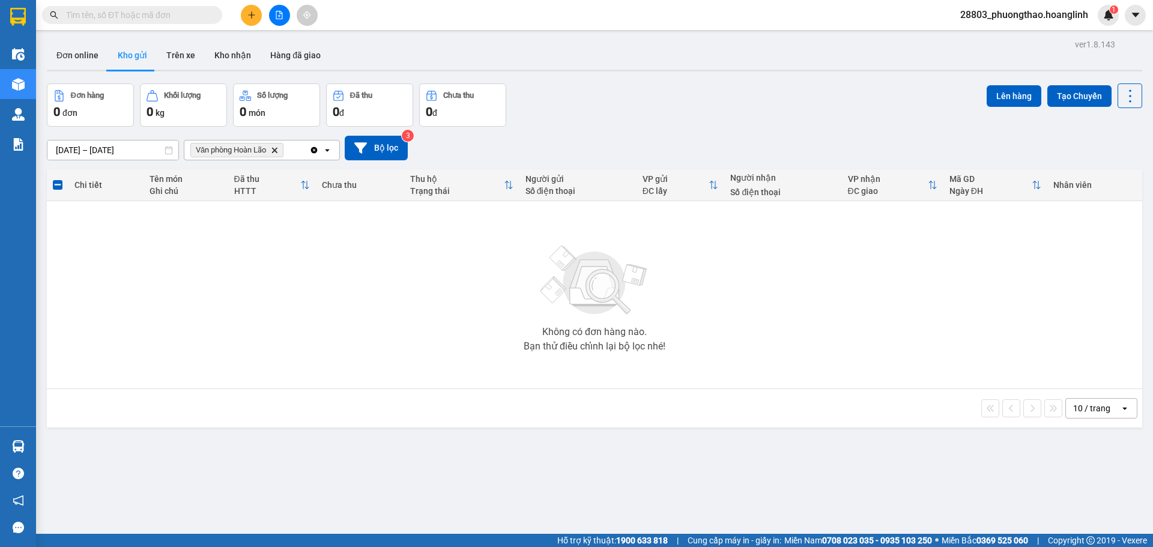
click at [272, 148] on span "Văn phòng Hoàn Lão Delete" at bounding box center [236, 150] width 93 height 14
click at [278, 149] on icon "Delete" at bounding box center [274, 150] width 7 height 7
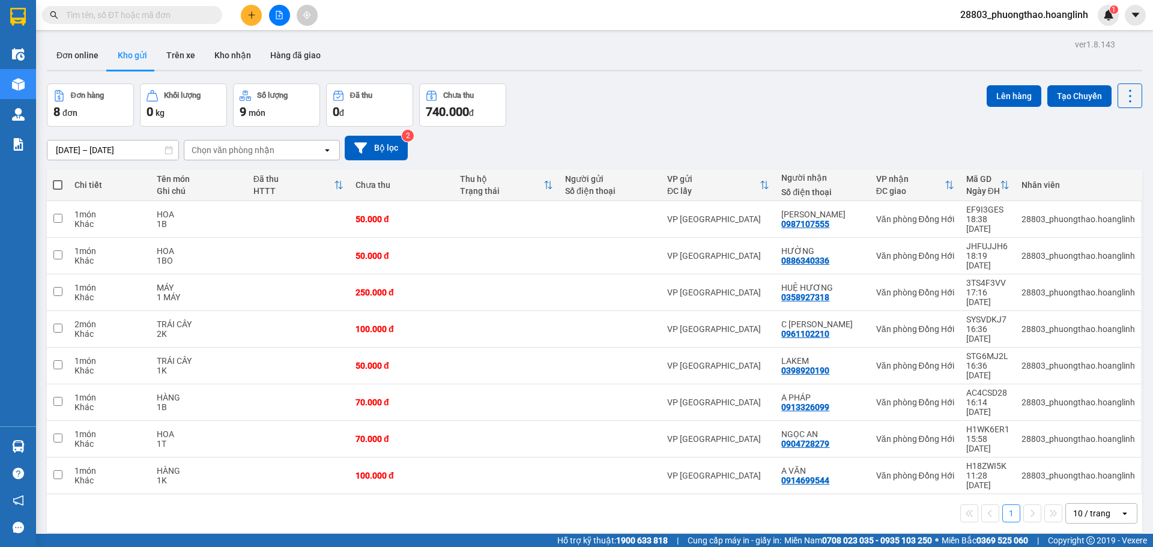
click at [58, 187] on span at bounding box center [58, 185] width 10 height 10
click at [58, 179] on input "checkbox" at bounding box center [58, 179] width 0 height 0
checkbox input "true"
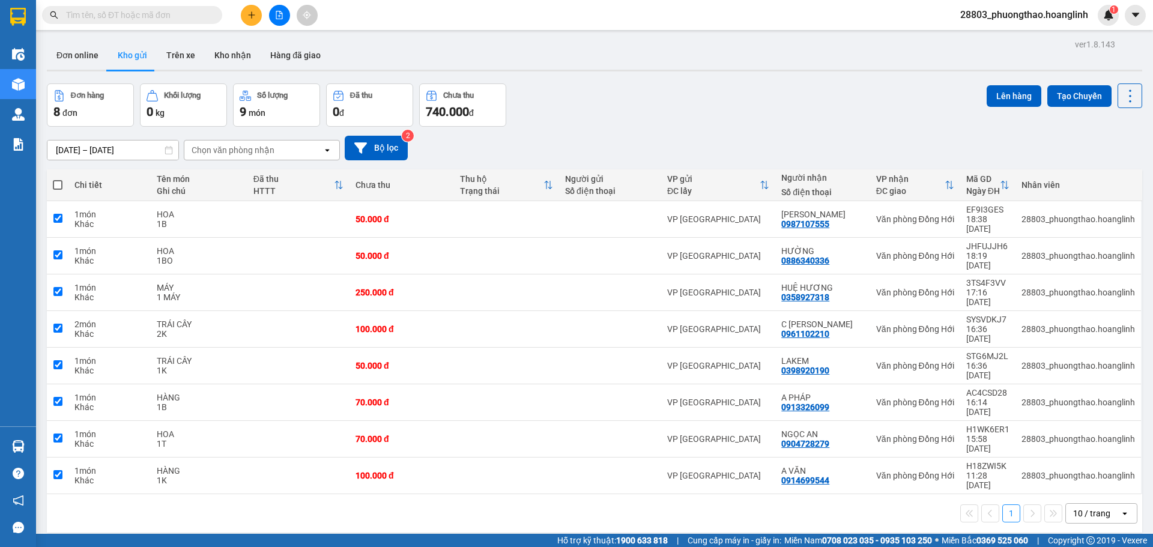
checkbox input "true"
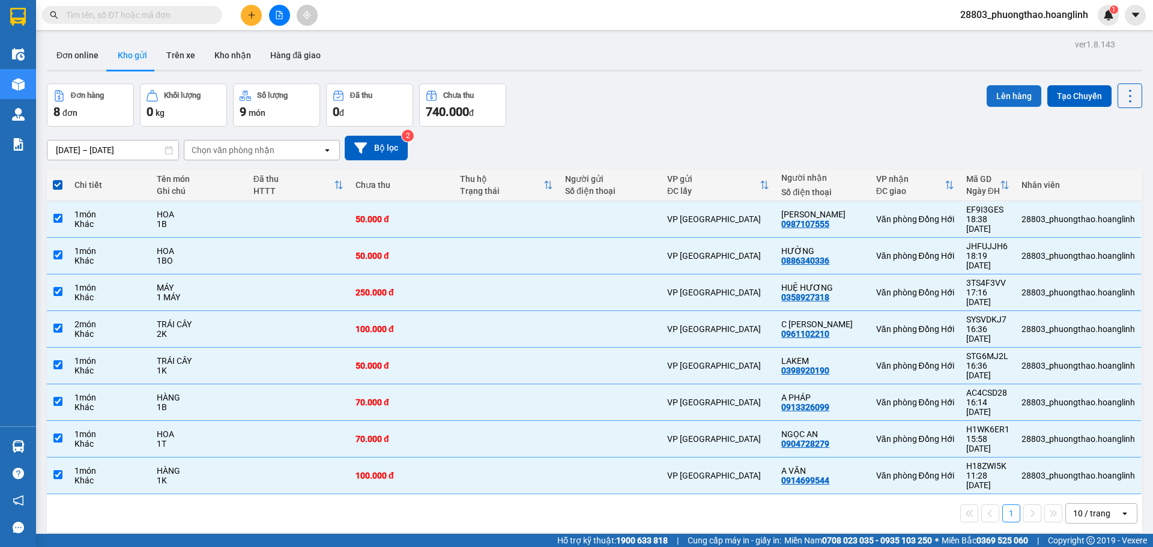
click at [1006, 96] on button "Lên hàng" at bounding box center [1014, 96] width 55 height 22
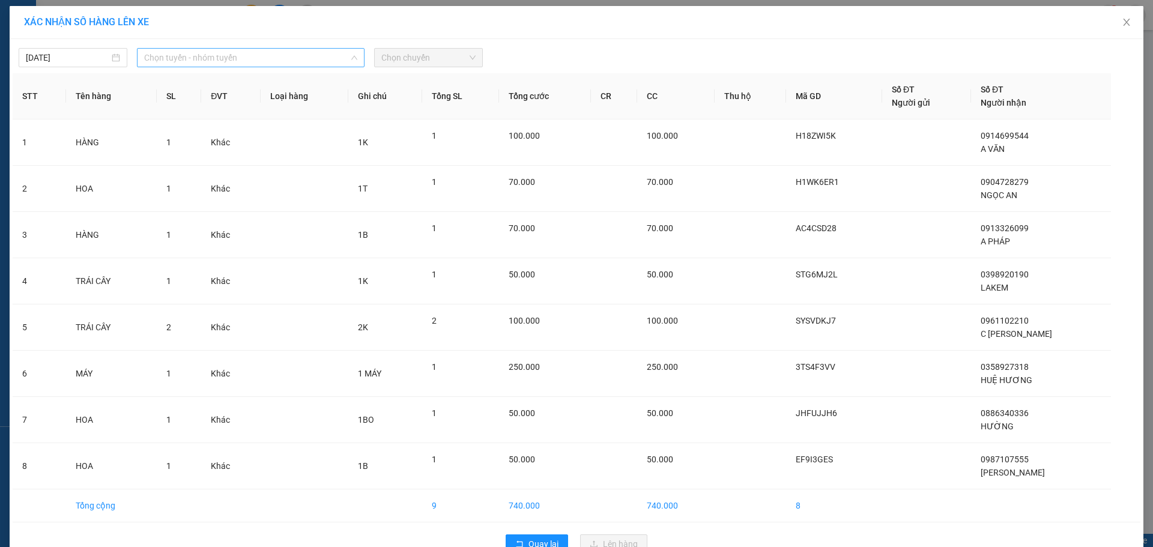
drag, startPoint x: 174, startPoint y: 62, endPoint x: 135, endPoint y: 126, distance: 75.5
click at [174, 62] on span "Chọn tuyến - nhóm tuyến" at bounding box center [250, 58] width 213 height 18
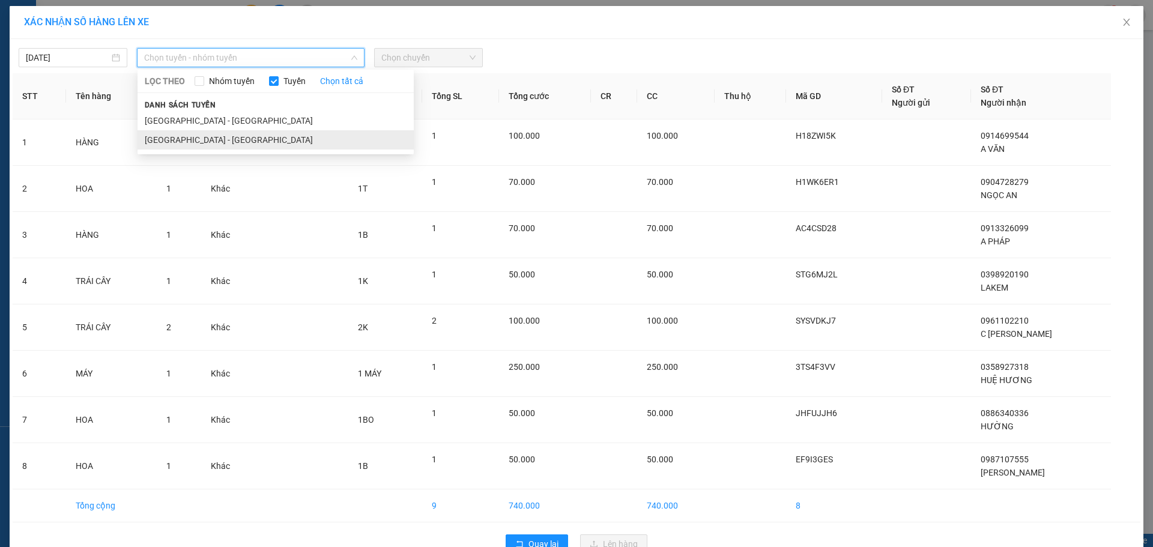
drag, startPoint x: 145, startPoint y: 142, endPoint x: 379, endPoint y: 81, distance: 242.2
click at [147, 143] on li "[GEOGRAPHIC_DATA] - [GEOGRAPHIC_DATA]" at bounding box center [276, 139] width 276 height 19
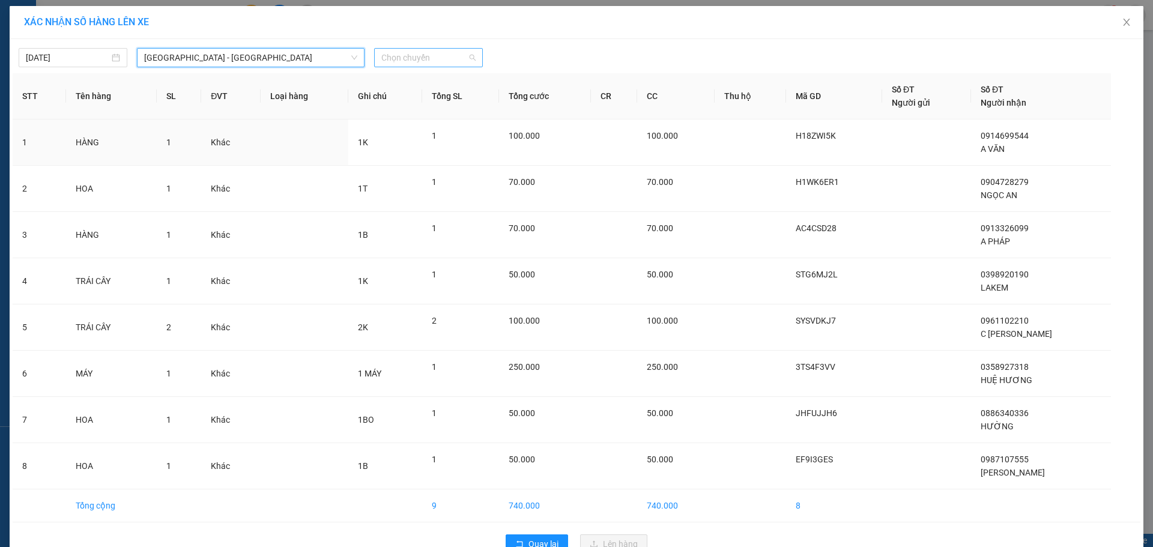
click at [396, 61] on span "Chọn chuyến" at bounding box center [428, 58] width 94 height 18
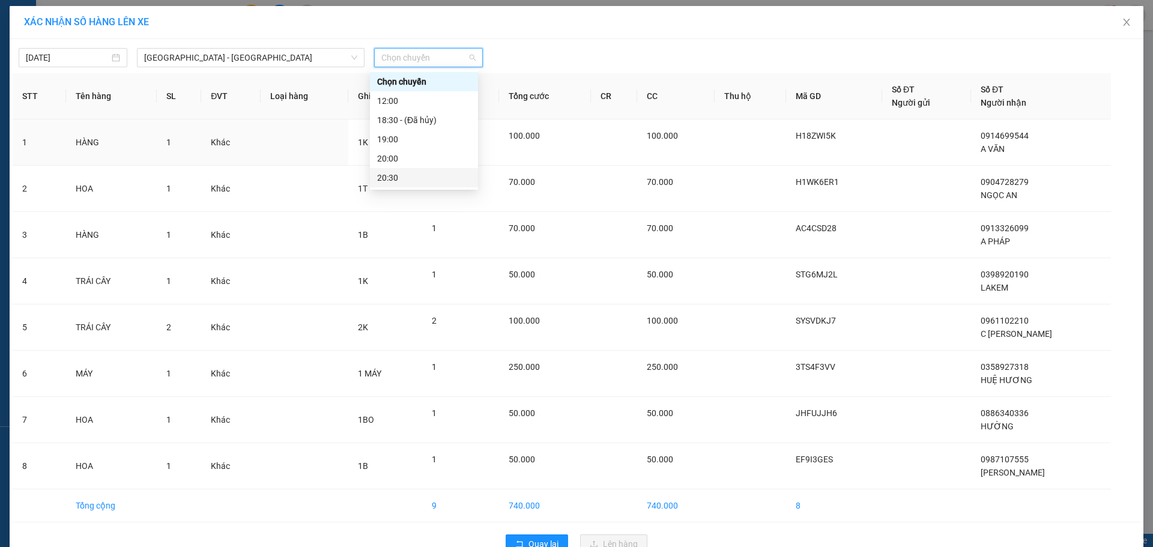
click at [389, 180] on div "20:30" at bounding box center [424, 177] width 94 height 13
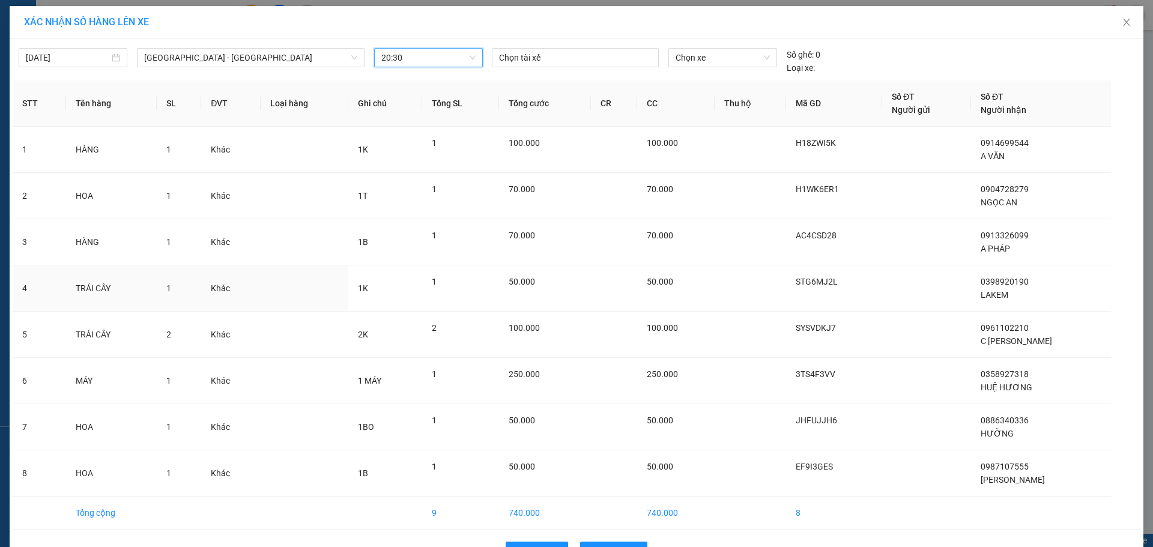
scroll to position [37, 0]
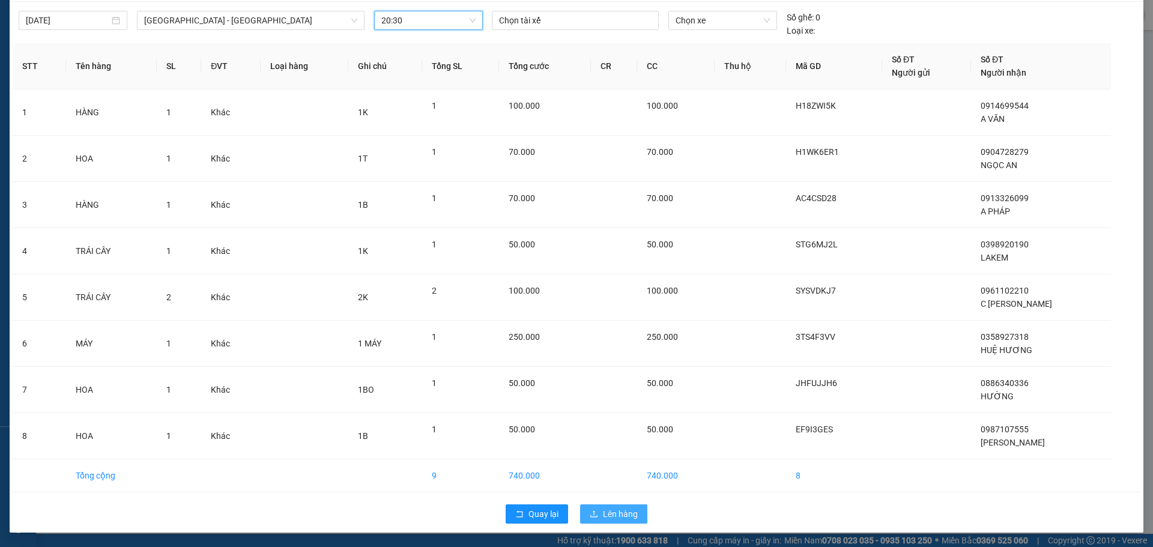
click at [628, 522] on button "Lên hàng" at bounding box center [613, 514] width 67 height 19
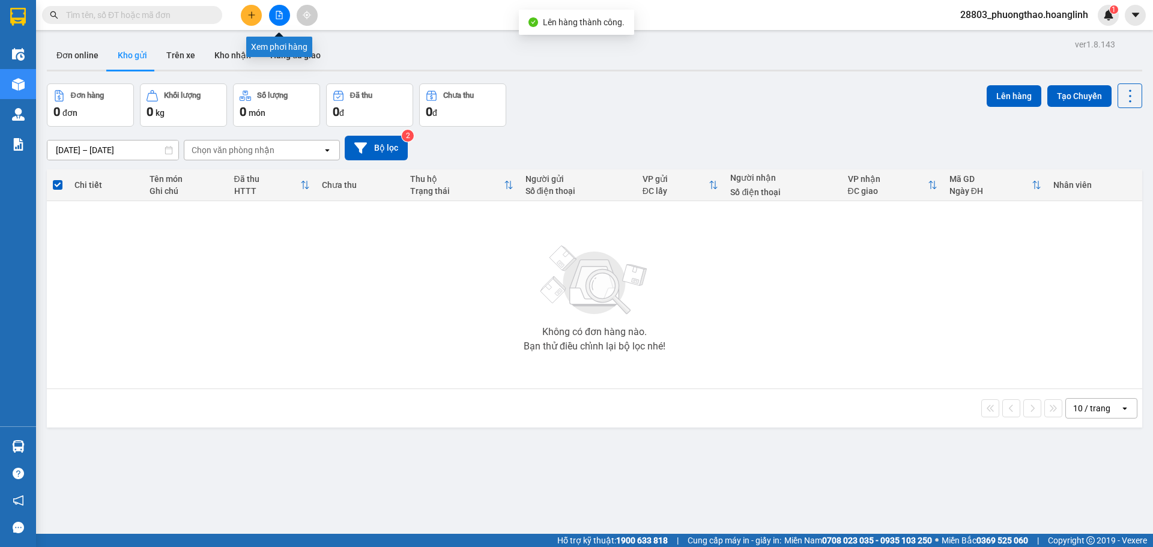
click at [273, 19] on button at bounding box center [279, 15] width 21 height 21
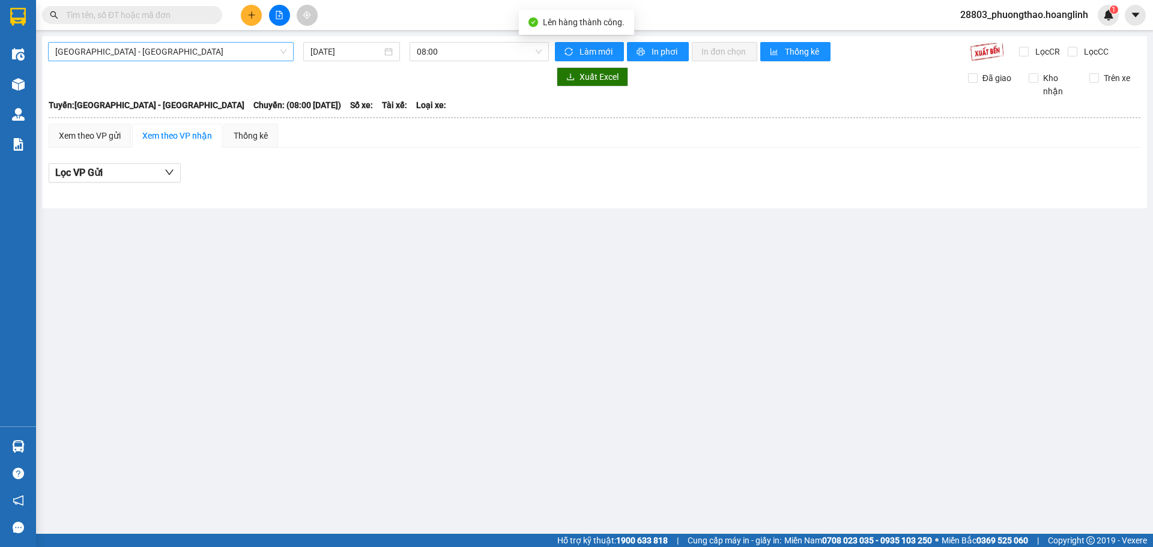
click at [126, 55] on span "[GEOGRAPHIC_DATA] - [GEOGRAPHIC_DATA]" at bounding box center [170, 52] width 231 height 18
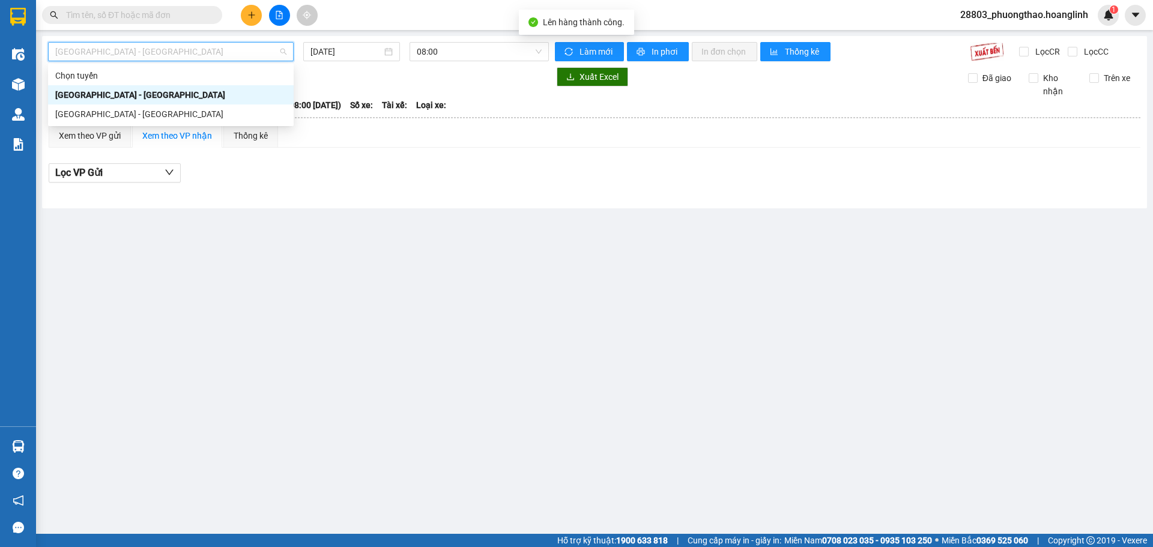
click at [117, 108] on div "[GEOGRAPHIC_DATA] - [GEOGRAPHIC_DATA]" at bounding box center [171, 114] width 246 height 19
type input "[DATE]"
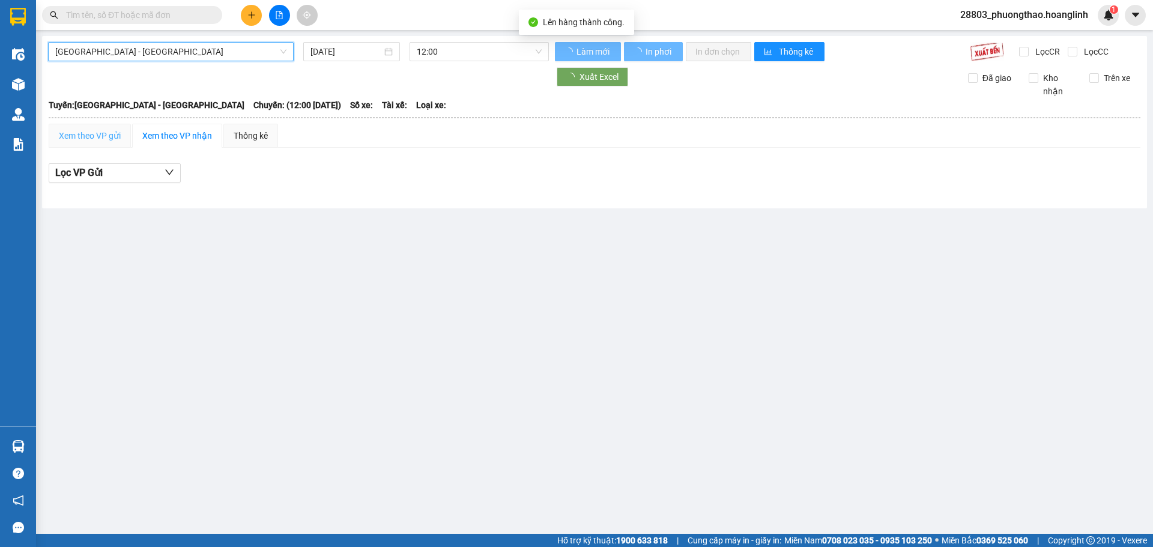
click at [106, 127] on div "Xem theo VP gửi" at bounding box center [90, 136] width 82 height 24
click at [105, 136] on div "Xem theo VP gửi" at bounding box center [90, 135] width 62 height 13
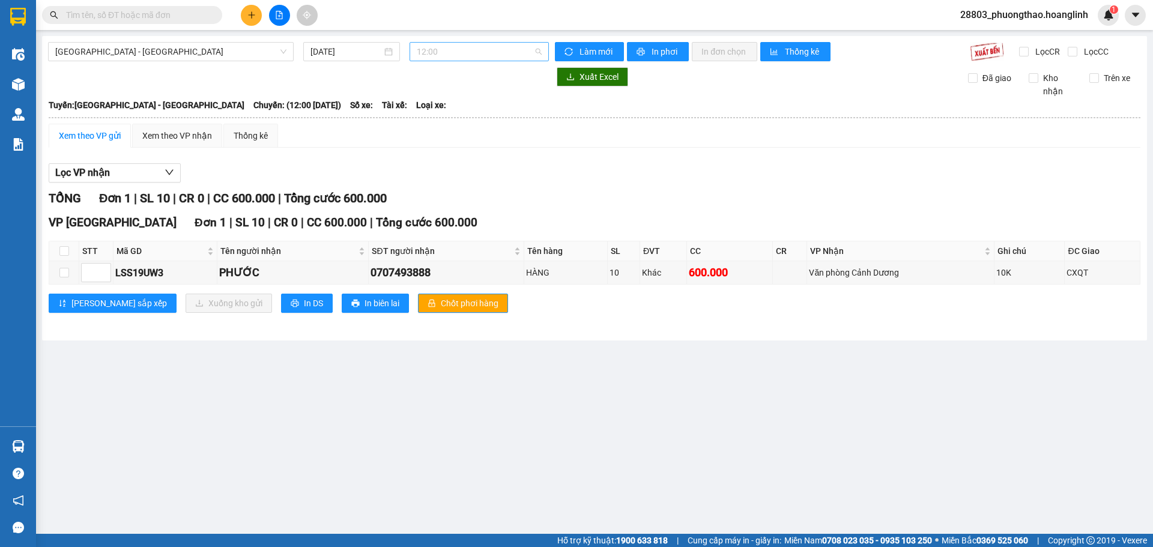
click at [429, 47] on span "12:00" at bounding box center [479, 52] width 125 height 18
click at [421, 178] on div "20:30" at bounding box center [464, 171] width 108 height 19
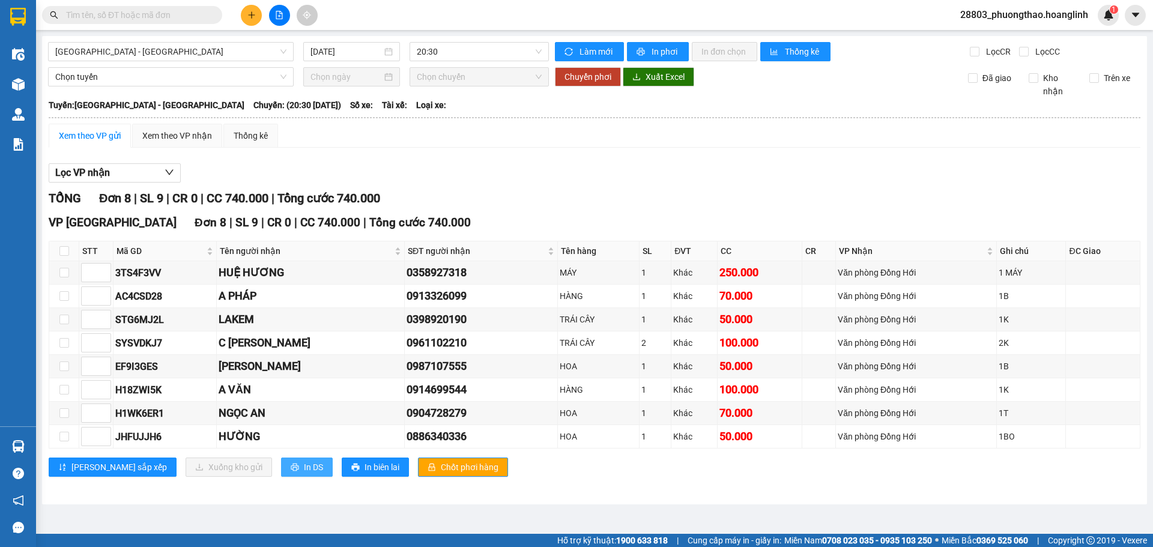
click at [282, 464] on button "In DS" at bounding box center [307, 467] width 52 height 19
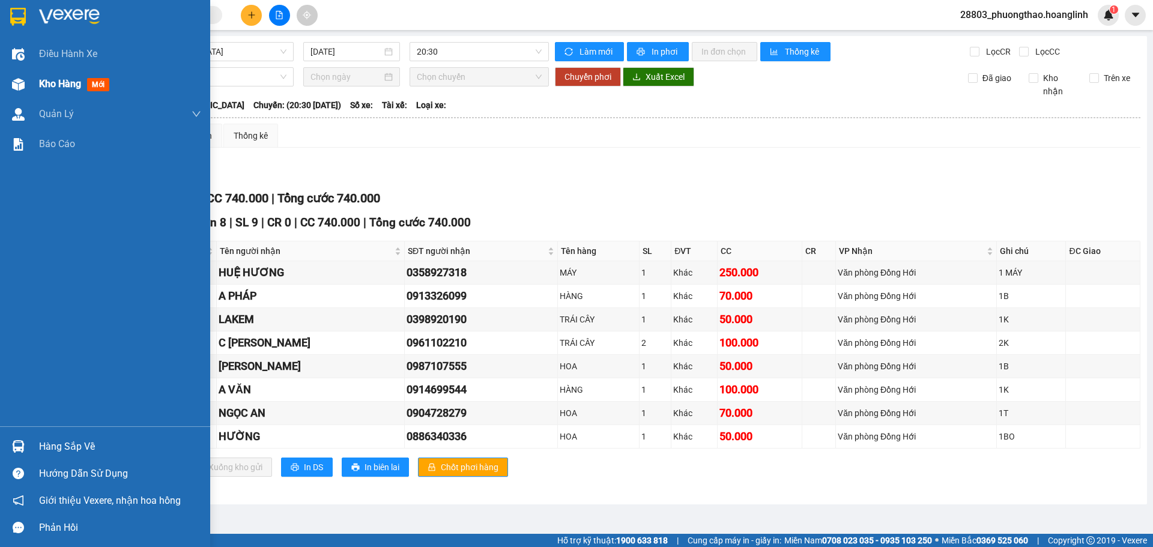
click at [61, 78] on span "Kho hàng" at bounding box center [60, 83] width 42 height 11
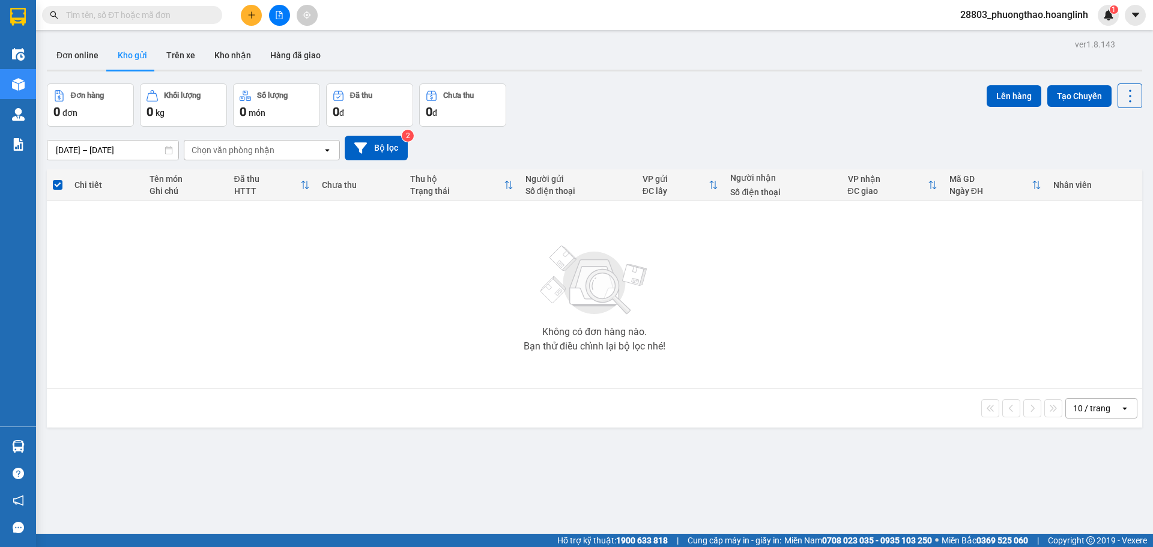
click at [273, 18] on button at bounding box center [279, 15] width 21 height 21
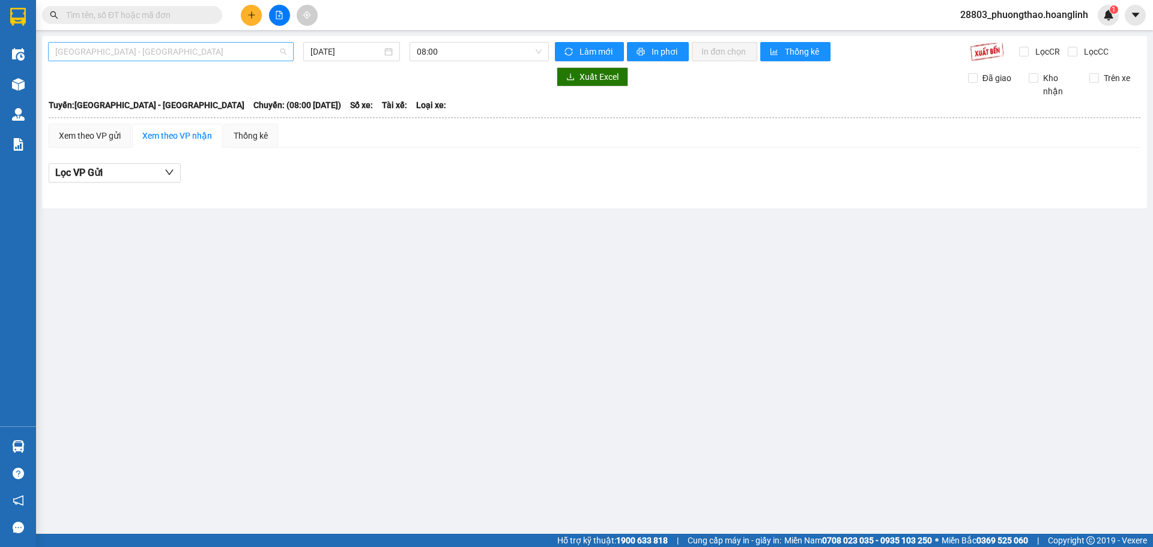
drag, startPoint x: 113, startPoint y: 47, endPoint x: 111, endPoint y: 87, distance: 40.3
click at [113, 48] on span "[GEOGRAPHIC_DATA] - [GEOGRAPHIC_DATA]" at bounding box center [170, 52] width 231 height 18
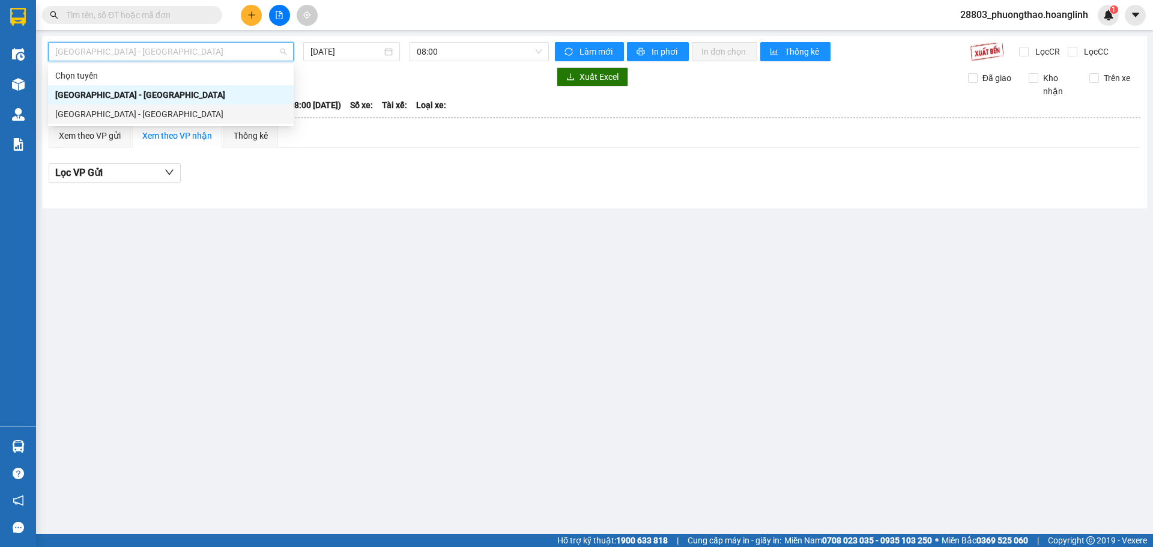
click at [115, 116] on div "[GEOGRAPHIC_DATA] - [GEOGRAPHIC_DATA]" at bounding box center [170, 114] width 231 height 13
type input "[DATE]"
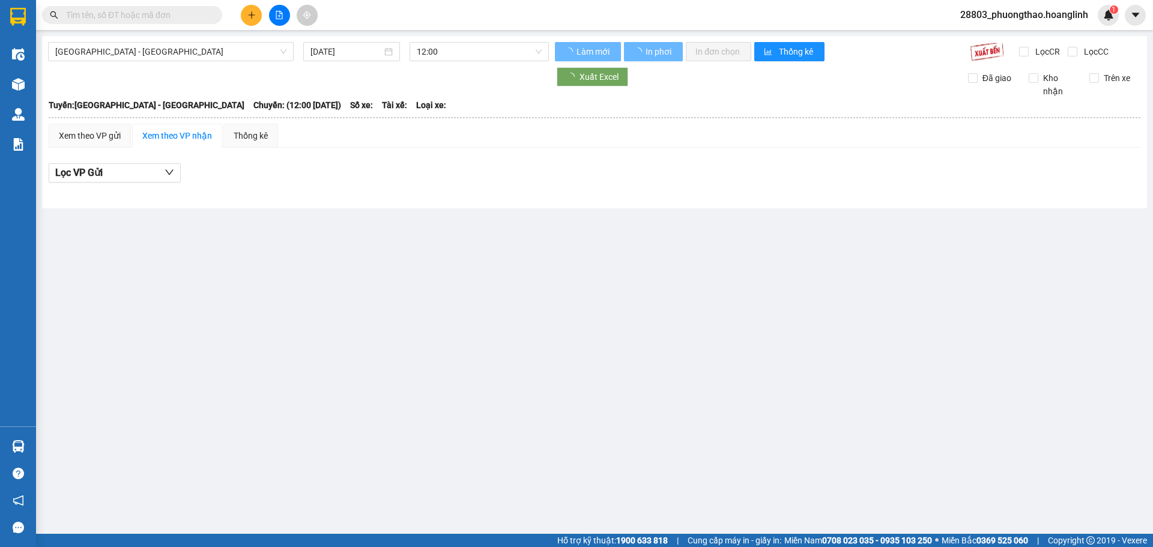
click at [131, 14] on input "text" at bounding box center [137, 14] width 142 height 13
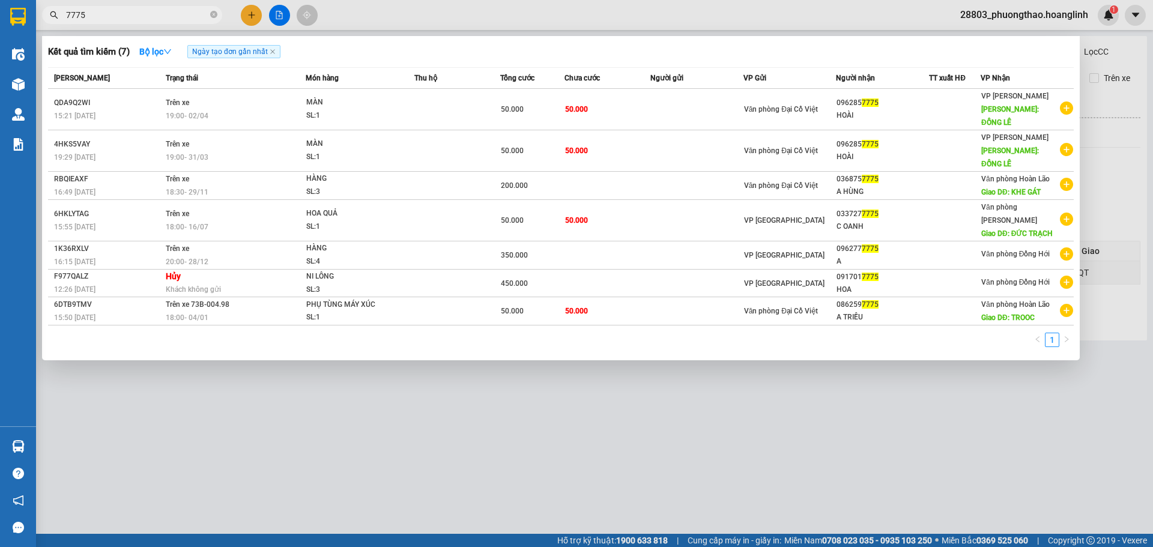
type input "7775"
click at [395, 362] on div at bounding box center [576, 273] width 1153 height 547
